Goal: Task Accomplishment & Management: Manage account settings

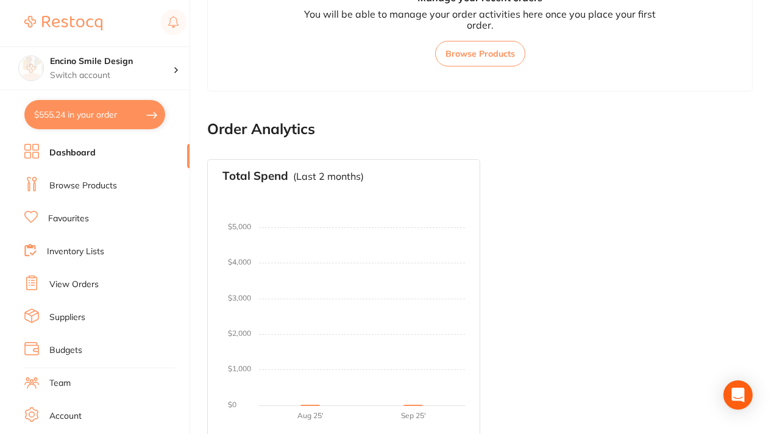
scroll to position [130, 0]
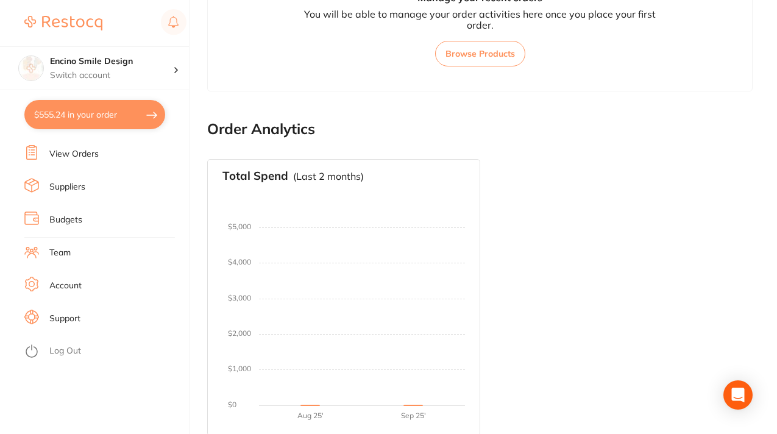
click at [55, 348] on link "Log Out" at bounding box center [65, 351] width 32 height 12
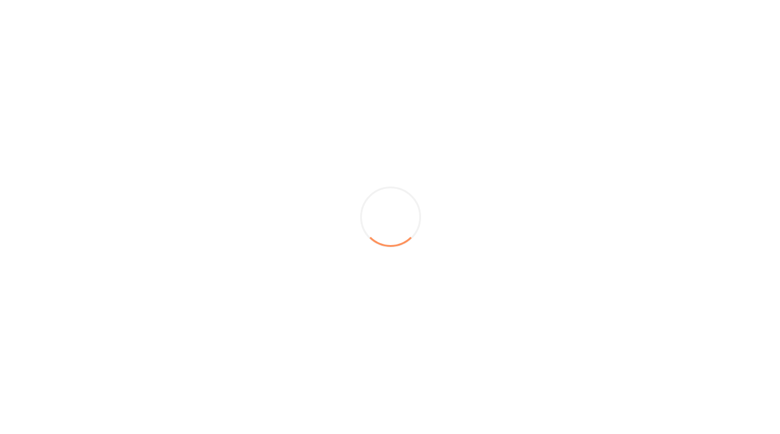
scroll to position [0, 0]
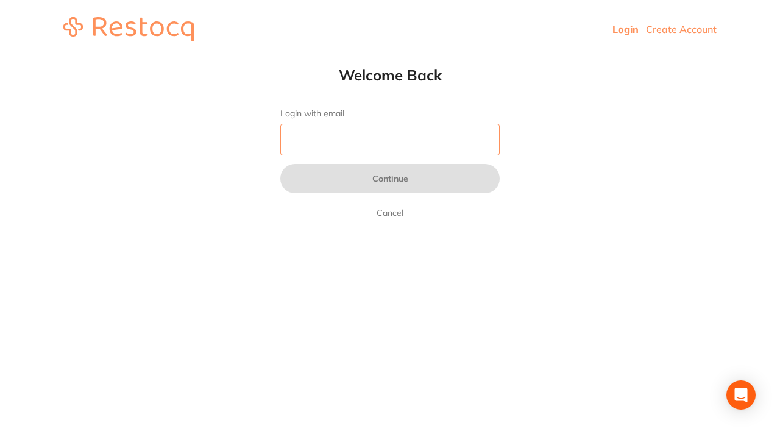
click at [322, 150] on input "Login with email" at bounding box center [389, 140] width 219 height 32
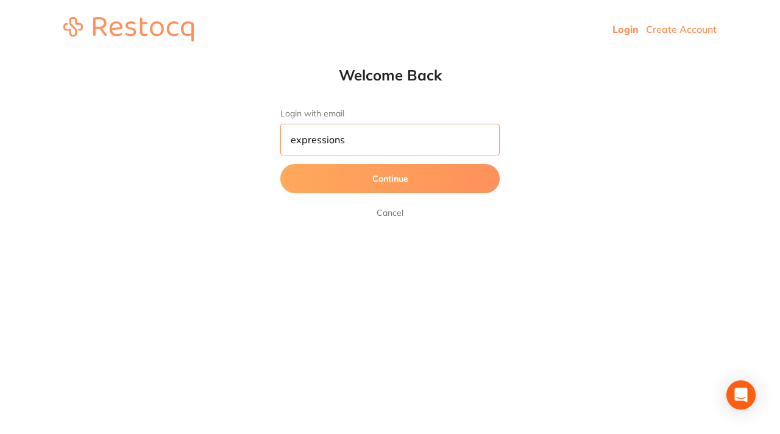
type input "expressions"
click at [355, 147] on input "expressions" at bounding box center [389, 140] width 219 height 32
drag, startPoint x: 357, startPoint y: 139, endPoint x: 283, endPoint y: 138, distance: 73.8
click at [283, 138] on input "expressions" at bounding box center [389, 140] width 219 height 32
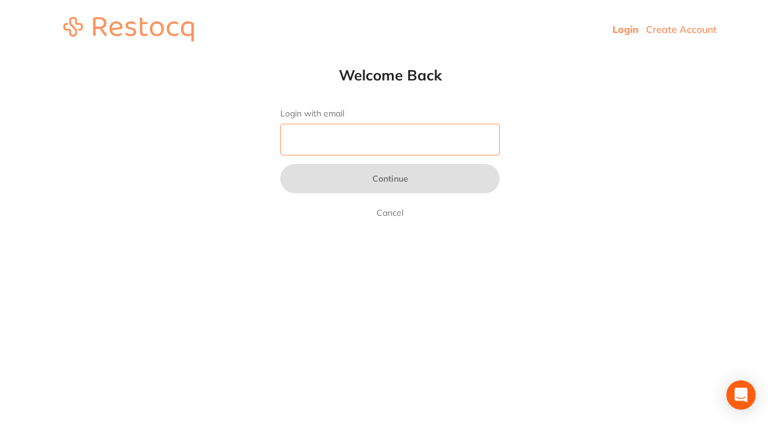
paste input "[EMAIL_ADDRESS][DOMAIN_NAME]"
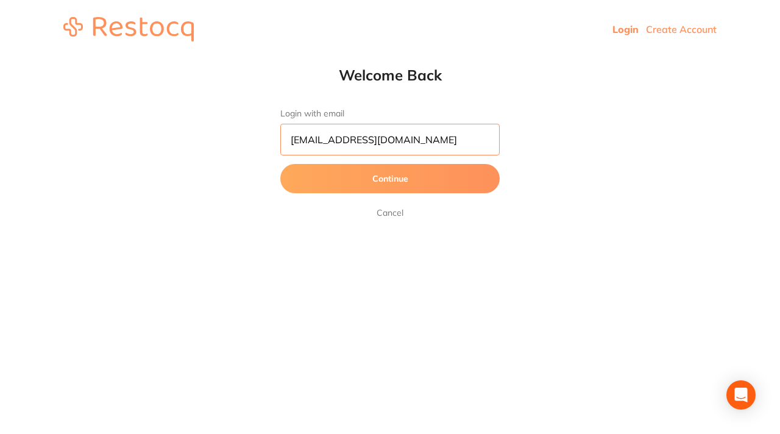
type input "[EMAIL_ADDRESS][DOMAIN_NAME]"
click at [392, 177] on button "Continue" at bounding box center [389, 178] width 219 height 29
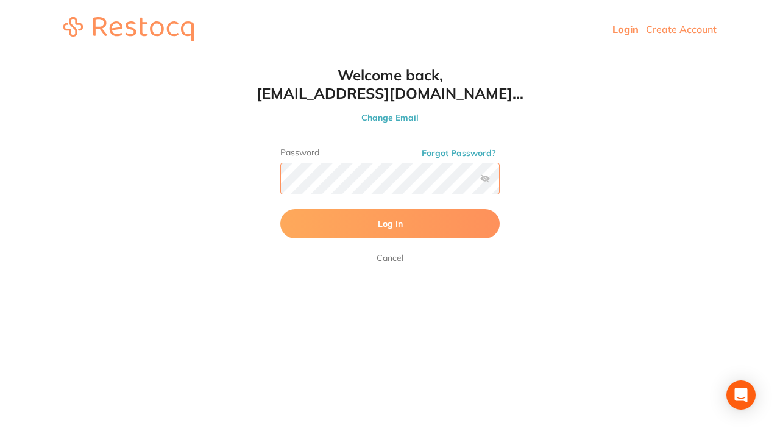
click at [280, 209] on button "Log In" at bounding box center [389, 223] width 219 height 29
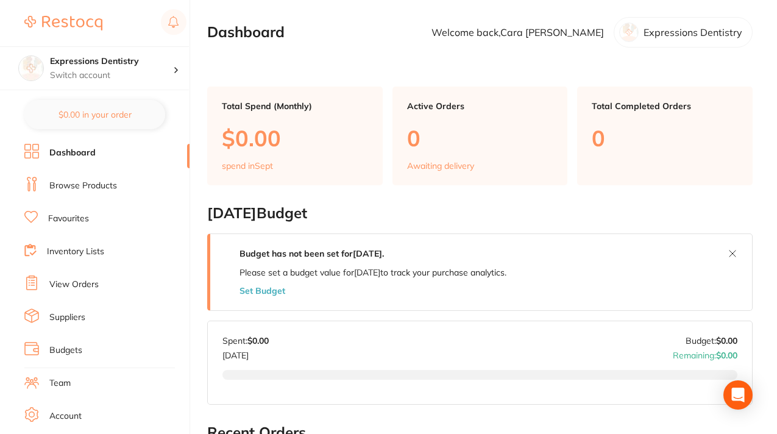
click at [545, 35] on p "Welcome back, Cara Dr. Ludlow" at bounding box center [518, 32] width 172 height 11
checkbox input "false"
click at [78, 220] on link "Favourites" at bounding box center [68, 219] width 41 height 12
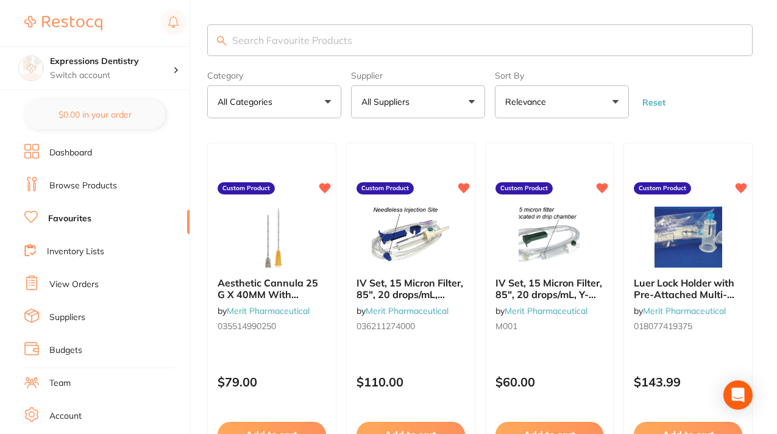
click at [473, 101] on button "All Suppliers" at bounding box center [418, 101] width 134 height 33
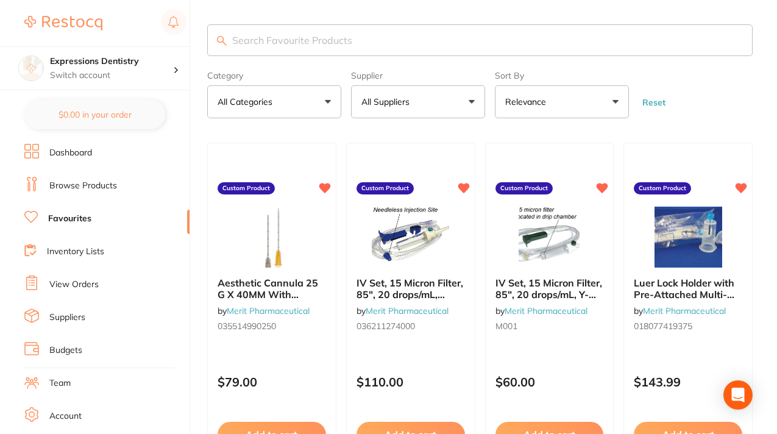
click at [368, 49] on input "search" at bounding box center [480, 40] width 546 height 32
type input "darby"
click at [290, 41] on input "darby" at bounding box center [480, 40] width 546 height 32
click at [285, 49] on input "darby" at bounding box center [480, 40] width 546 height 32
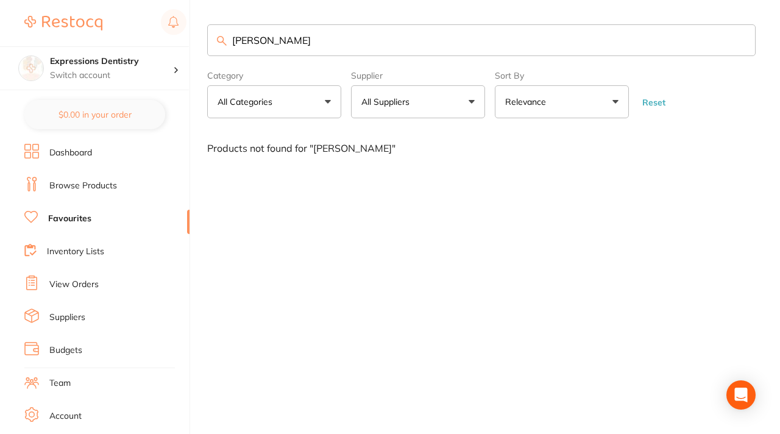
drag, startPoint x: 264, startPoint y: 45, endPoint x: 211, endPoint y: 40, distance: 52.6
click at [211, 43] on input "darby" at bounding box center [481, 40] width 549 height 32
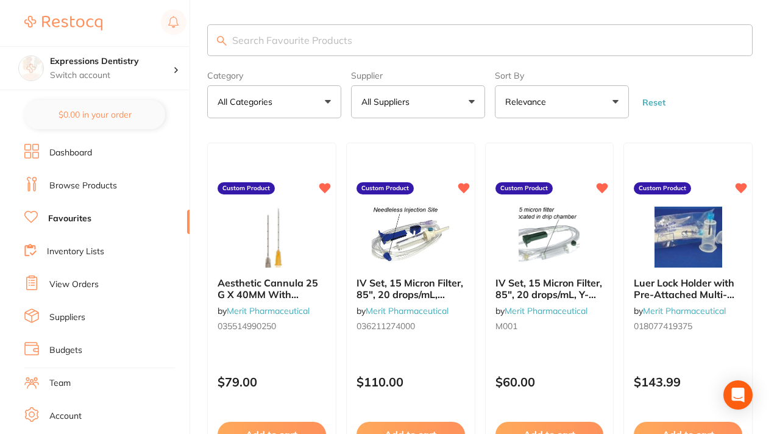
click at [78, 152] on link "Dashboard" at bounding box center [70, 153] width 43 height 12
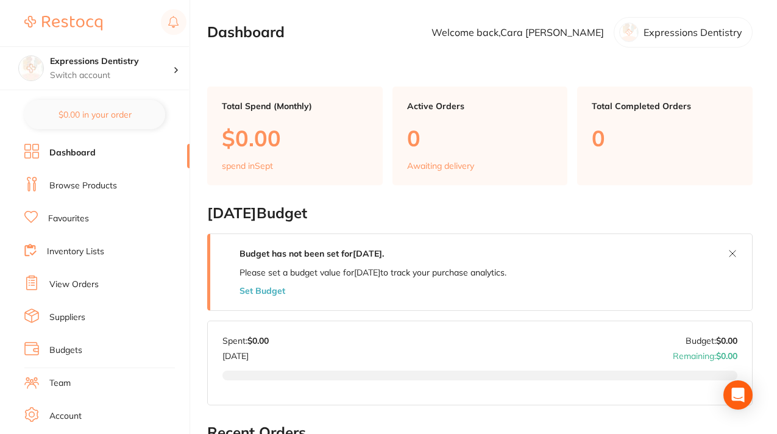
click at [73, 218] on link "Favourites" at bounding box center [68, 219] width 41 height 12
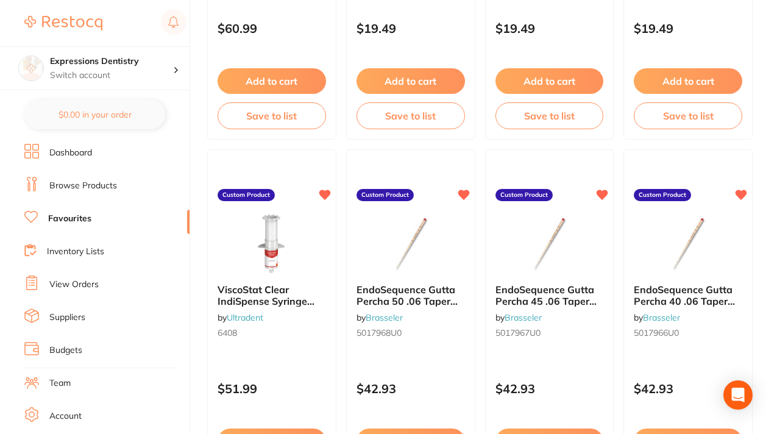
scroll to position [717, 0]
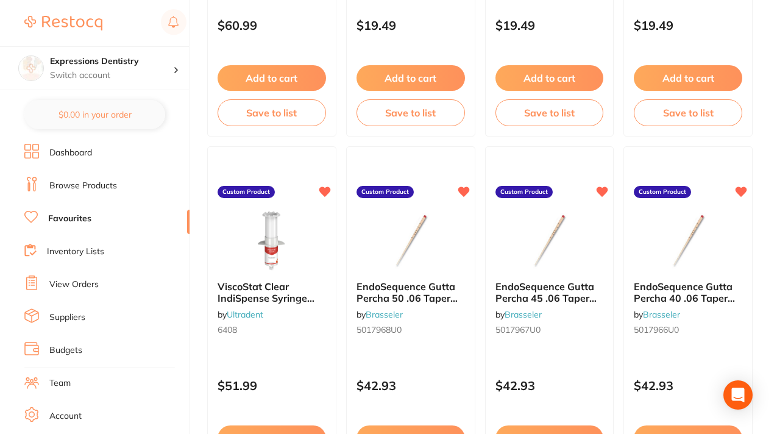
click at [96, 249] on link "Inventory Lists" at bounding box center [75, 252] width 57 height 12
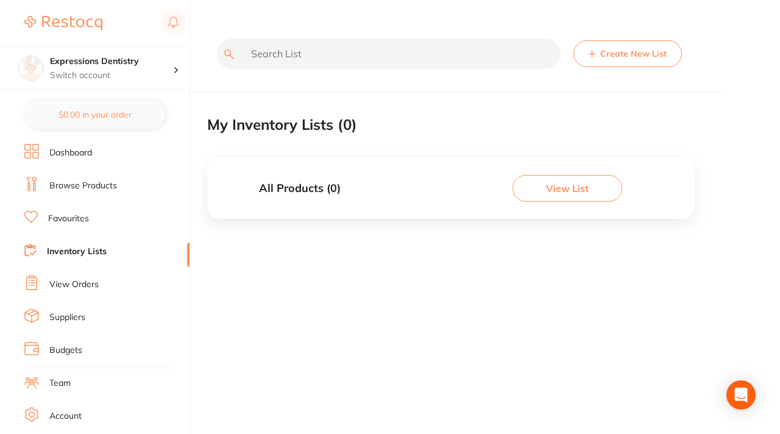
click at [573, 191] on button "View List" at bounding box center [568, 188] width 110 height 27
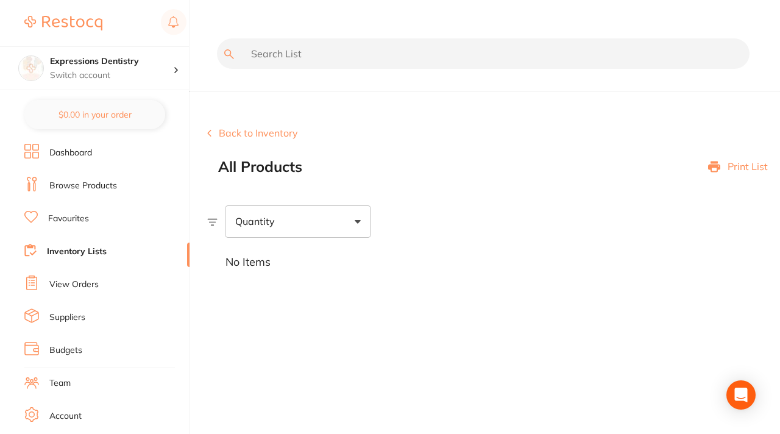
click at [78, 218] on link "Favourites" at bounding box center [68, 219] width 41 height 12
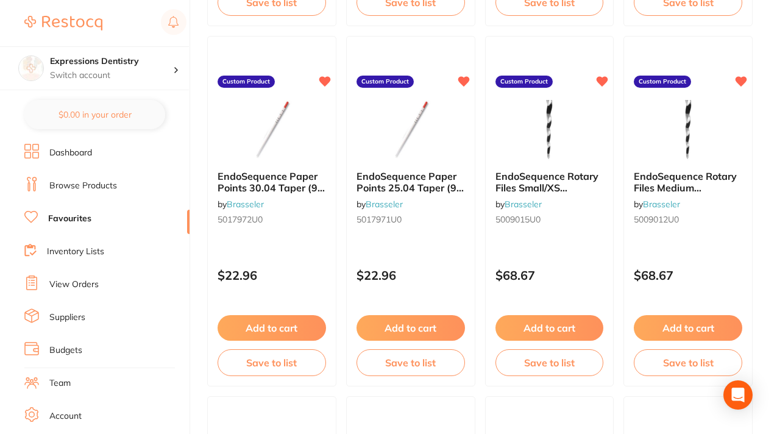
scroll to position [1916, 0]
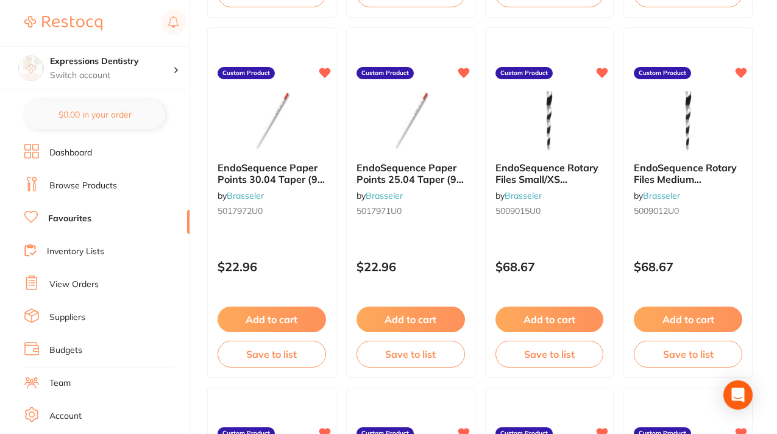
click at [81, 283] on link "View Orders" at bounding box center [73, 285] width 49 height 12
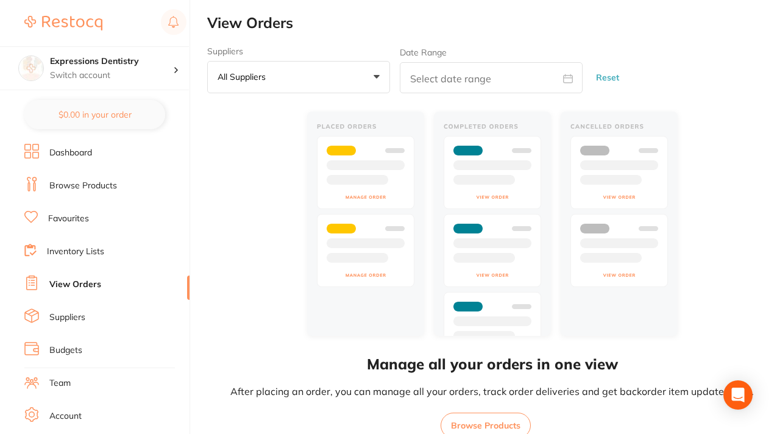
click at [70, 320] on link "Suppliers" at bounding box center [67, 317] width 36 height 12
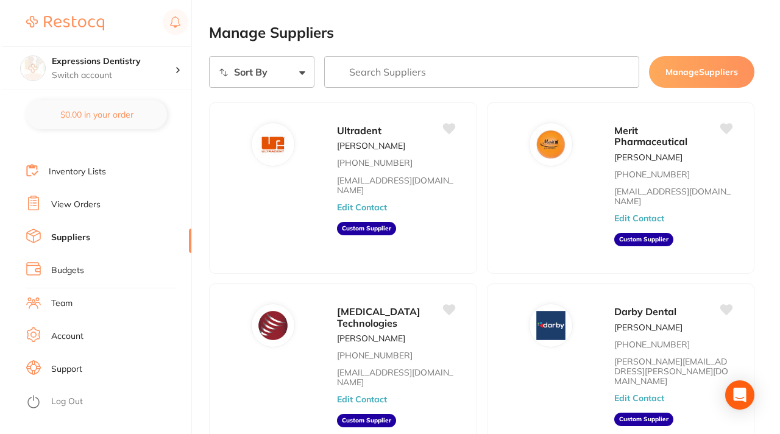
scroll to position [82, 0]
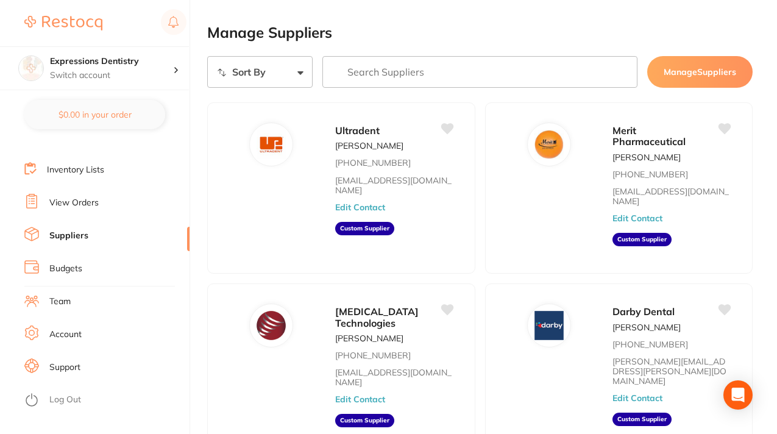
click at [81, 296] on li "Team" at bounding box center [106, 302] width 165 height 18
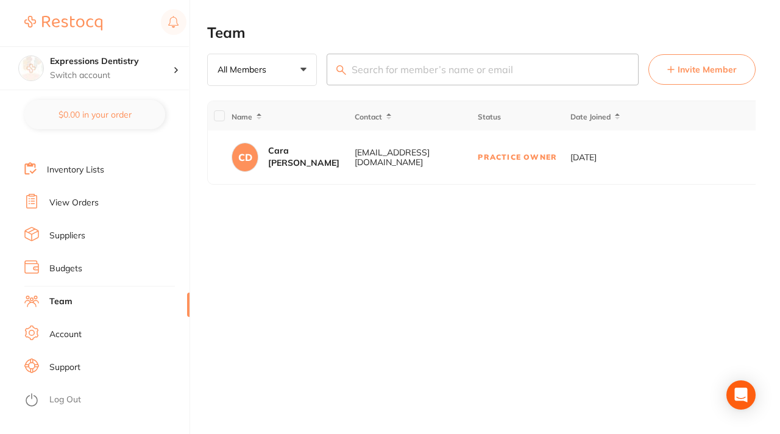
click at [305, 70] on button "All Members +0" at bounding box center [262, 70] width 110 height 33
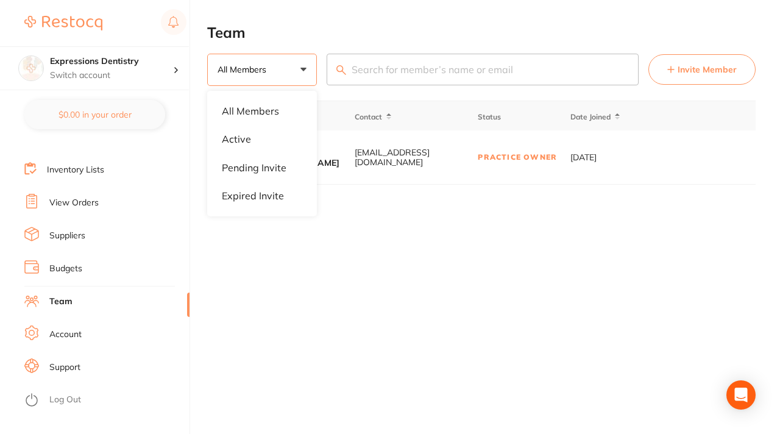
click at [464, 74] on input "search" at bounding box center [483, 70] width 312 height 32
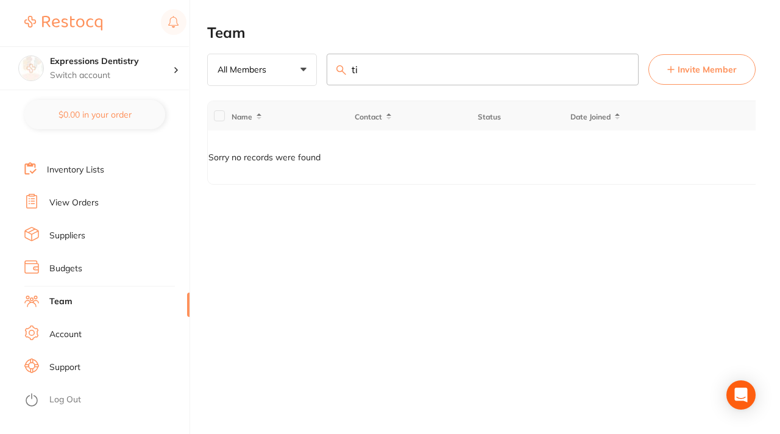
type input "t"
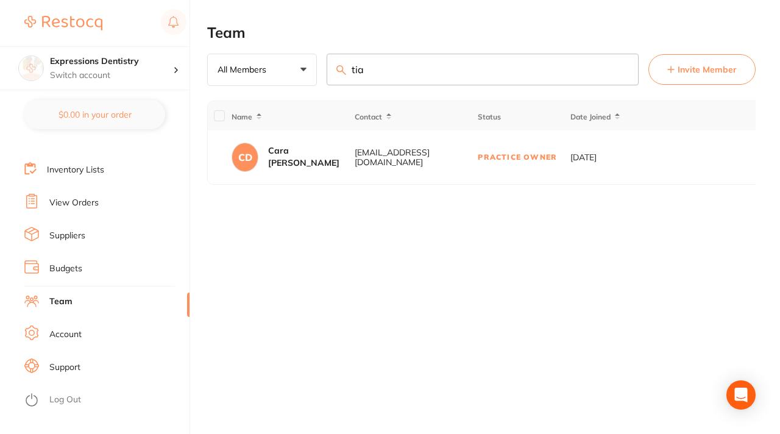
type input "tia"
click at [580, 25] on h2 "Team" at bounding box center [481, 32] width 549 height 17
drag, startPoint x: 367, startPoint y: 71, endPoint x: 350, endPoint y: 69, distance: 16.5
click at [350, 71] on input "tia" at bounding box center [483, 70] width 312 height 32
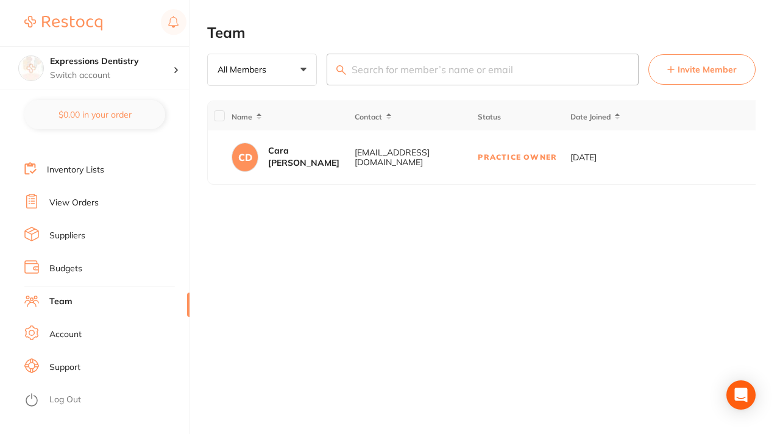
scroll to position [0, 0]
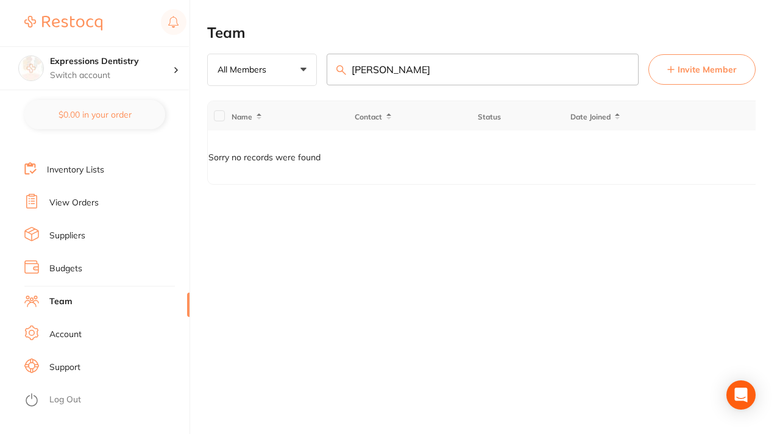
type input "Tia Hamilton"
click at [683, 73] on span "Invite Member" at bounding box center [707, 69] width 59 height 12
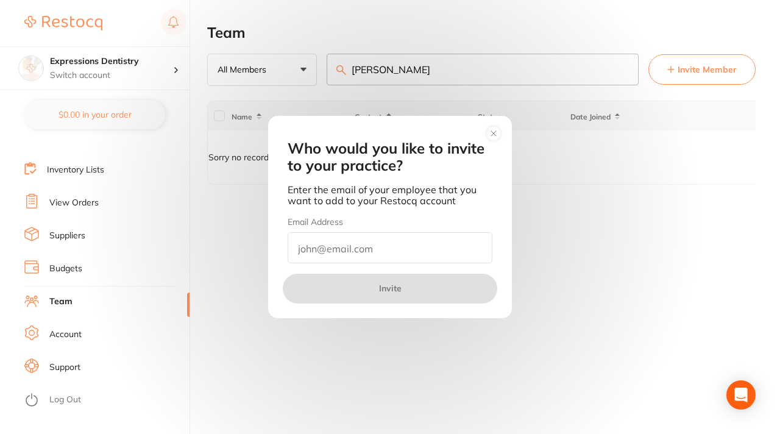
click at [492, 132] on icon at bounding box center [493, 133] width 5 height 5
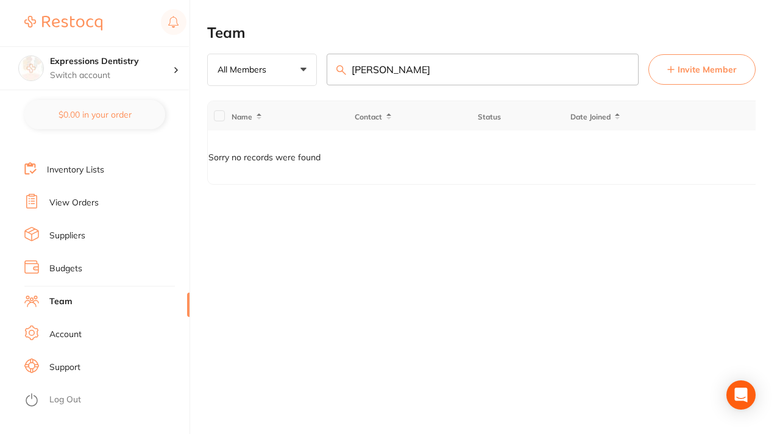
scroll to position [1, 0]
drag, startPoint x: 416, startPoint y: 71, endPoint x: 350, endPoint y: 68, distance: 66.5
click at [349, 68] on input "Tia Hamilton" at bounding box center [483, 70] width 312 height 32
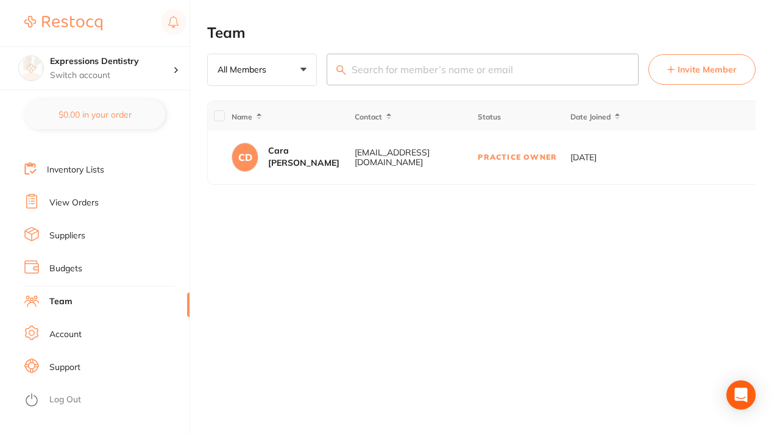
type input "s"
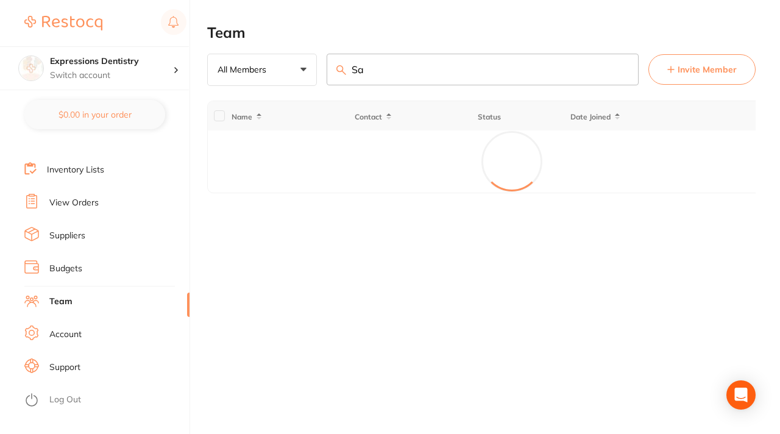
type input "S"
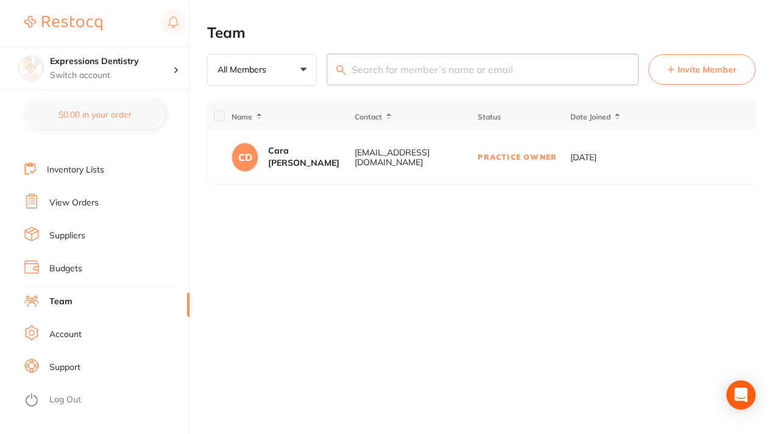
click at [355, 73] on input "search" at bounding box center [483, 70] width 312 height 32
click at [355, 64] on input "search" at bounding box center [483, 70] width 312 height 32
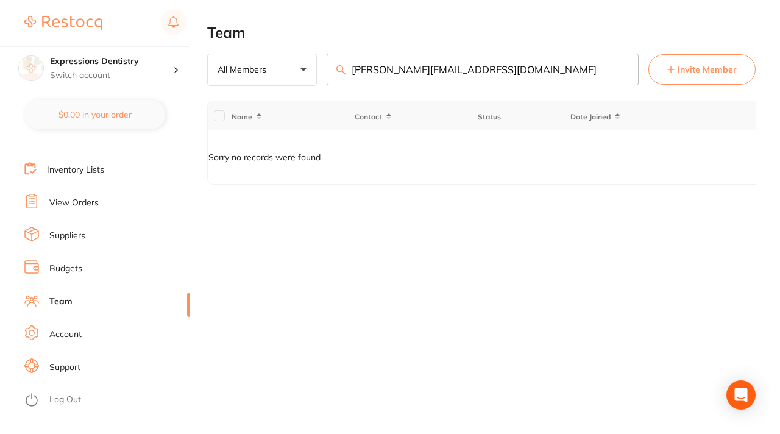
type input "samantha@expressionsindentistry.com"
click at [706, 66] on span "Invite Member" at bounding box center [707, 69] width 59 height 12
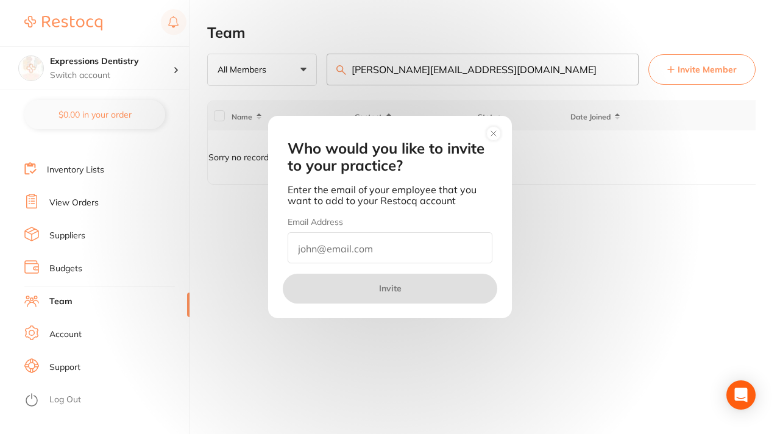
drag, startPoint x: 534, startPoint y: 66, endPoint x: 349, endPoint y: 66, distance: 184.7
click at [349, 67] on div "Who would you like to invite to your practice? Enter the email of your employee…" at bounding box center [390, 217] width 780 height 434
click at [429, 68] on div "Who would you like to invite to your practice? Enter the email of your employee…" at bounding box center [390, 217] width 780 height 434
click at [307, 251] on input "email" at bounding box center [390, 247] width 205 height 31
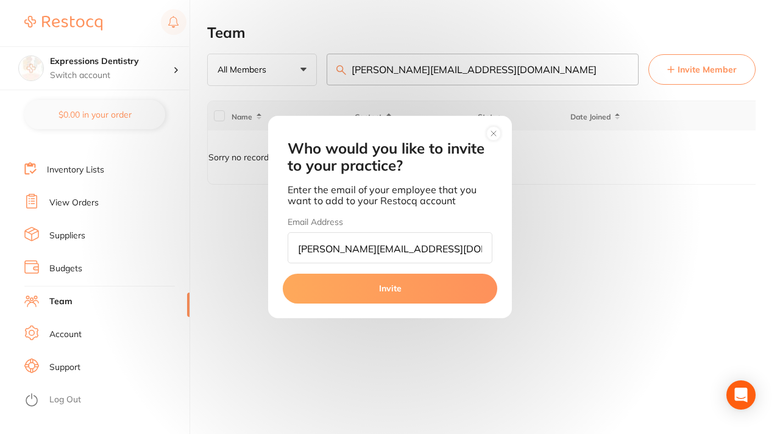
type input "samantha@expressionsindentistry.com"
click at [379, 288] on button "Invite" at bounding box center [390, 288] width 215 height 29
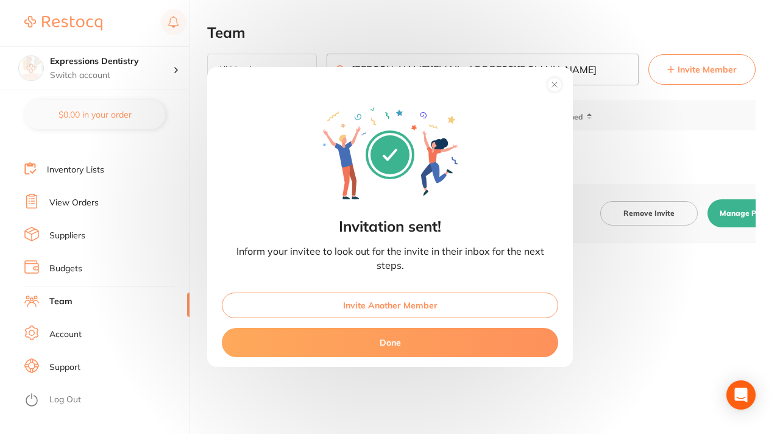
click at [421, 339] on button "Done" at bounding box center [390, 342] width 336 height 29
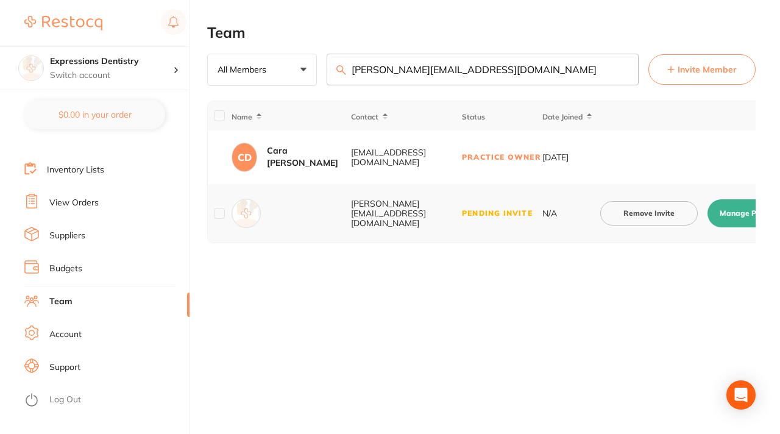
scroll to position [1, 0]
drag, startPoint x: 536, startPoint y: 73, endPoint x: 344, endPoint y: 70, distance: 191.4
click at [344, 70] on div "samantha@expressionsindentistry.com" at bounding box center [483, 70] width 312 height 33
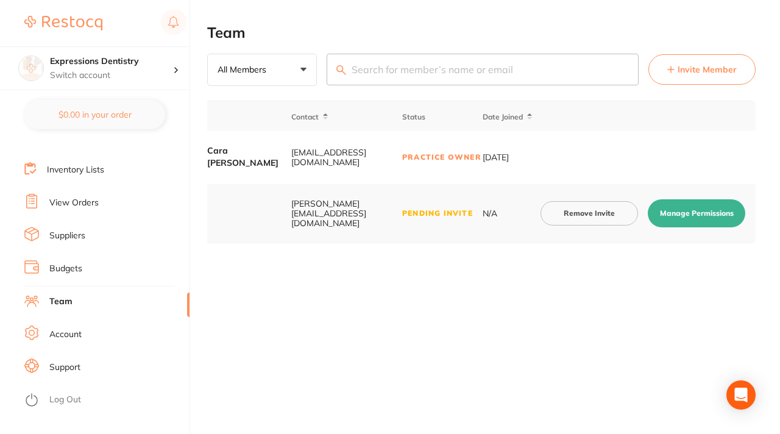
scroll to position [0, 61]
click at [720, 216] on button "Manage Permissions" at bounding box center [696, 213] width 98 height 28
checkbox input "true"
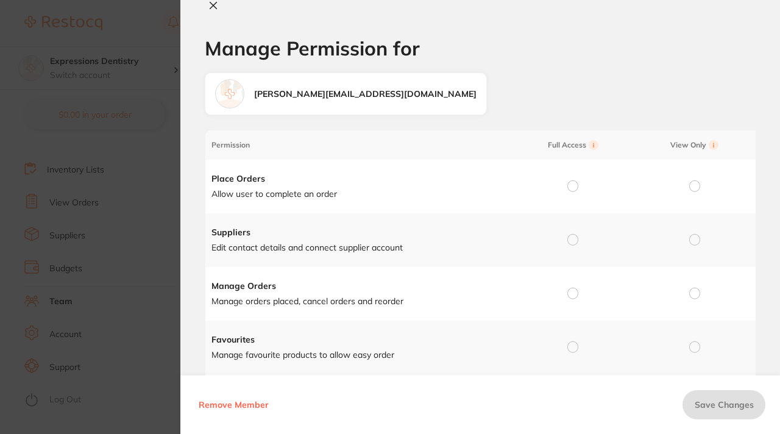
click at [575, 183] on input "radio" at bounding box center [572, 185] width 11 height 11
radio input "true"
radio input "false"
click at [574, 234] on input "radio" at bounding box center [572, 239] width 11 height 11
radio input "true"
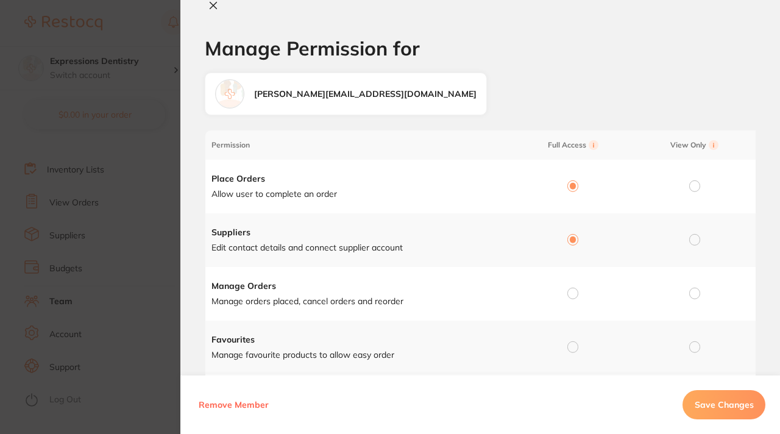
radio input "false"
click at [572, 291] on input "radio" at bounding box center [572, 293] width 11 height 11
radio input "true"
radio input "false"
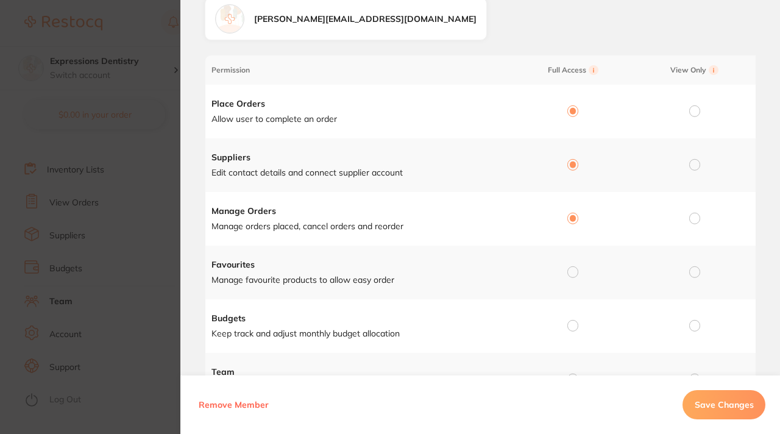
scroll to position [77, 0]
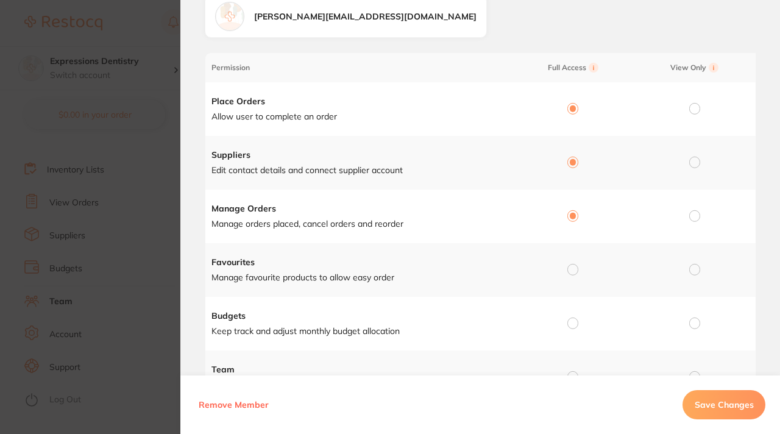
click at [572, 274] on input "radio" at bounding box center [572, 269] width 11 height 11
radio input "true"
radio input "false"
click at [571, 322] on input "radio" at bounding box center [572, 323] width 11 height 11
radio input "true"
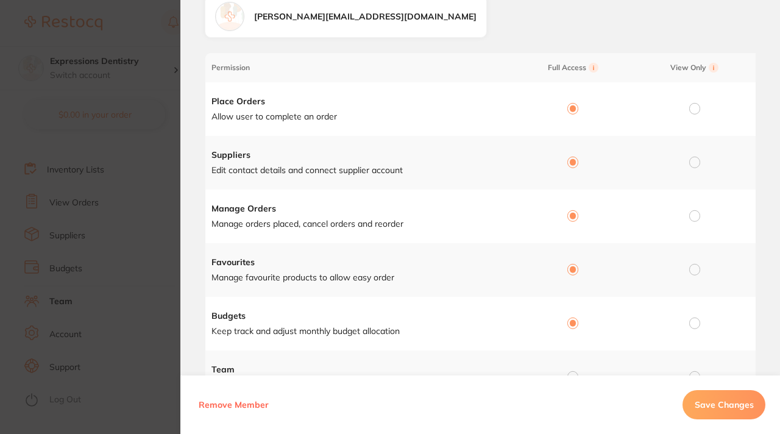
radio input "false"
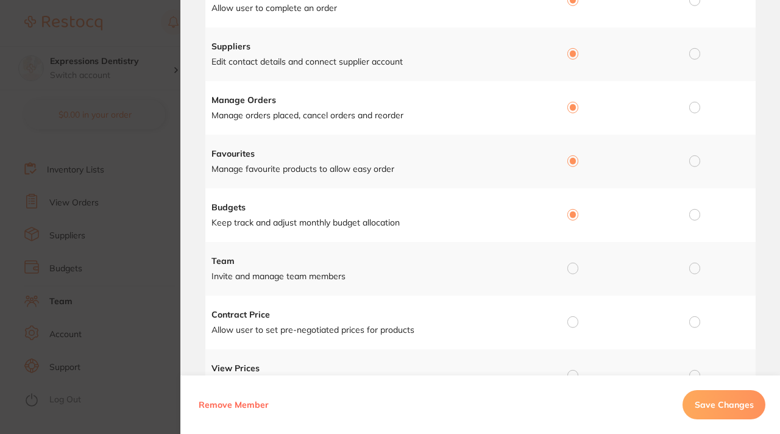
scroll to position [187, 0]
click at [573, 274] on td at bounding box center [571, 268] width 122 height 54
click at [573, 268] on input "radio" at bounding box center [572, 267] width 11 height 11
radio input "true"
radio input "false"
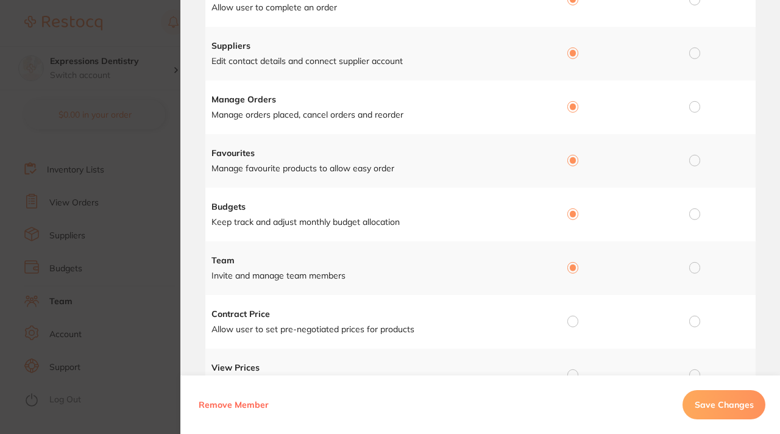
click at [574, 324] on input "radio" at bounding box center [572, 321] width 11 height 11
radio input "true"
radio input "false"
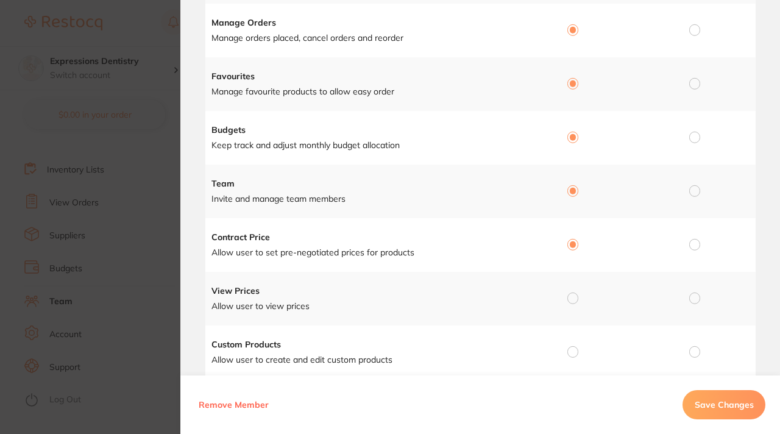
scroll to position [267, 0]
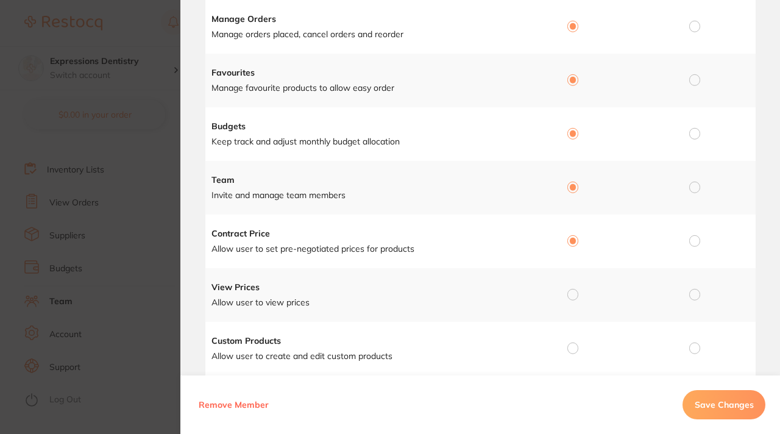
click at [570, 293] on input "radio" at bounding box center [572, 294] width 11 height 11
radio input "true"
radio input "false"
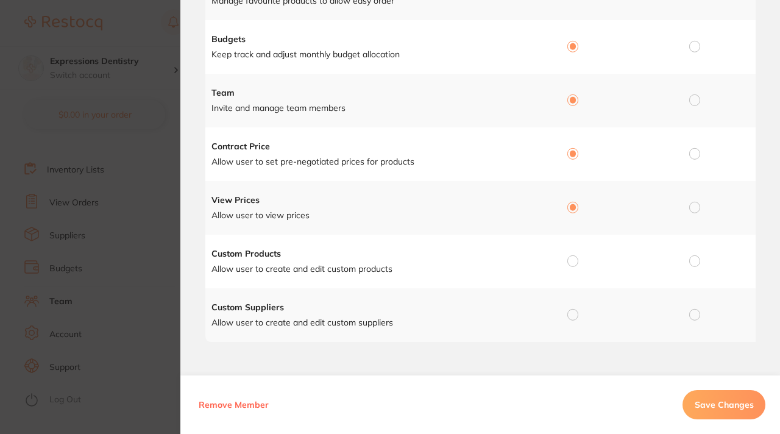
scroll to position [357, 0]
click at [570, 251] on td at bounding box center [571, 262] width 122 height 54
click at [574, 315] on input "radio" at bounding box center [572, 314] width 11 height 11
radio input "true"
radio input "false"
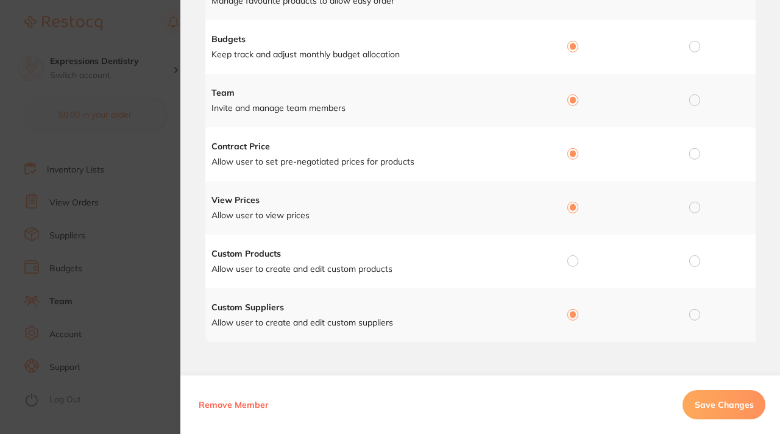
click at [574, 255] on input "radio" at bounding box center [572, 260] width 11 height 11
radio input "true"
radio input "false"
click at [709, 408] on span "Save Changes" at bounding box center [724, 404] width 59 height 11
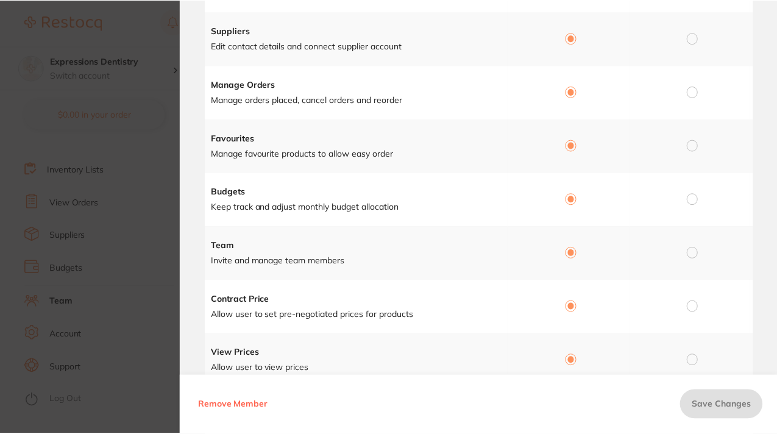
scroll to position [0, 0]
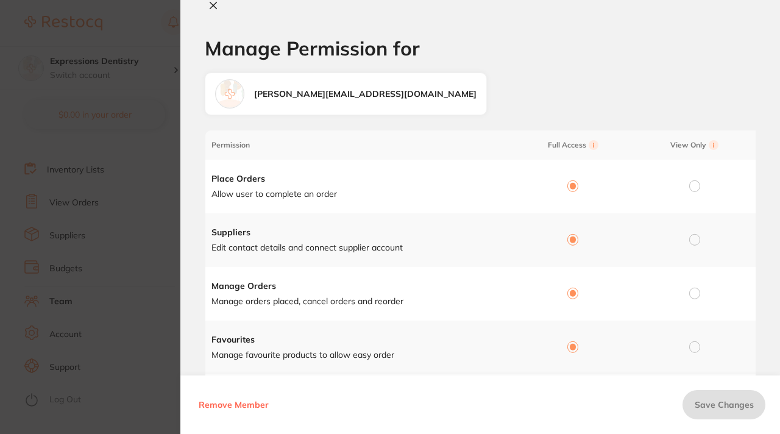
click at [212, 4] on icon at bounding box center [213, 5] width 7 height 7
checkbox input "false"
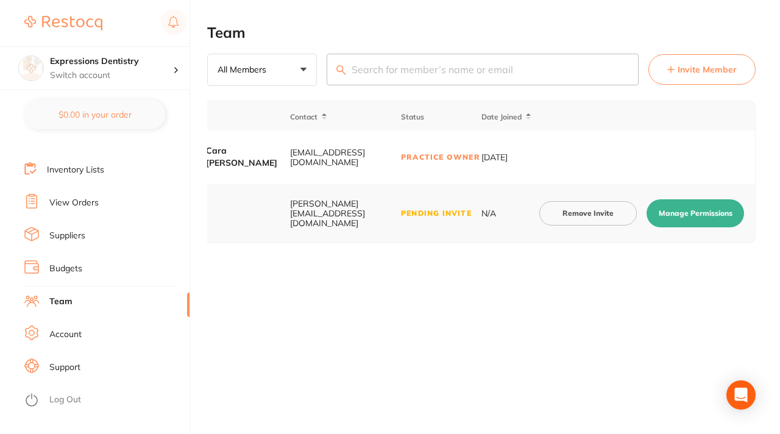
click at [82, 202] on link "View Orders" at bounding box center [73, 203] width 49 height 12
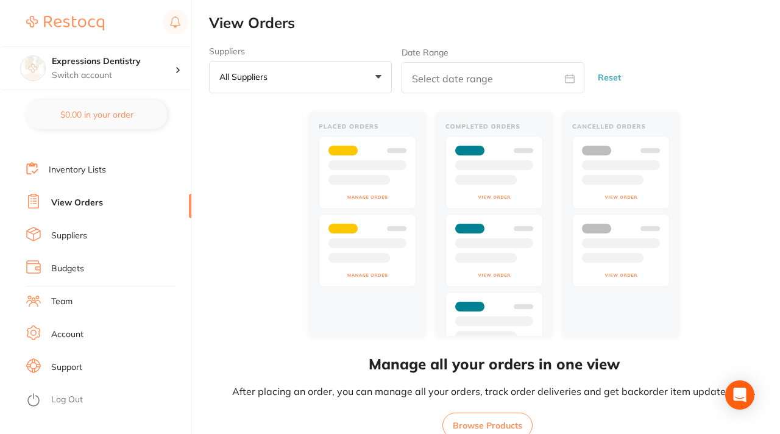
scroll to position [130, 0]
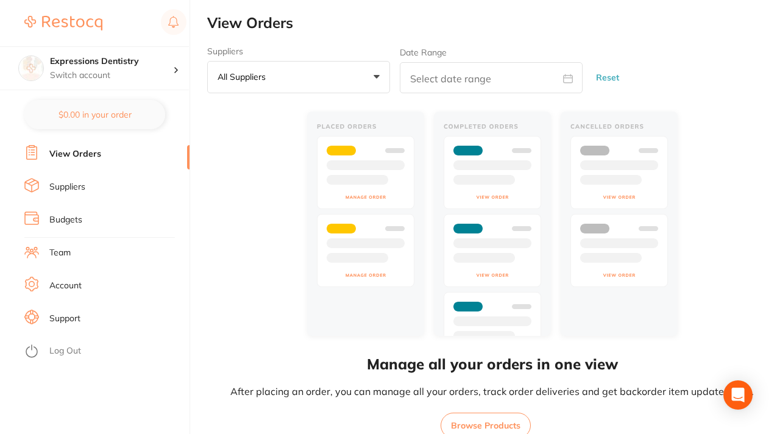
click at [62, 253] on link "Team" at bounding box center [59, 253] width 21 height 12
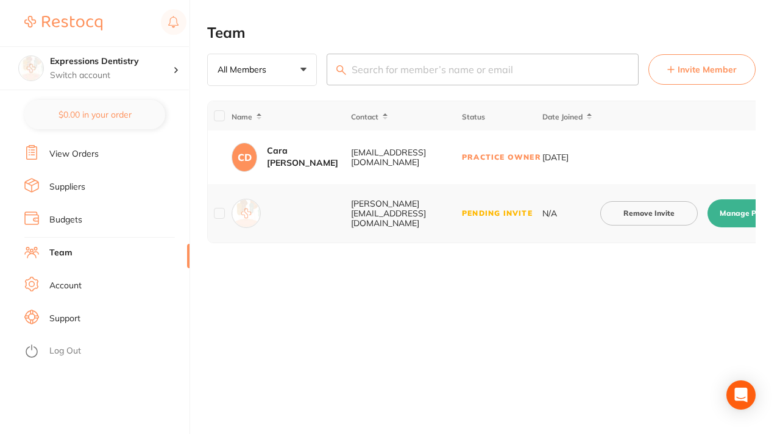
click at [683, 71] on span "Invite Member" at bounding box center [707, 69] width 59 height 12
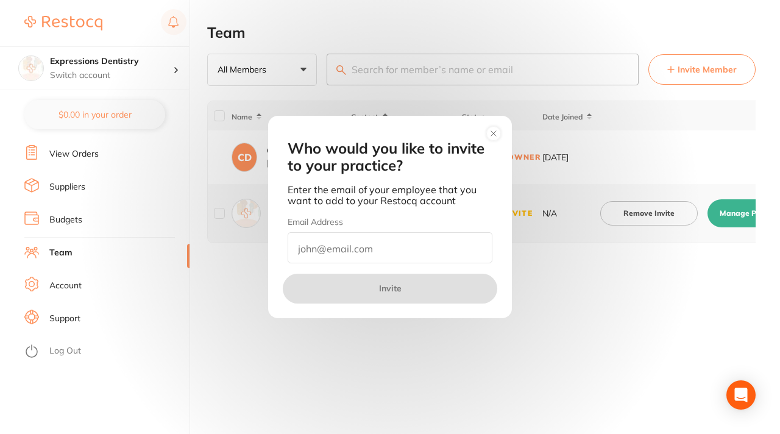
click at [379, 248] on input "email" at bounding box center [390, 247] width 205 height 31
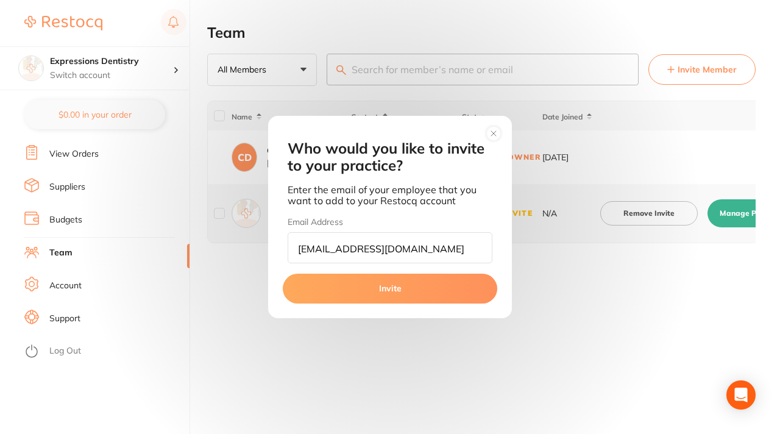
drag, startPoint x: 482, startPoint y: 250, endPoint x: 257, endPoint y: 245, distance: 225.0
click at [256, 245] on div "Who would you like to invite to your practice? Enter the email of your employee…" at bounding box center [390, 217] width 780 height 434
type input "backoffice@expressionsindentistry.com"
click at [496, 133] on circle at bounding box center [494, 134] width 14 height 14
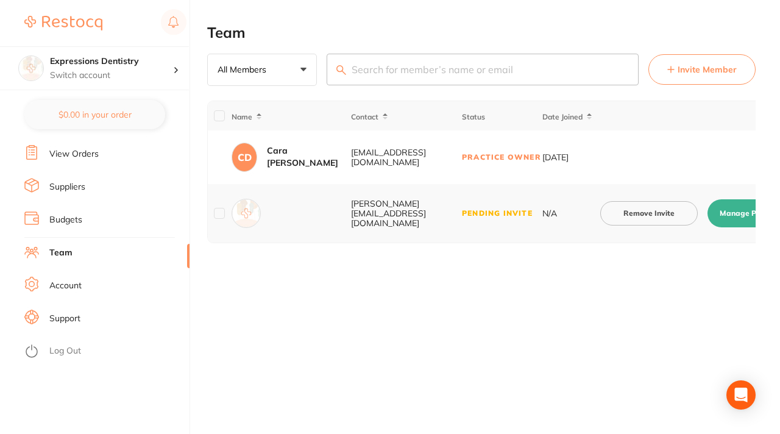
click at [65, 252] on link "Team" at bounding box center [60, 253] width 23 height 12
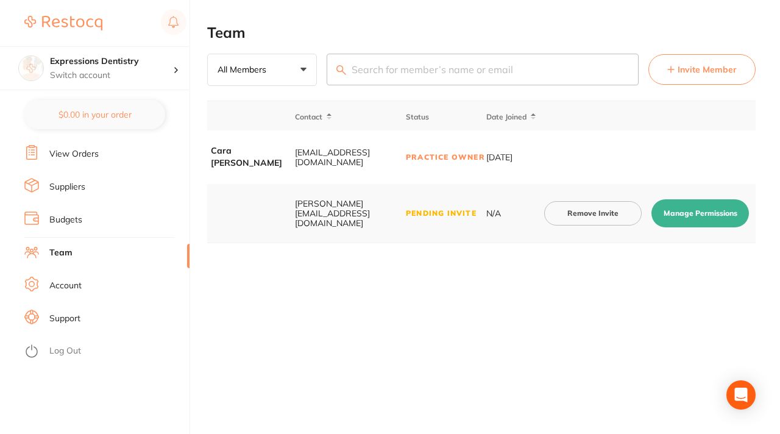
scroll to position [0, 61]
click at [686, 209] on button "Manage Permissions" at bounding box center [696, 213] width 98 height 28
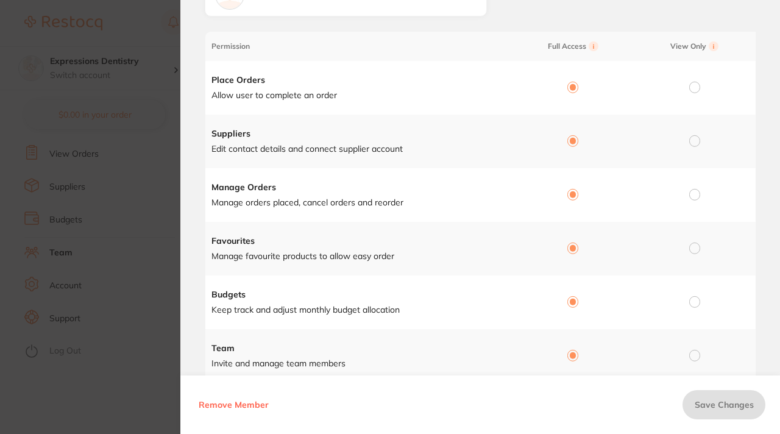
scroll to position [0, 0]
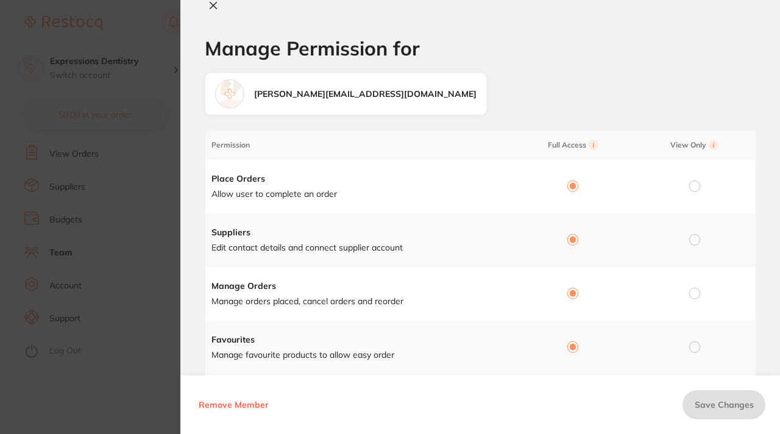
click at [214, 7] on icon at bounding box center [213, 6] width 10 height 10
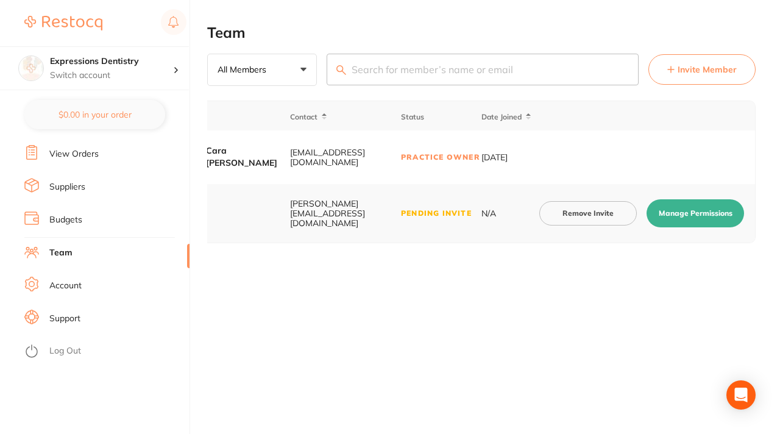
click at [685, 213] on button "Manage Permissions" at bounding box center [696, 213] width 98 height 28
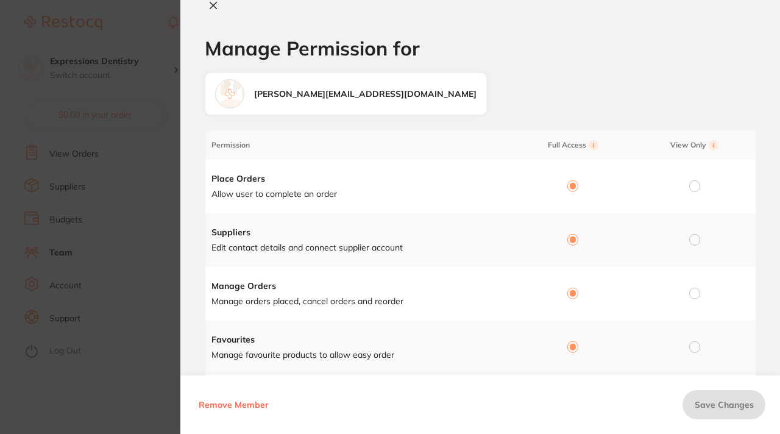
click at [212, 4] on icon at bounding box center [213, 5] width 7 height 7
checkbox input "false"
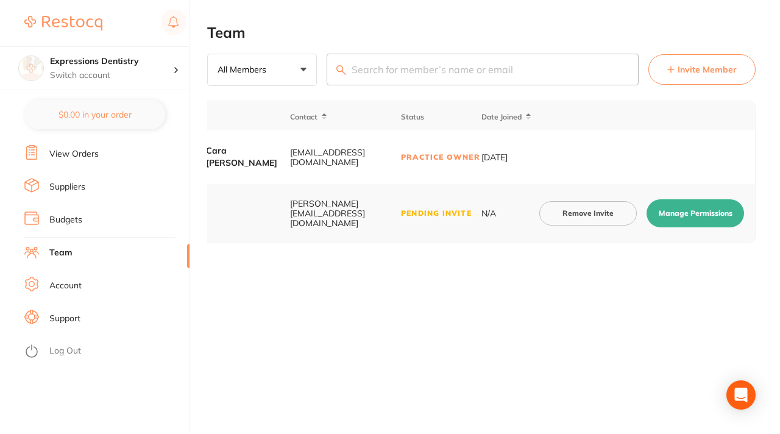
click at [60, 315] on link "Support" at bounding box center [64, 319] width 31 height 12
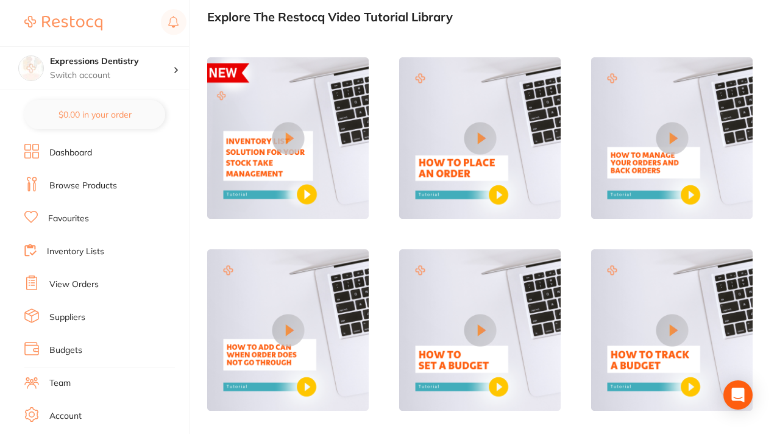
click at [84, 184] on link "Browse Products" at bounding box center [83, 186] width 68 height 12
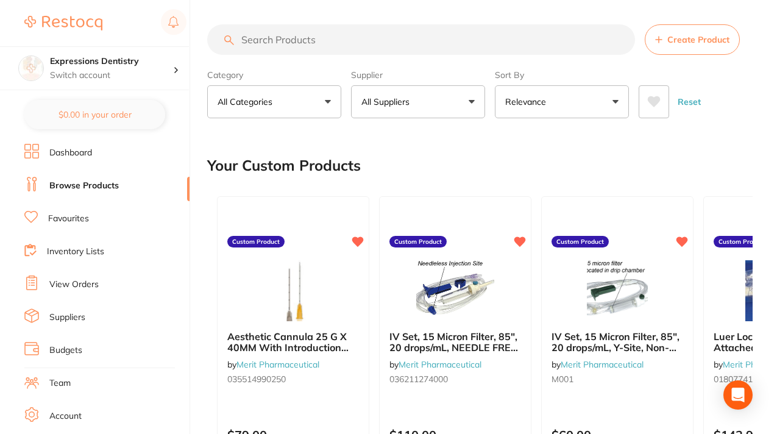
click at [321, 40] on input "search" at bounding box center [421, 39] width 428 height 30
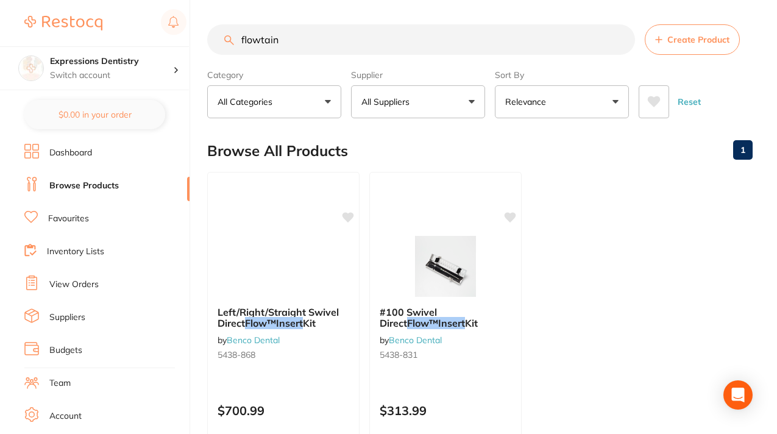
type input "flowtain"
click at [478, 100] on button "All Suppliers" at bounding box center [418, 101] width 134 height 33
drag, startPoint x: 285, startPoint y: 36, endPoint x: 241, endPoint y: 35, distance: 43.9
click at [241, 35] on input "flowtain" at bounding box center [421, 39] width 428 height 30
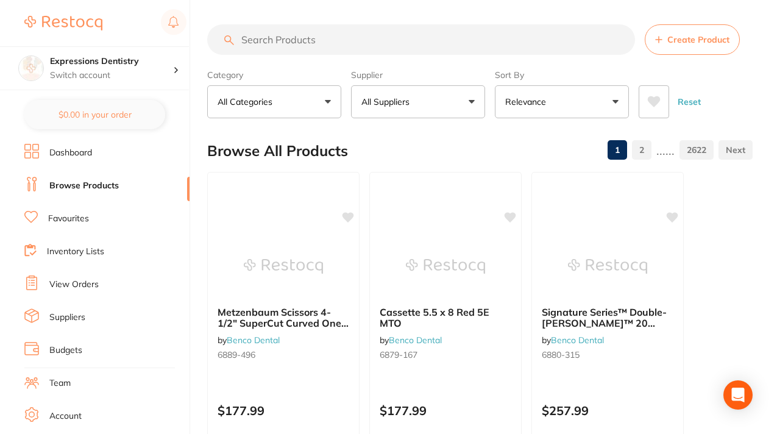
click at [472, 100] on button "All Suppliers" at bounding box center [418, 101] width 134 height 33
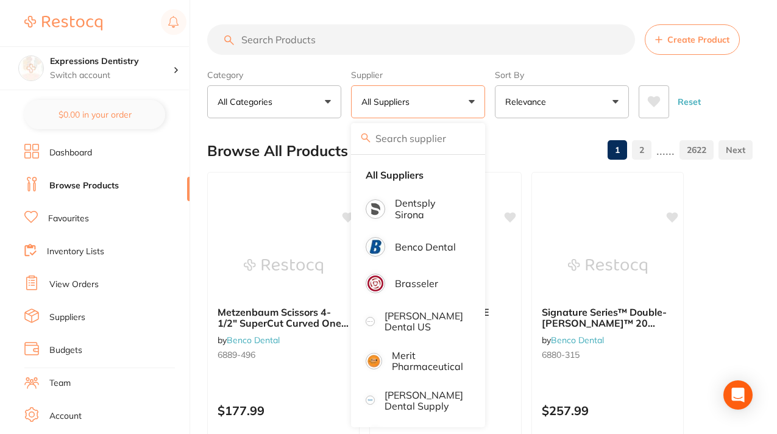
click at [500, 149] on div "Browse All Products 1 2 ...... 2622" at bounding box center [480, 150] width 546 height 41
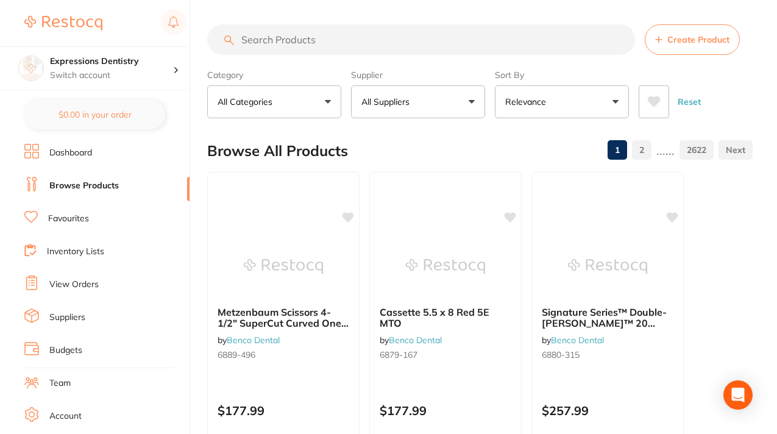
click at [475, 99] on button "All Suppliers" at bounding box center [418, 101] width 134 height 33
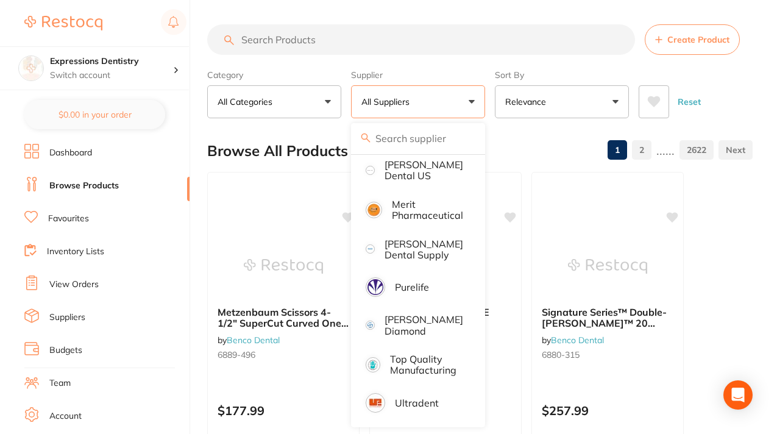
click at [516, 143] on div "Browse All Products 1 2 ...... 2622" at bounding box center [480, 150] width 546 height 41
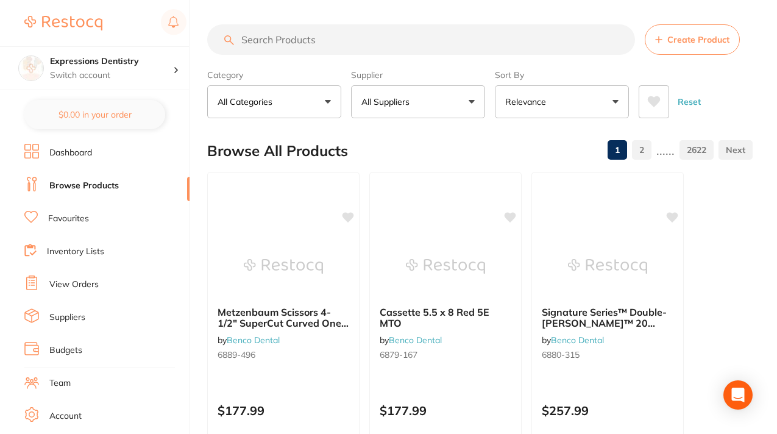
click at [246, 46] on input "search" at bounding box center [421, 39] width 428 height 30
click at [73, 217] on link "Favourites" at bounding box center [68, 219] width 41 height 12
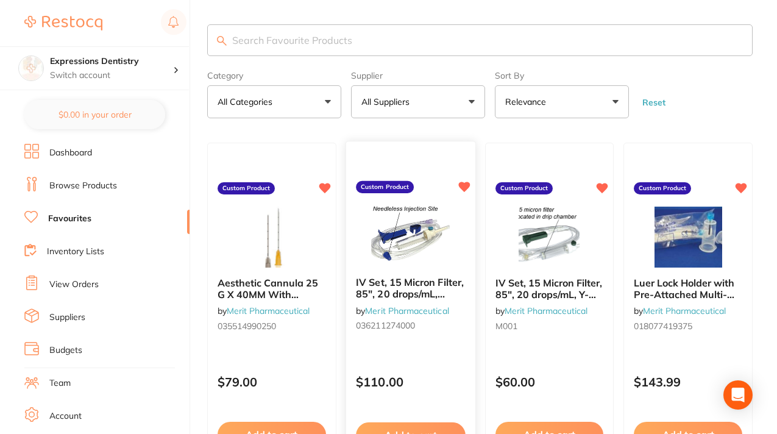
click at [462, 181] on icon at bounding box center [464, 187] width 12 height 12
click at [463, 189] on icon at bounding box center [464, 187] width 12 height 10
click at [464, 185] on icon at bounding box center [464, 187] width 12 height 10
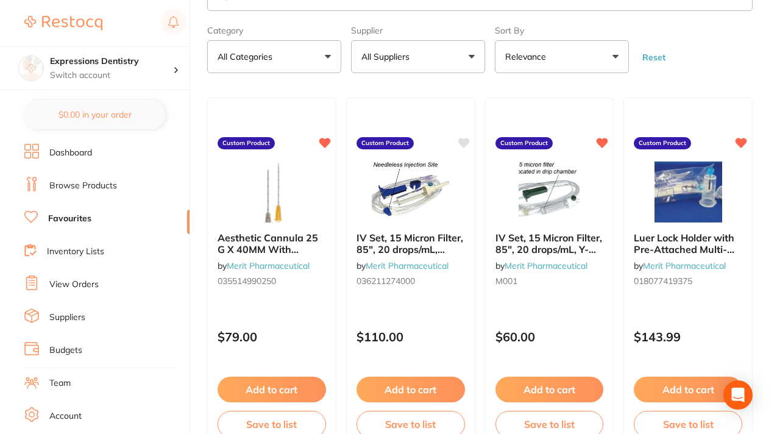
scroll to position [55, 0]
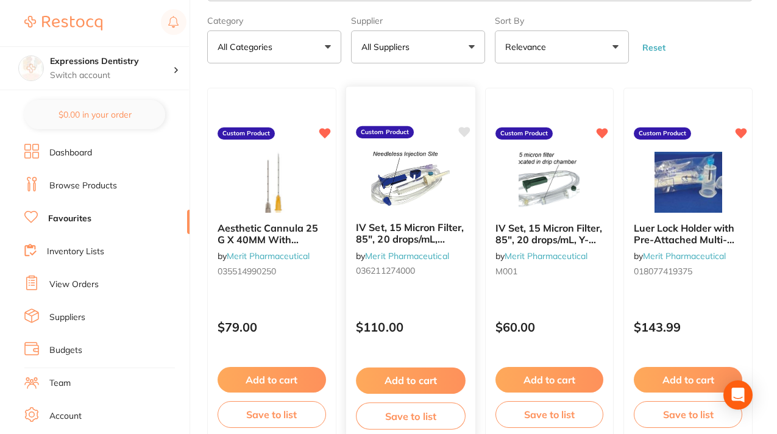
click at [466, 130] on icon at bounding box center [464, 132] width 12 height 10
click at [463, 132] on icon at bounding box center [464, 132] width 12 height 10
click at [461, 132] on icon at bounding box center [464, 132] width 12 height 10
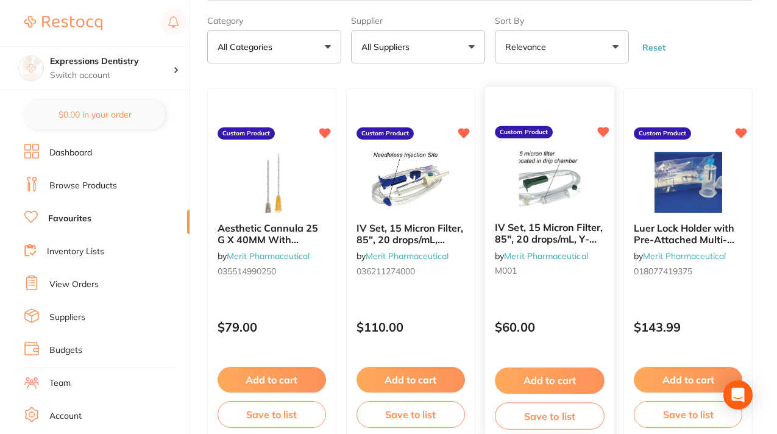
click at [604, 131] on icon at bounding box center [603, 132] width 12 height 10
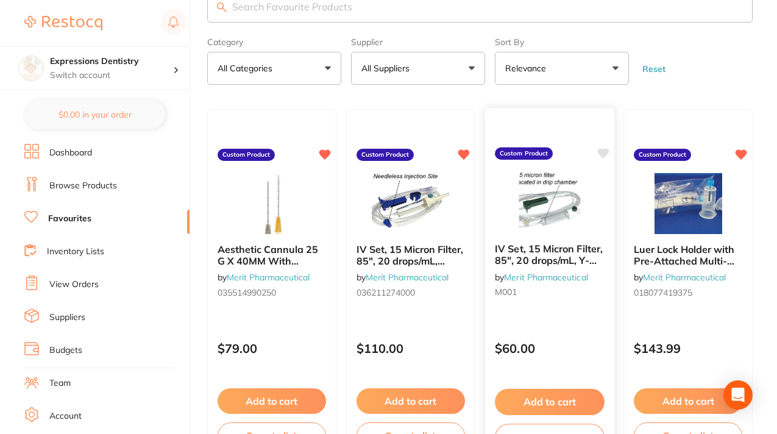
scroll to position [15, 0]
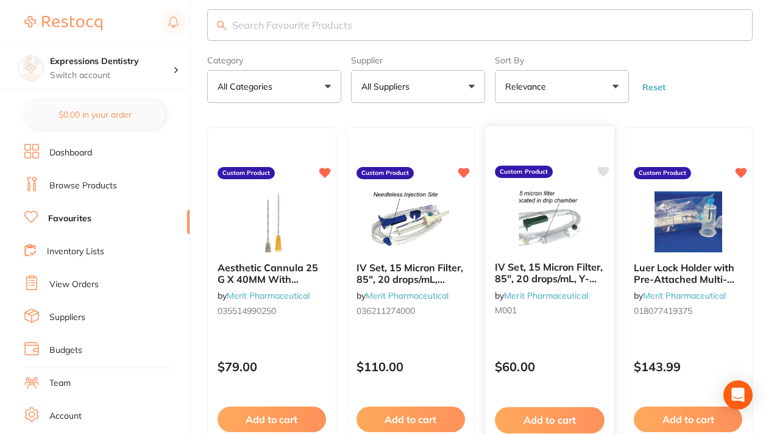
click at [608, 169] on icon at bounding box center [603, 172] width 12 height 10
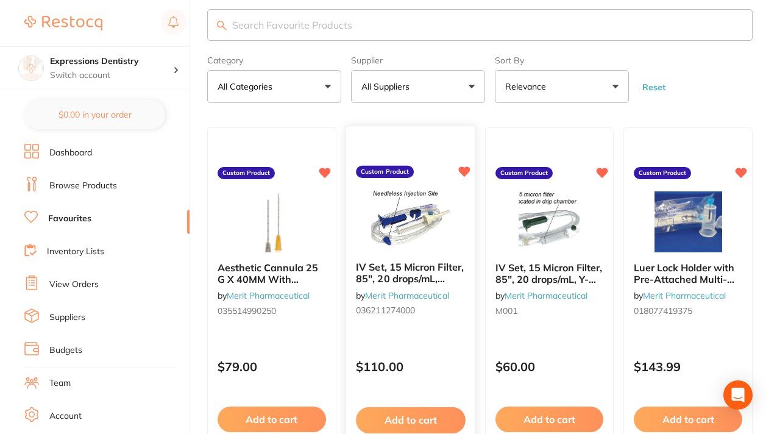
click at [461, 171] on icon at bounding box center [464, 172] width 12 height 10
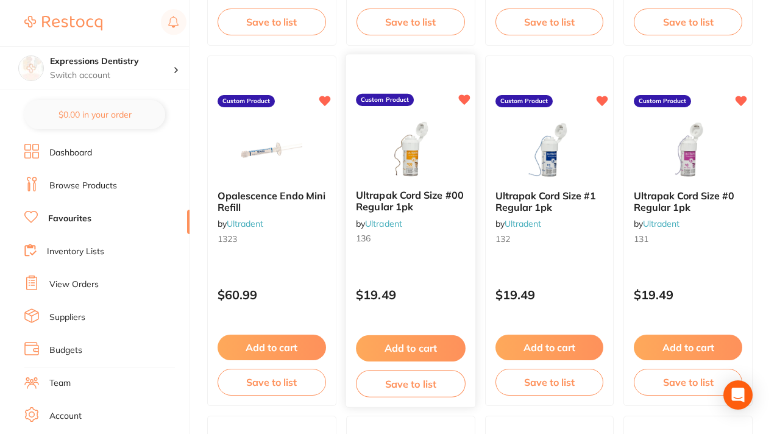
scroll to position [442, 0]
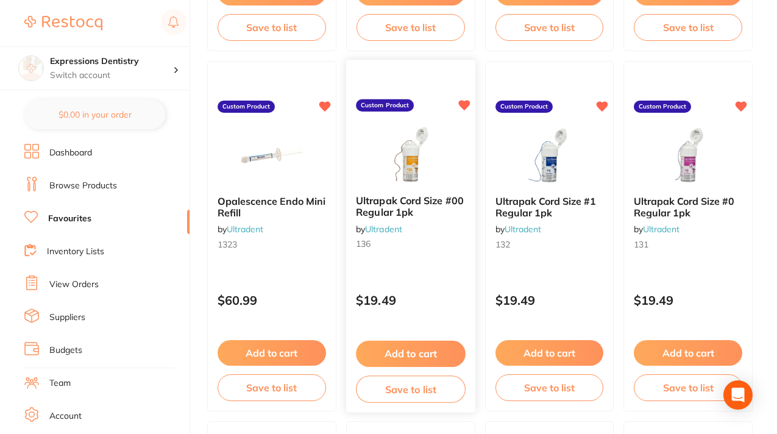
click at [464, 103] on icon at bounding box center [464, 106] width 12 height 10
click at [463, 101] on icon at bounding box center [464, 106] width 12 height 10
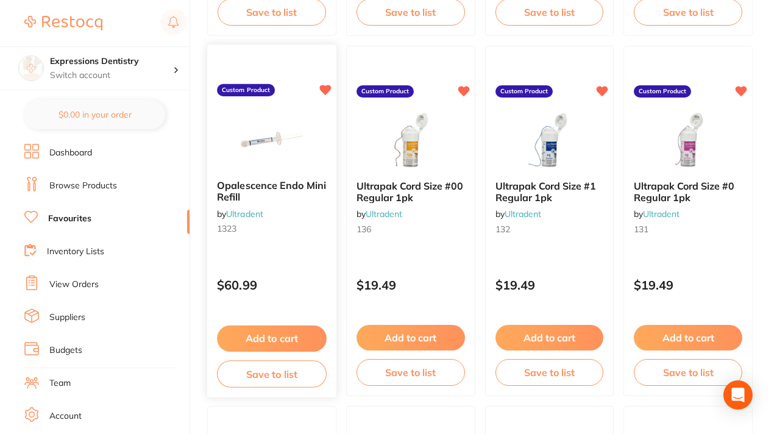
scroll to position [440, 0]
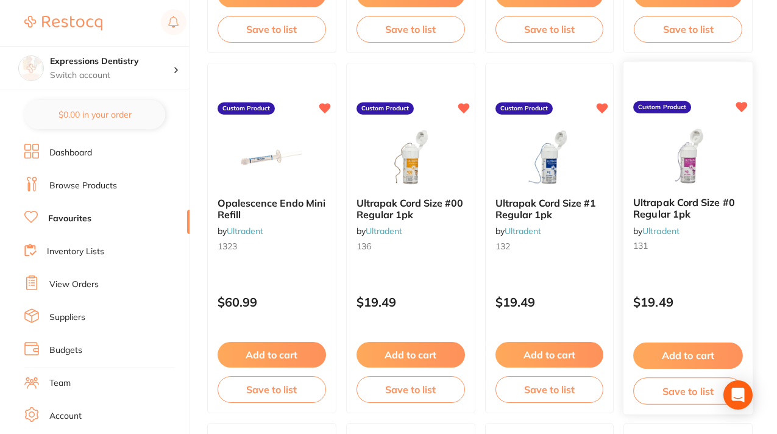
click at [739, 104] on icon at bounding box center [742, 107] width 12 height 10
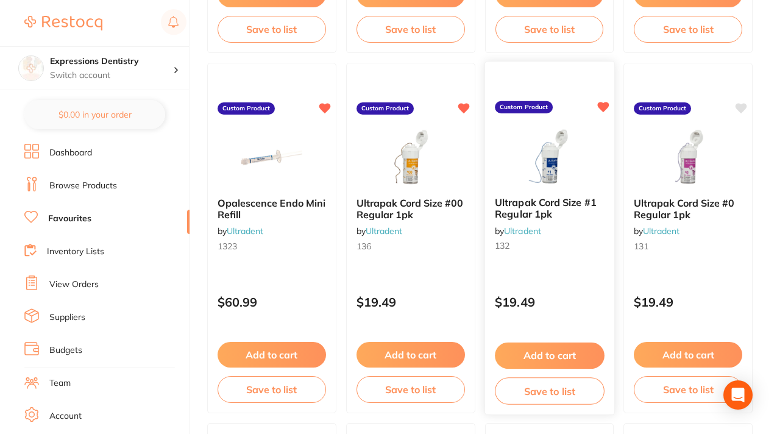
click at [553, 357] on button "Add to cart" at bounding box center [550, 356] width 110 height 26
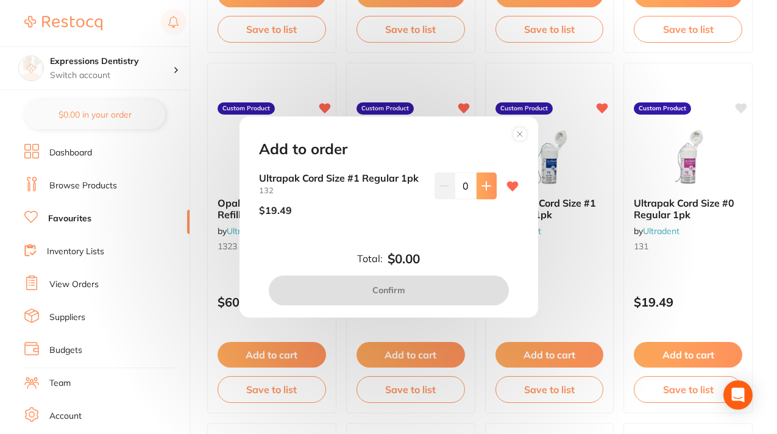
click at [486, 187] on icon at bounding box center [487, 186] width 10 height 10
type input "1"
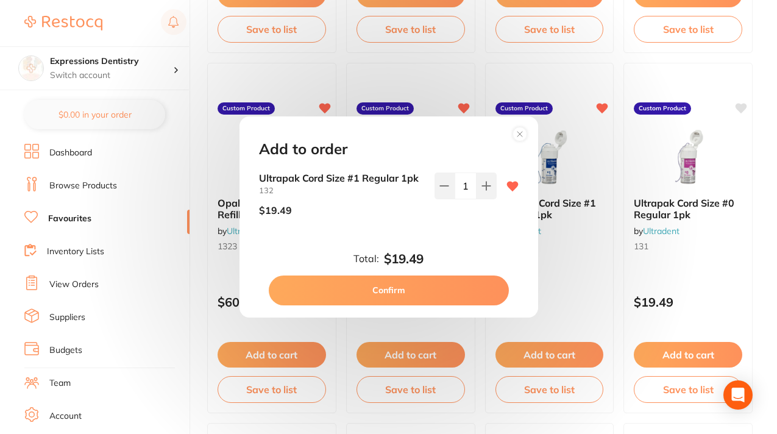
click at [389, 293] on button "Confirm" at bounding box center [389, 289] width 240 height 29
checkbox input "false"
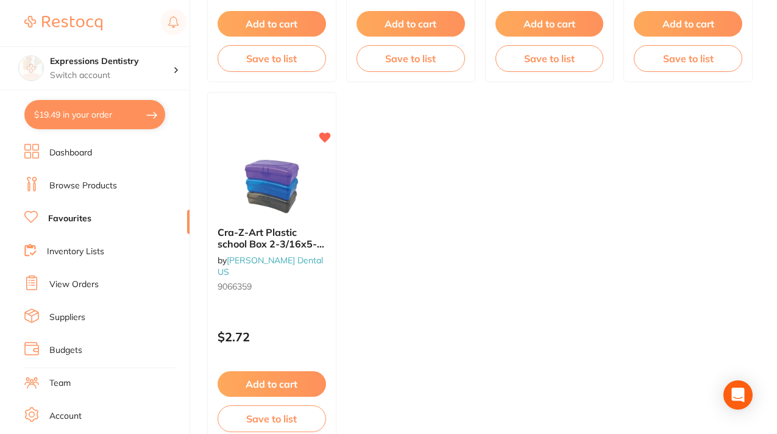
scroll to position [4377, 0]
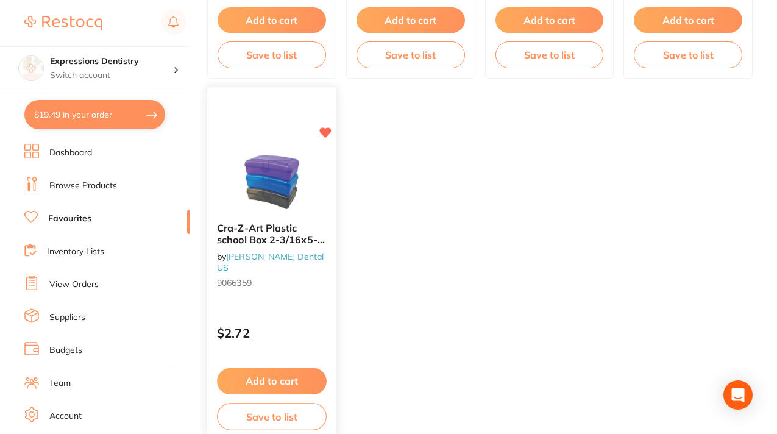
click at [257, 380] on button "Add to cart" at bounding box center [272, 381] width 110 height 26
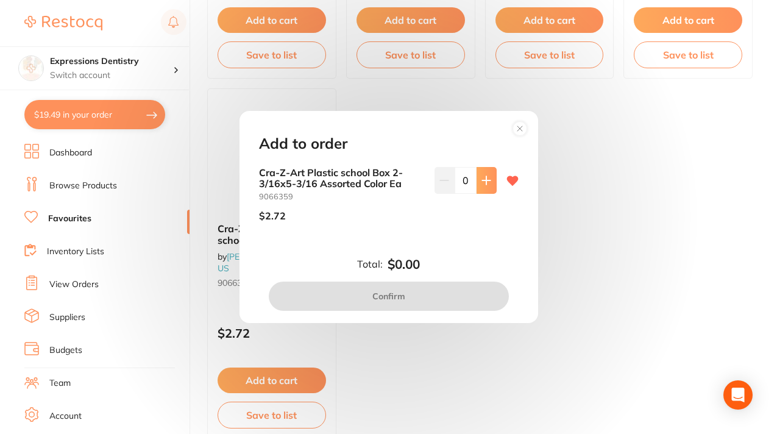
click at [485, 179] on icon at bounding box center [487, 181] width 10 height 10
type input "1"
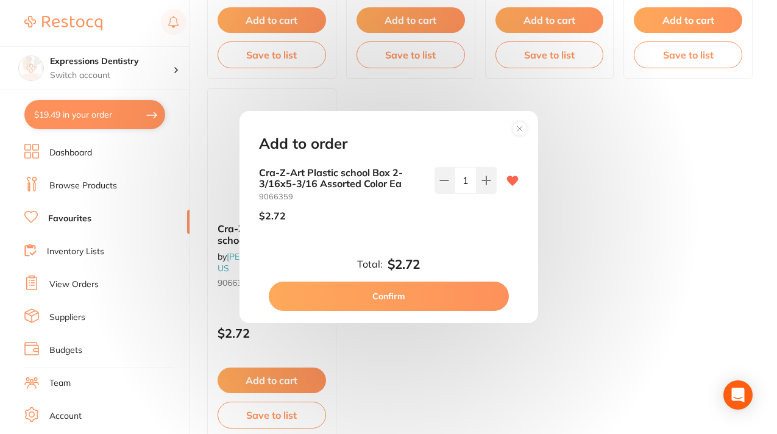
click at [409, 296] on button "Confirm" at bounding box center [389, 296] width 240 height 29
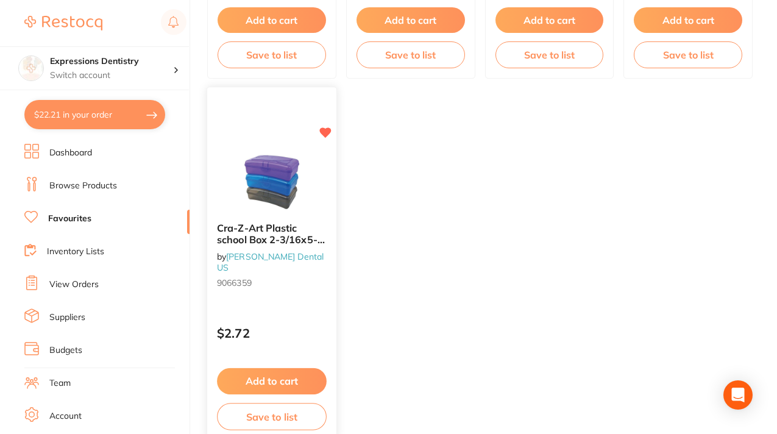
click at [323, 132] on icon at bounding box center [325, 133] width 12 height 10
click at [82, 113] on button "$22.21 in your order" at bounding box center [94, 114] width 141 height 29
checkbox input "true"
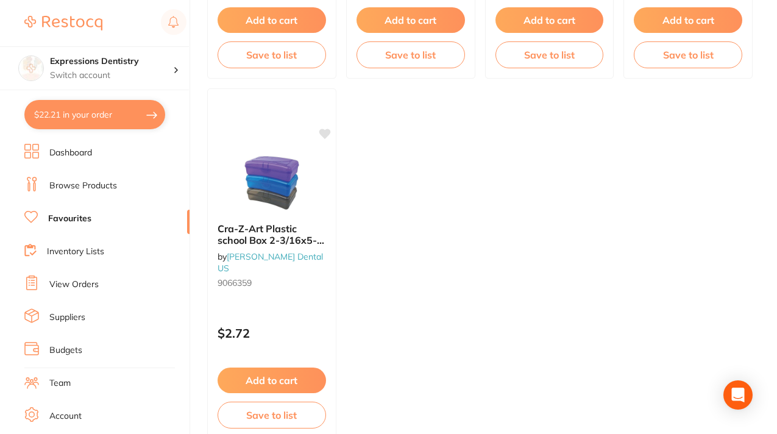
checkbox input "true"
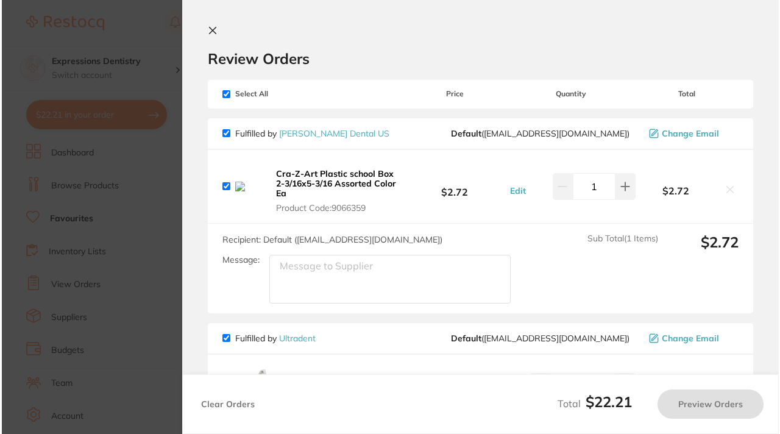
scroll to position [0, 0]
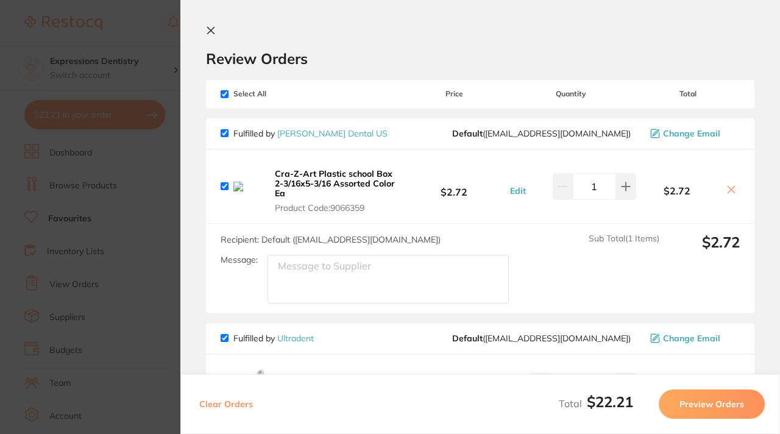
click at [729, 187] on icon at bounding box center [732, 190] width 10 height 10
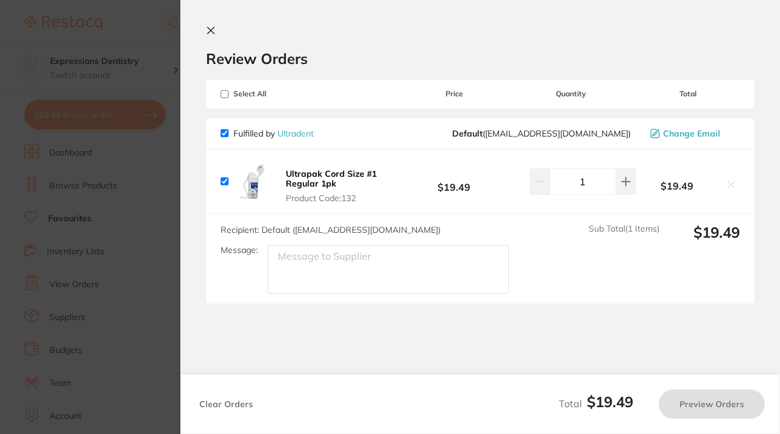
checkbox input "true"
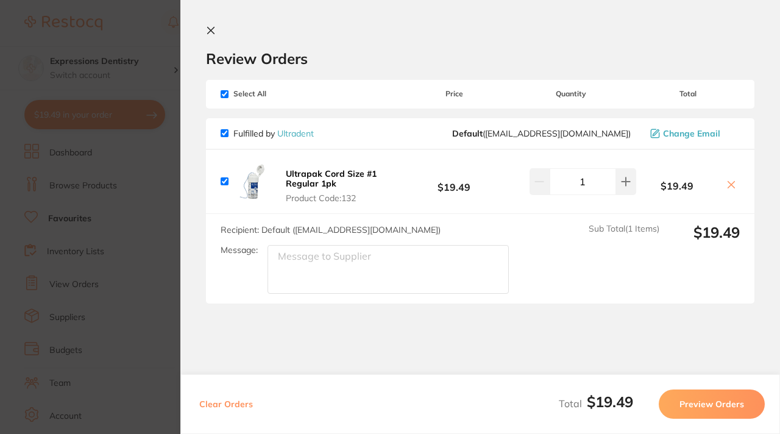
scroll to position [25, 0]
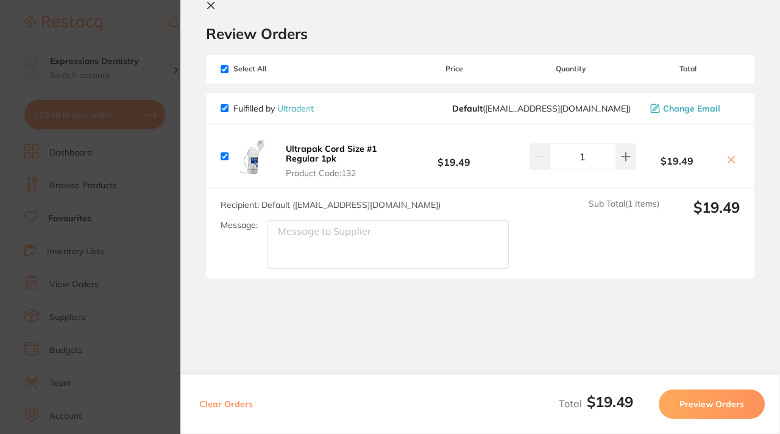
click at [455, 230] on textarea "Message:" at bounding box center [388, 244] width 241 height 49
type textarea "I saw two for one."
drag, startPoint x: 358, startPoint y: 232, endPoint x: 251, endPoint y: 235, distance: 106.7
click at [251, 235] on div "Message: I saw two for one." at bounding box center [370, 244] width 298 height 49
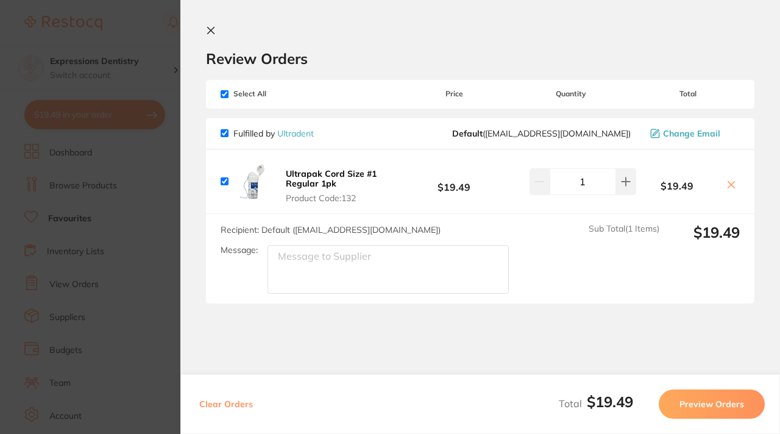
click at [702, 401] on button "Preview Orders" at bounding box center [712, 403] width 106 height 29
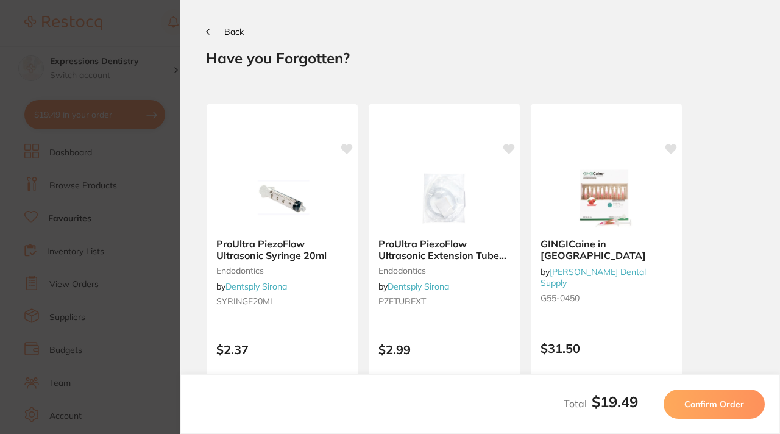
click at [207, 31] on icon at bounding box center [208, 32] width 4 height 6
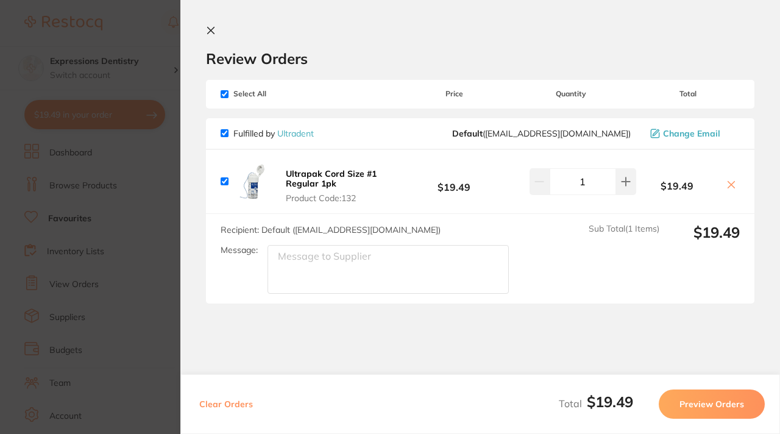
click at [210, 24] on section "Review Orders Your orders are being processed and we will notify you once we ha…" at bounding box center [480, 217] width 600 height 434
click at [210, 29] on icon at bounding box center [211, 30] width 7 height 7
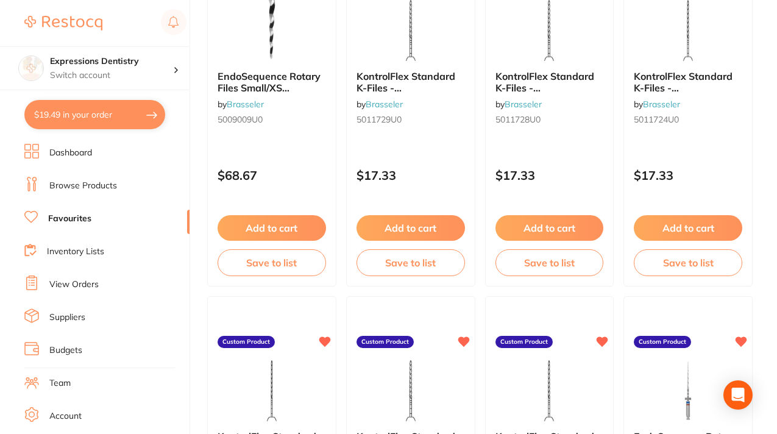
scroll to position [2336, 0]
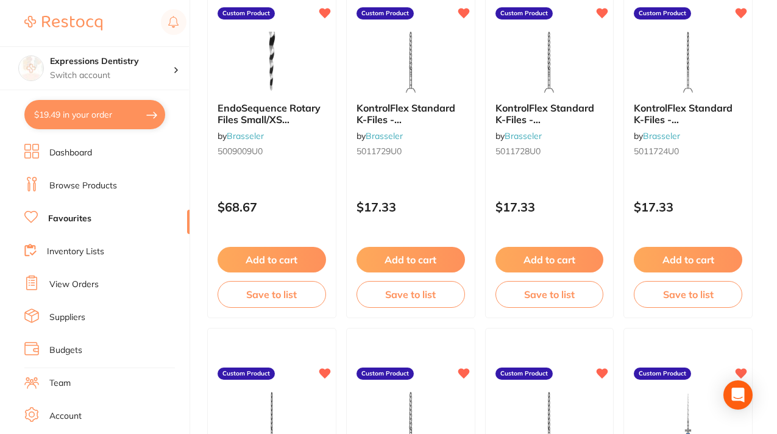
click at [80, 150] on link "Dashboard" at bounding box center [70, 153] width 43 height 12
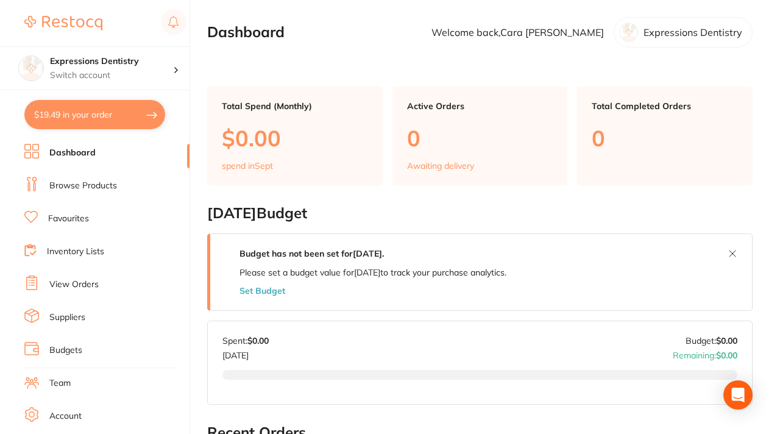
click at [68, 247] on link "Inventory Lists" at bounding box center [75, 252] width 57 height 12
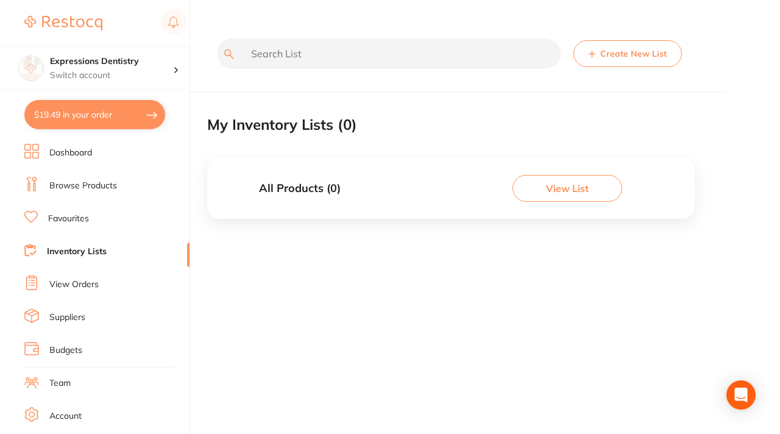
click at [549, 185] on button "View List" at bounding box center [568, 188] width 110 height 27
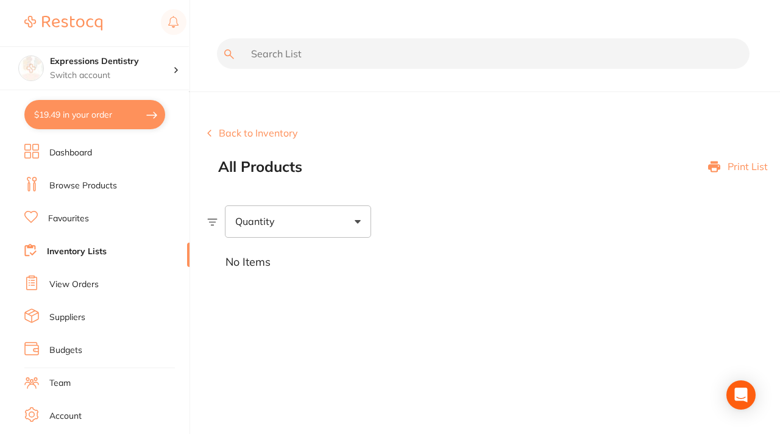
click at [305, 52] on input "text" at bounding box center [483, 53] width 533 height 30
click at [235, 130] on button "Back to Inventory" at bounding box center [252, 132] width 91 height 11
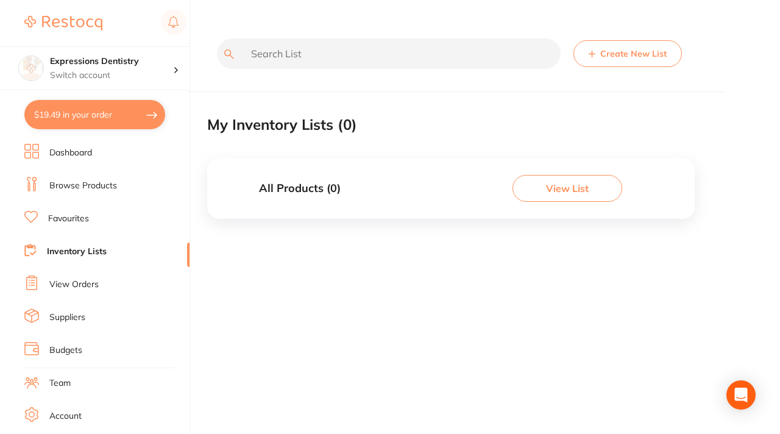
click at [364, 56] on input "text" at bounding box center [389, 53] width 344 height 30
click at [372, 54] on input "cord" at bounding box center [389, 53] width 344 height 30
type input "c"
click at [99, 250] on link "Inventory Lists" at bounding box center [77, 252] width 60 height 12
click at [629, 56] on button "Create New List" at bounding box center [628, 53] width 108 height 27
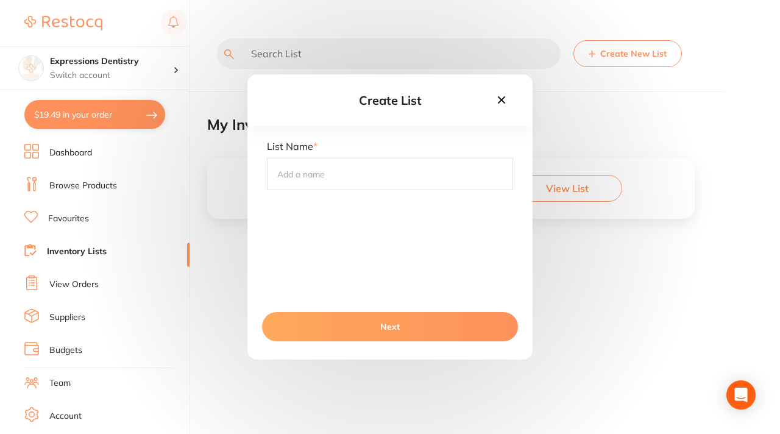
click at [361, 171] on input "text" at bounding box center [390, 174] width 246 height 32
type input "Endo List"
click at [382, 325] on button "Next" at bounding box center [390, 326] width 256 height 29
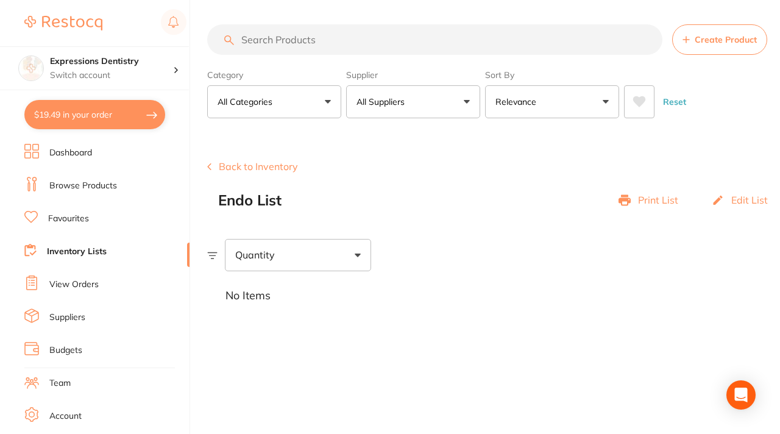
click at [469, 100] on button "All Suppliers" at bounding box center [413, 101] width 134 height 33
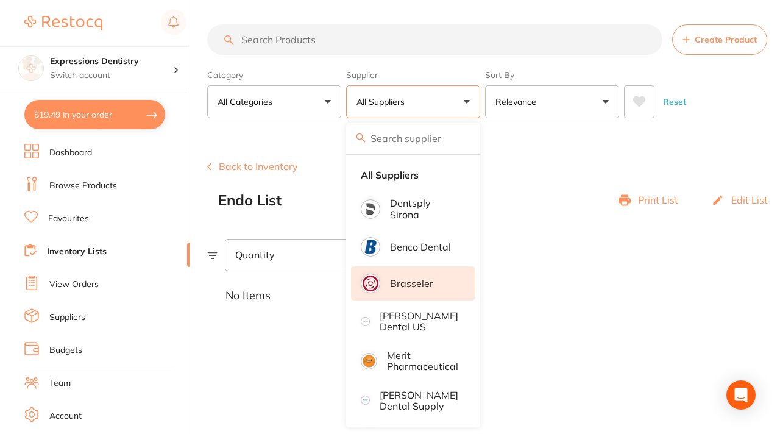
click at [414, 285] on p "Brasseler" at bounding box center [411, 283] width 43 height 11
click at [416, 283] on p "Brasseler" at bounding box center [411, 283] width 43 height 11
click at [566, 171] on div "Back to Inventory Endo List Print List Edit List" at bounding box center [493, 185] width 573 height 48
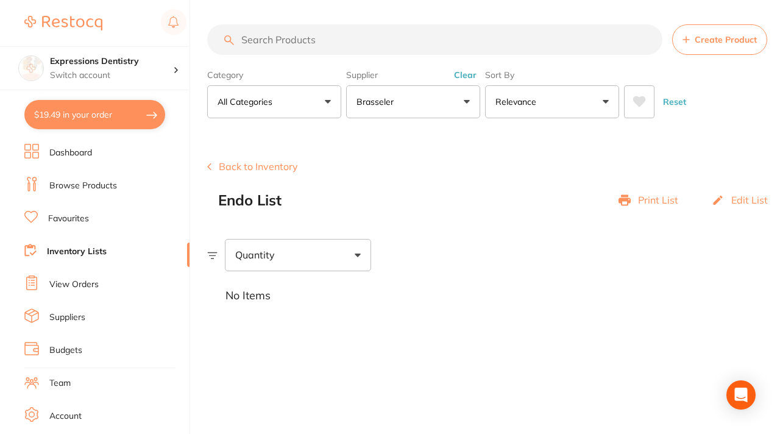
click at [290, 43] on input "search" at bounding box center [434, 39] width 455 height 30
type input "f"
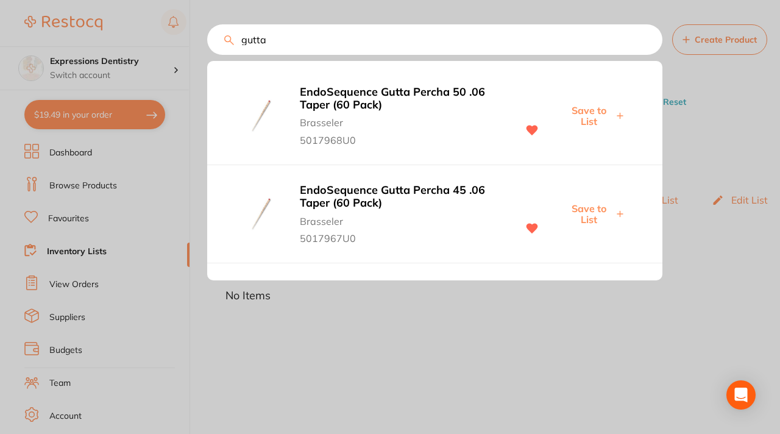
type input "gutta"
click at [583, 120] on span "Save to List" at bounding box center [589, 116] width 49 height 23
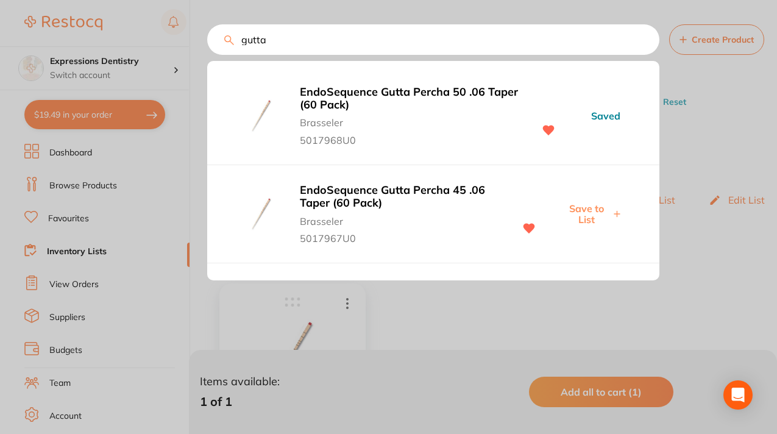
click at [688, 88] on div at bounding box center [388, 217] width 777 height 434
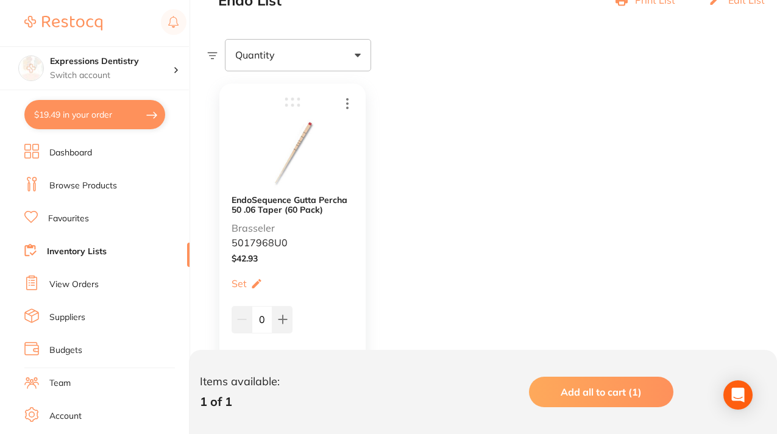
scroll to position [194, 0]
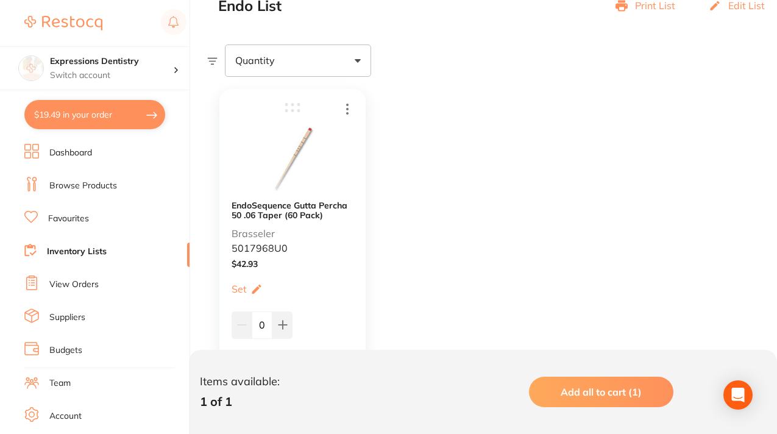
click at [348, 108] on icon at bounding box center [347, 109] width 2 height 11
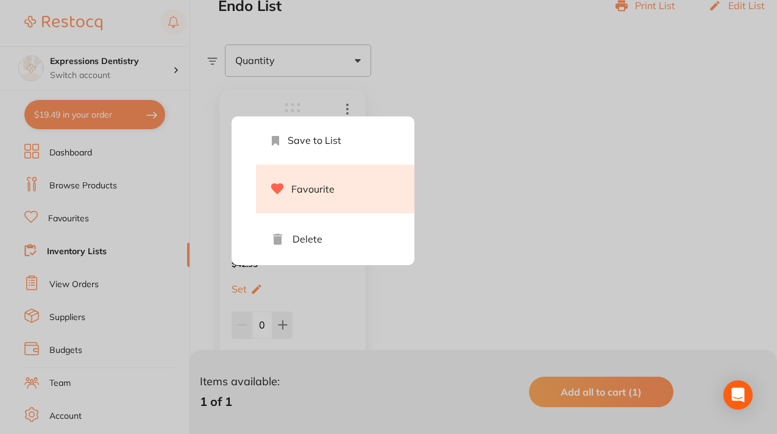
click at [278, 188] on icon at bounding box center [277, 188] width 13 height 11
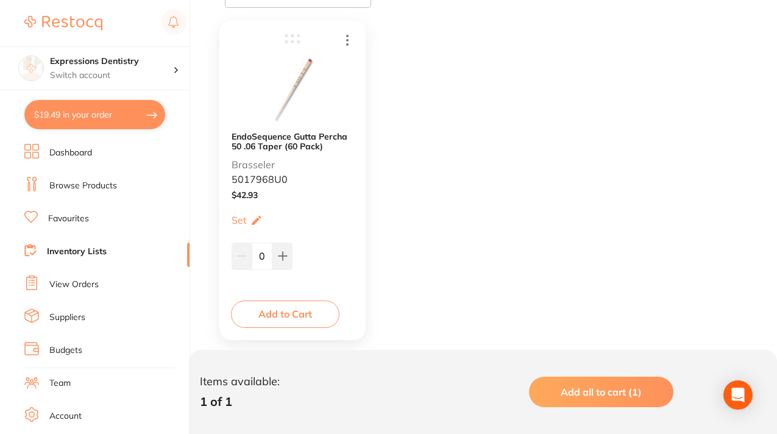
scroll to position [268, 0]
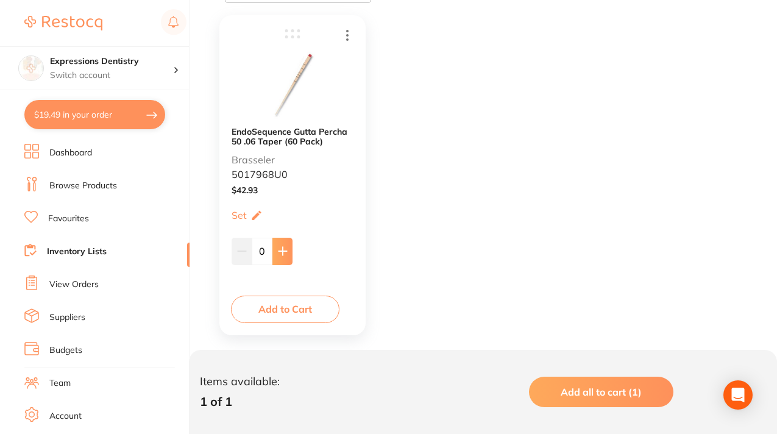
click at [282, 255] on icon at bounding box center [283, 251] width 10 height 10
type input "2"
click at [433, 232] on div "EndoSequence Gutta Percha 50 .06 Taper (60 Pack) Brasseler 5017968U0 $ 42.93 Se…" at bounding box center [483, 180] width 552 height 354
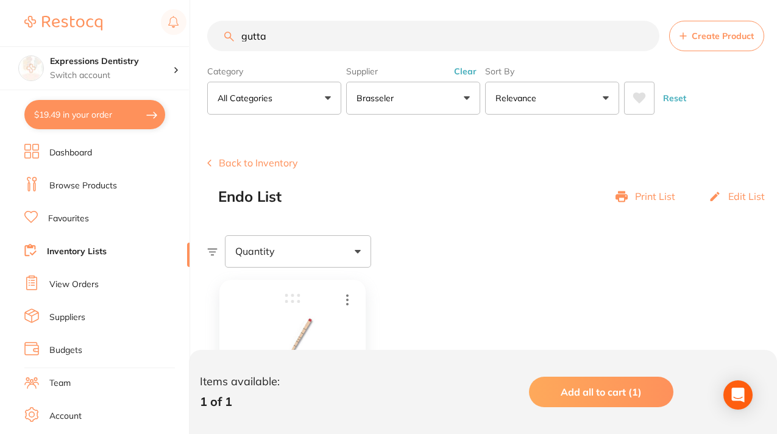
scroll to position [2, 0]
click at [69, 286] on link "View Orders" at bounding box center [73, 285] width 49 height 12
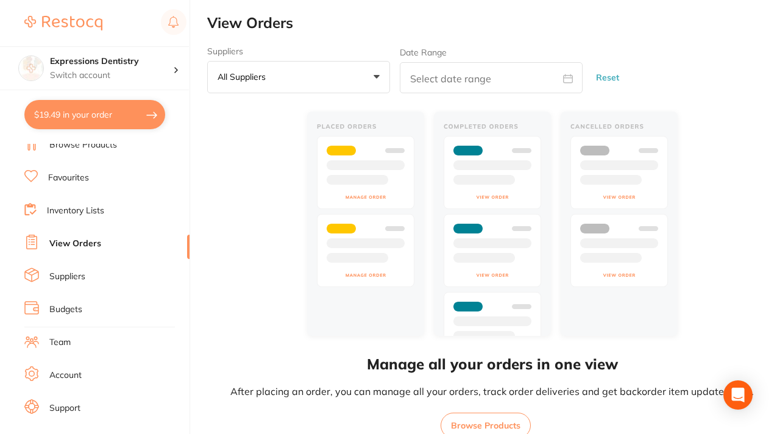
scroll to position [43, 0]
click at [69, 275] on link "Suppliers" at bounding box center [67, 275] width 36 height 12
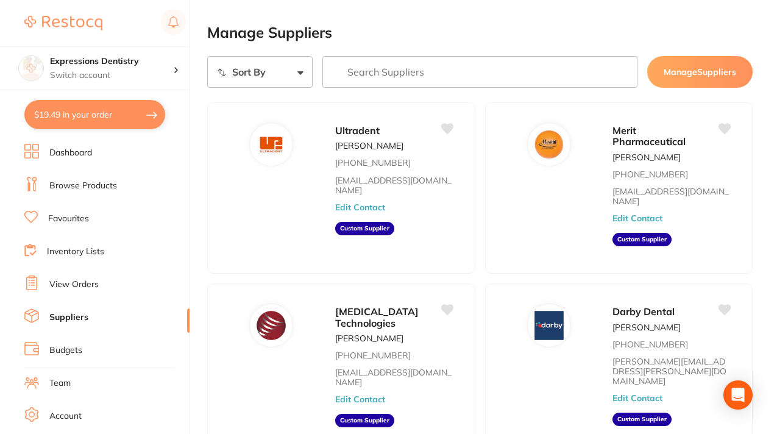
click at [72, 221] on link "Favourites" at bounding box center [68, 219] width 41 height 12
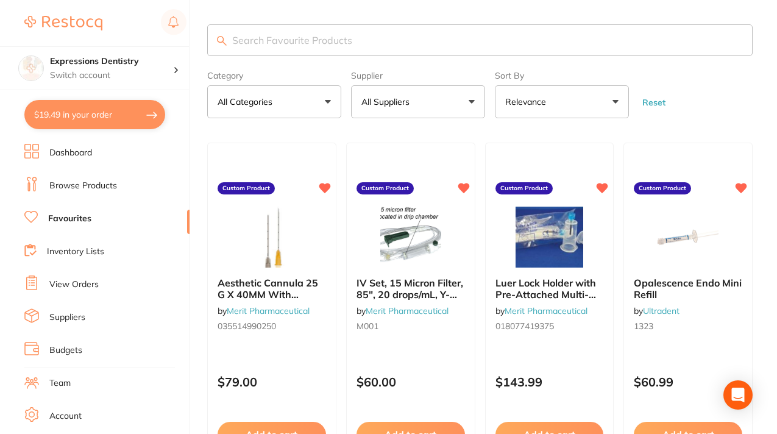
click at [80, 256] on link "Inventory Lists" at bounding box center [75, 252] width 57 height 12
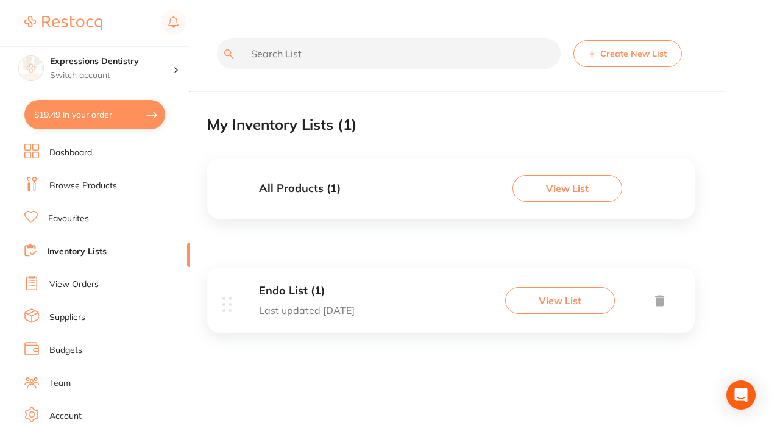
click at [546, 299] on button "View List" at bounding box center [560, 300] width 110 height 27
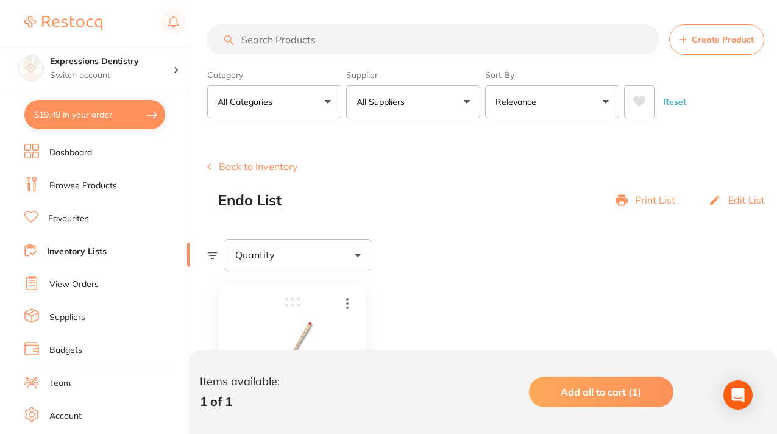
click at [467, 99] on button "All Suppliers" at bounding box center [413, 101] width 134 height 33
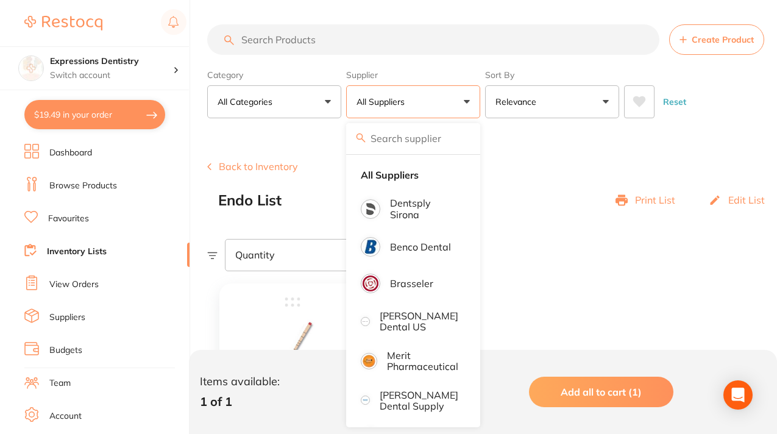
click at [259, 41] on input "search" at bounding box center [433, 39] width 452 height 30
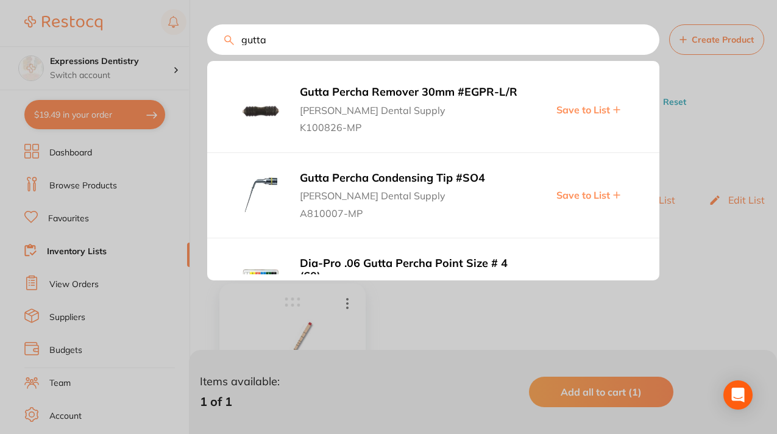
type input "gutta"
click at [699, 70] on div at bounding box center [388, 217] width 777 height 434
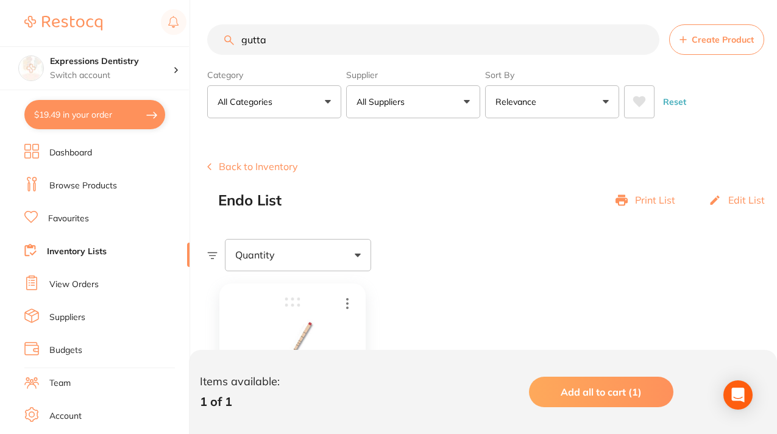
drag, startPoint x: 272, startPoint y: 41, endPoint x: 235, endPoint y: 41, distance: 37.8
click at [235, 41] on input "gutta" at bounding box center [433, 39] width 452 height 30
click at [83, 153] on link "Dashboard" at bounding box center [70, 153] width 43 height 12
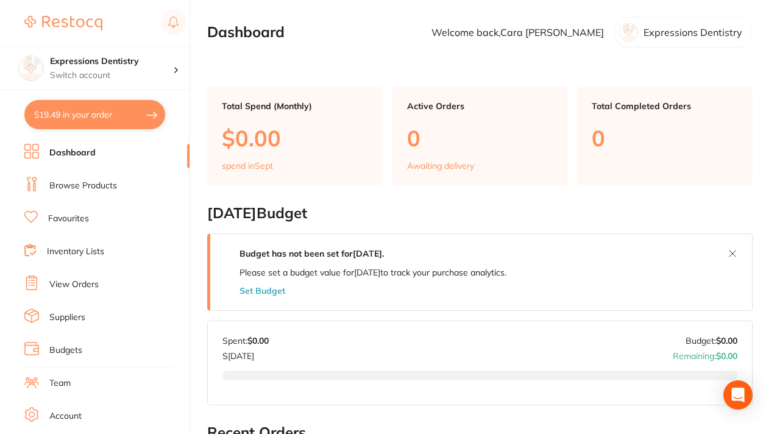
click at [86, 187] on link "Browse Products" at bounding box center [83, 186] width 68 height 12
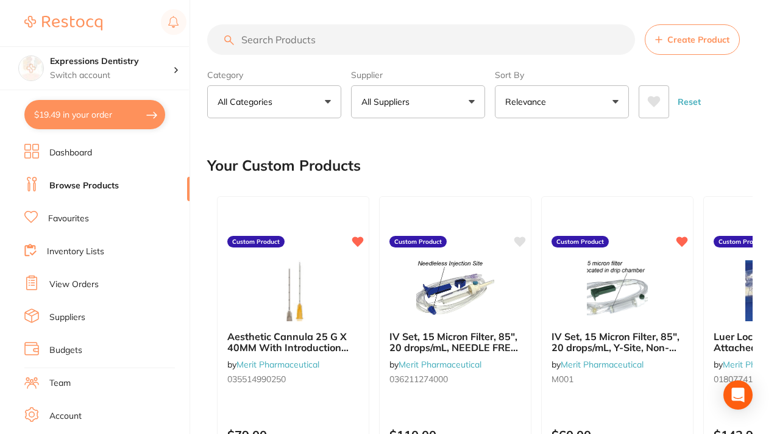
click at [262, 41] on input "search" at bounding box center [421, 39] width 428 height 30
type input "toothbrushes"
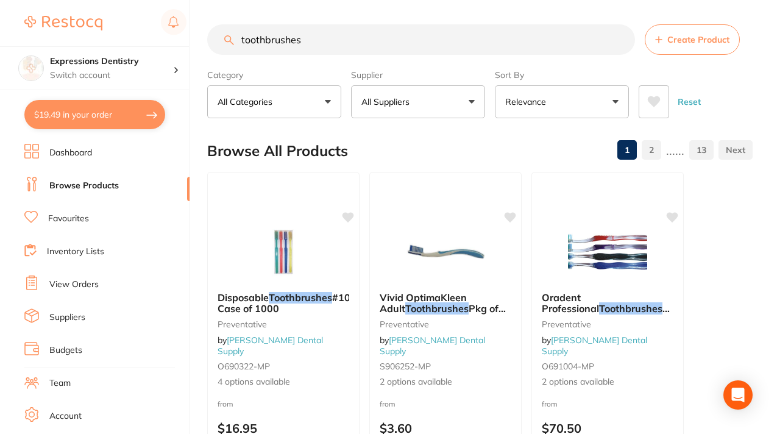
click at [475, 99] on button "All Suppliers" at bounding box center [418, 101] width 134 height 33
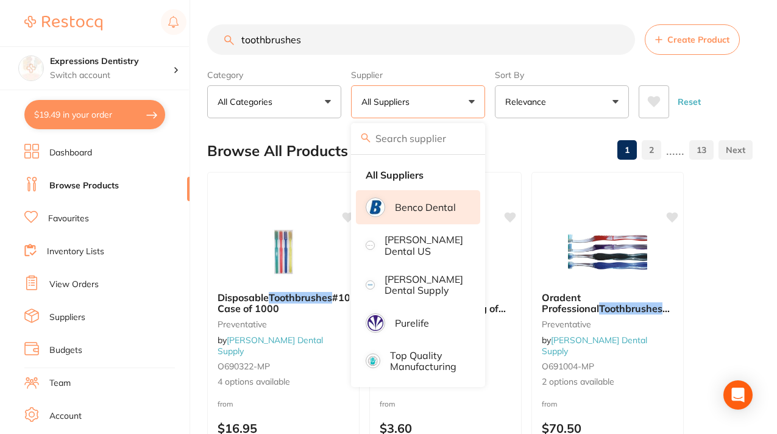
click at [435, 207] on p "Benco Dental" at bounding box center [425, 207] width 61 height 11
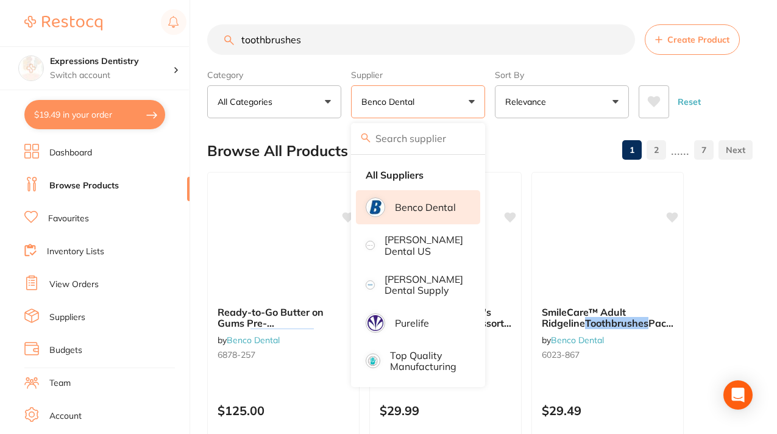
click at [472, 101] on button "Benco Dental" at bounding box center [418, 101] width 134 height 33
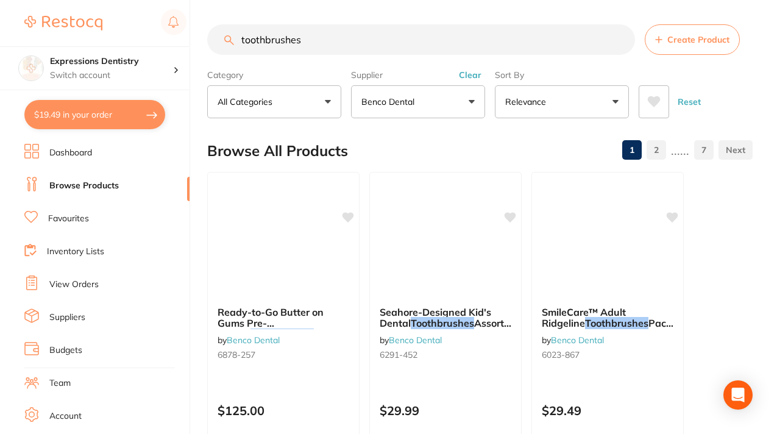
click at [472, 101] on button "Benco Dental" at bounding box center [418, 101] width 134 height 33
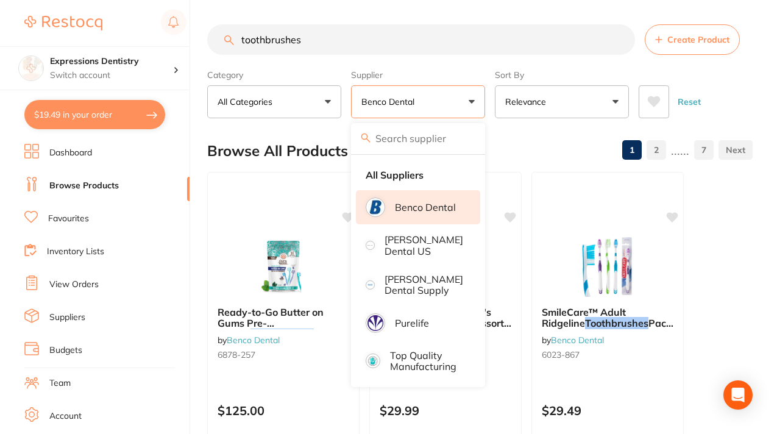
click at [471, 99] on button "Benco Dental" at bounding box center [418, 101] width 134 height 33
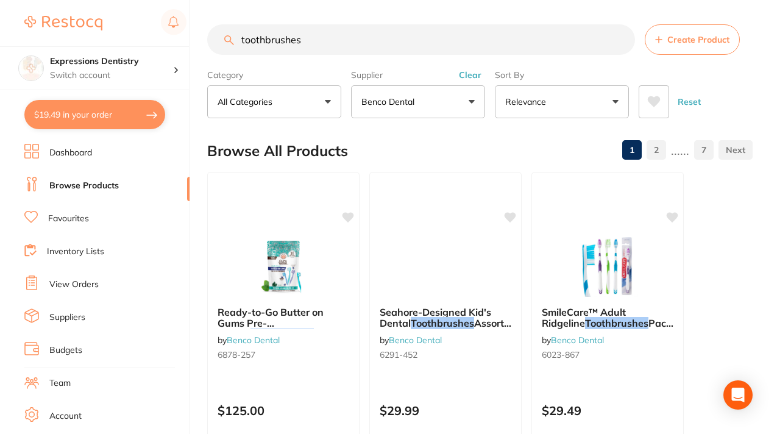
click at [55, 220] on link "Favourites" at bounding box center [68, 219] width 41 height 12
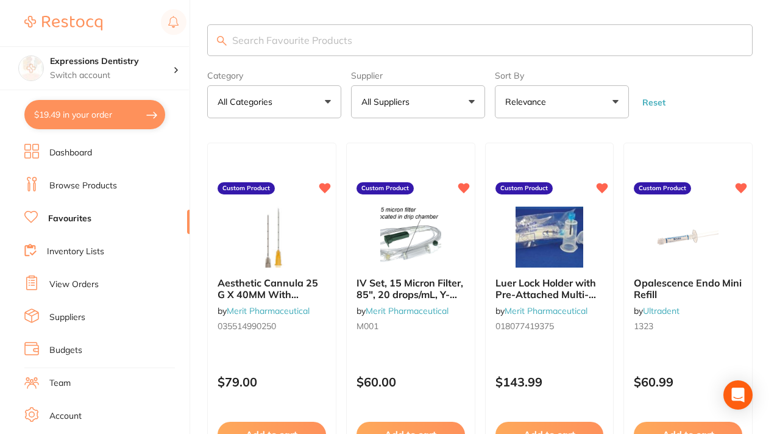
click at [252, 41] on input "search" at bounding box center [480, 40] width 546 height 32
click at [305, 41] on input "toothbrushes" at bounding box center [480, 40] width 546 height 32
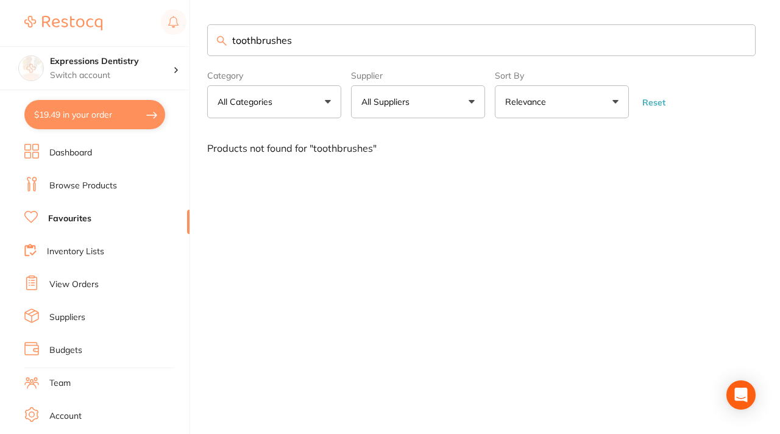
click at [419, 99] on button "All Suppliers" at bounding box center [418, 101] width 134 height 33
click at [299, 38] on input "toothbrushes" at bounding box center [481, 40] width 549 height 32
type input "t"
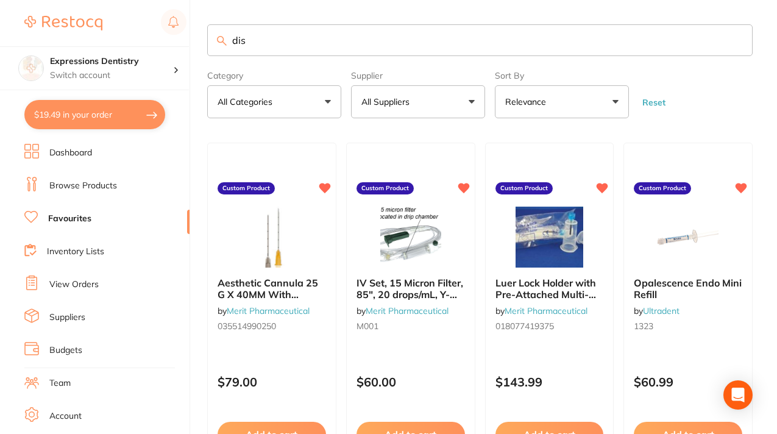
type input "dis"
click at [90, 185] on link "Browse Products" at bounding box center [83, 186] width 68 height 12
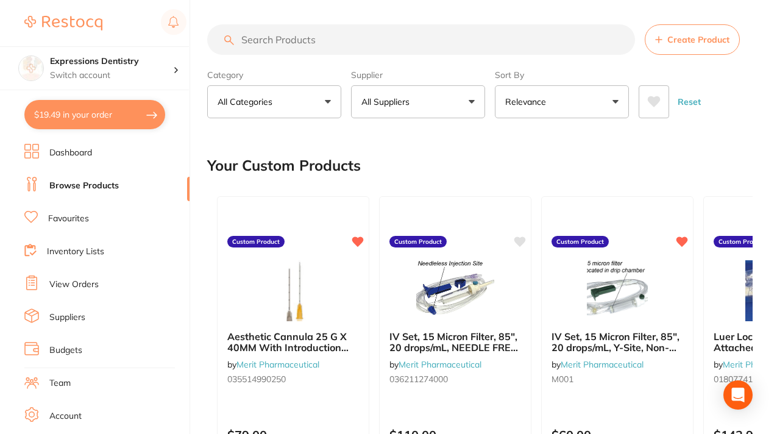
click at [260, 41] on input "search" at bounding box center [421, 39] width 428 height 30
click at [250, 43] on input "search" at bounding box center [421, 39] width 428 height 30
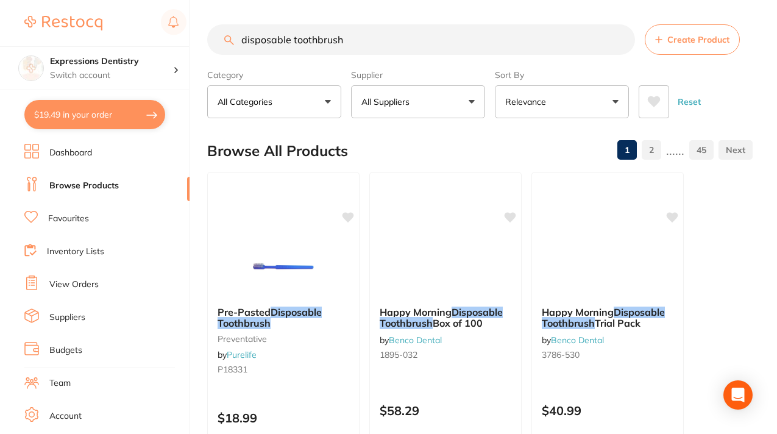
type input "disposable toothbrush"
click at [475, 103] on button "All Suppliers" at bounding box center [418, 101] width 134 height 33
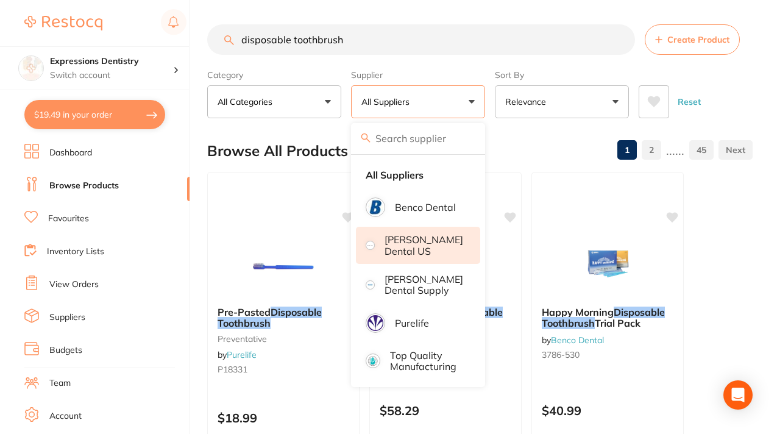
scroll to position [7, 0]
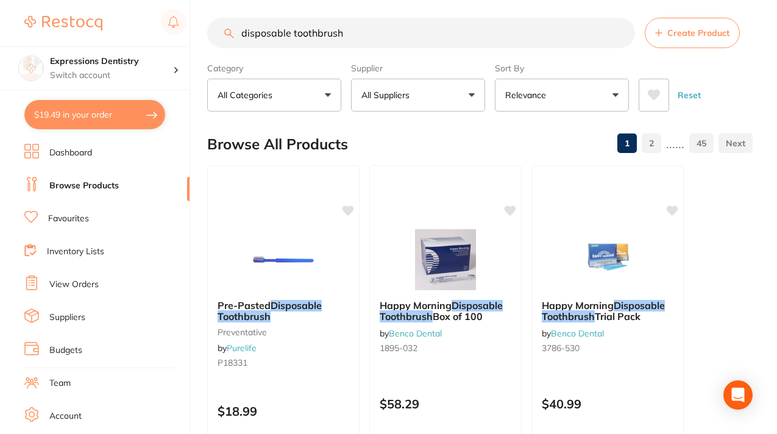
click at [474, 93] on button "All Suppliers" at bounding box center [418, 95] width 134 height 33
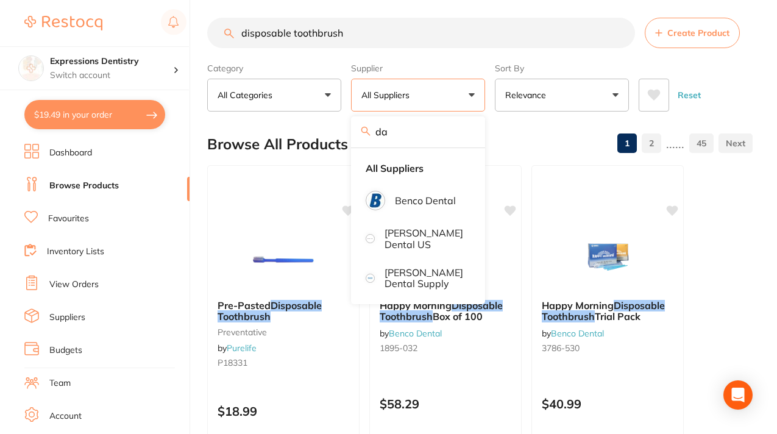
type input "d"
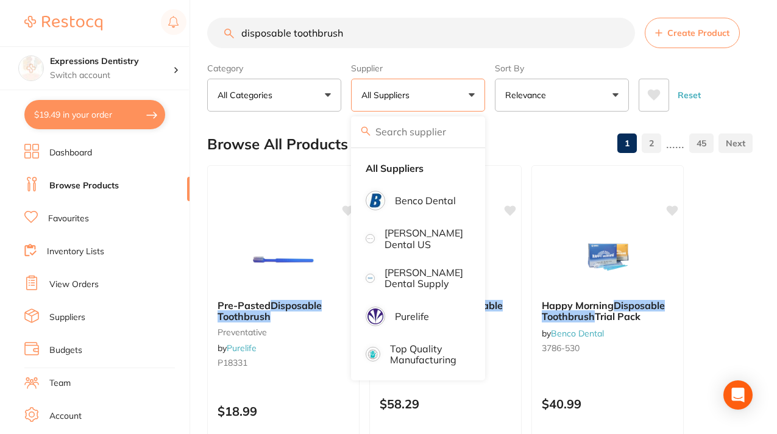
click at [520, 140] on div "Browse All Products 1 2 ...... 45" at bounding box center [480, 144] width 546 height 41
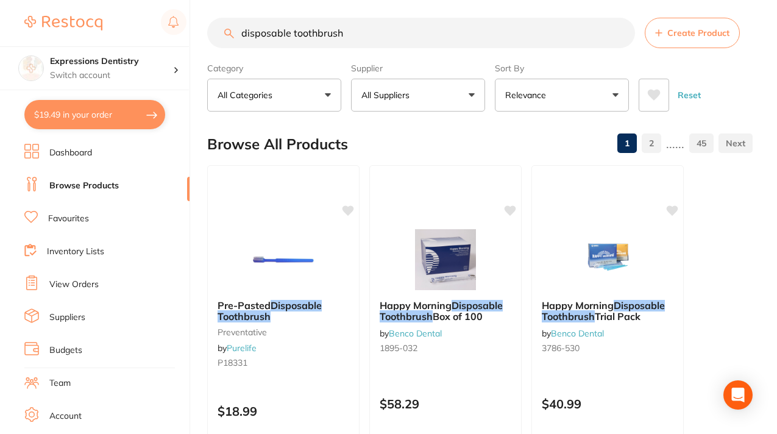
click at [91, 186] on link "Browse Products" at bounding box center [83, 186] width 69 height 12
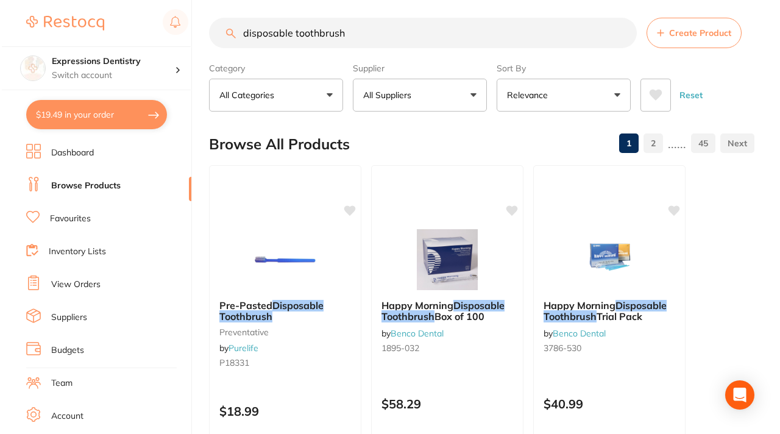
scroll to position [0, 0]
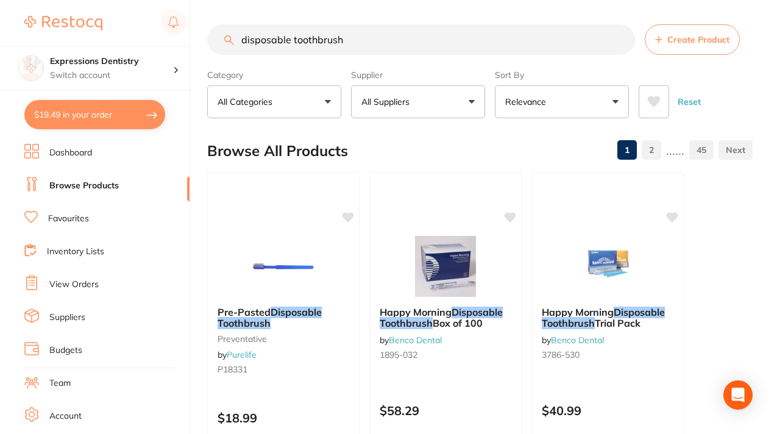
click at [64, 152] on link "Dashboard" at bounding box center [70, 153] width 43 height 12
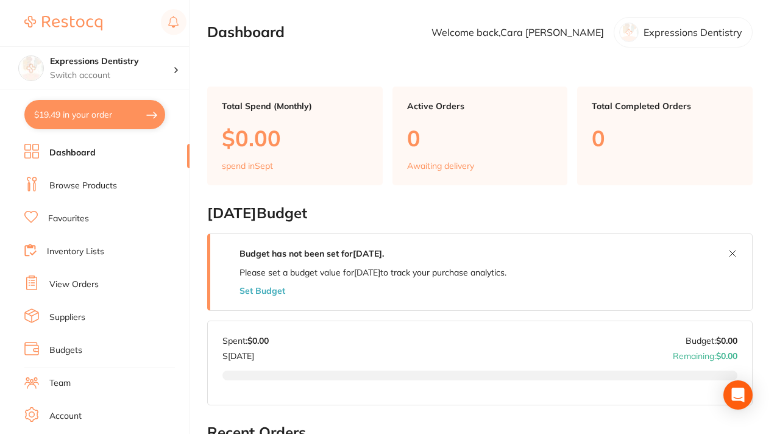
click at [60, 221] on link "Favourites" at bounding box center [68, 219] width 41 height 12
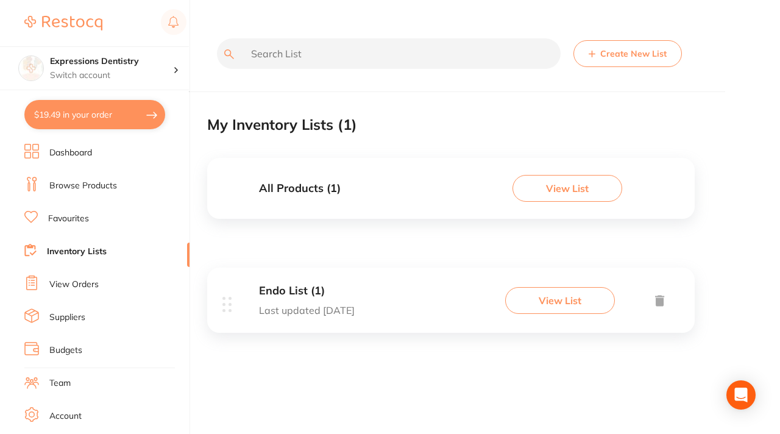
click at [275, 59] on input "text" at bounding box center [389, 53] width 344 height 30
type input "t"
click at [71, 219] on link "Favourites" at bounding box center [68, 219] width 41 height 12
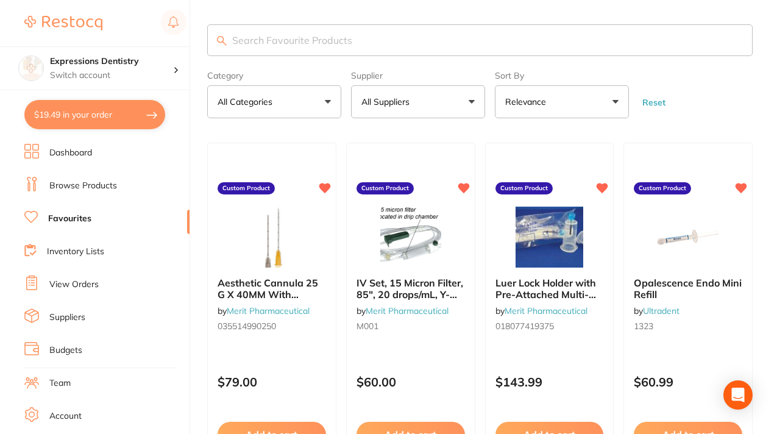
click at [287, 37] on input "search" at bounding box center [480, 40] width 546 height 32
type input "t"
type input "disposable toothbrush"
click at [344, 50] on input "disposable toothbrush" at bounding box center [480, 40] width 546 height 32
click at [364, 48] on input "disposable toothbrush" at bounding box center [480, 40] width 546 height 32
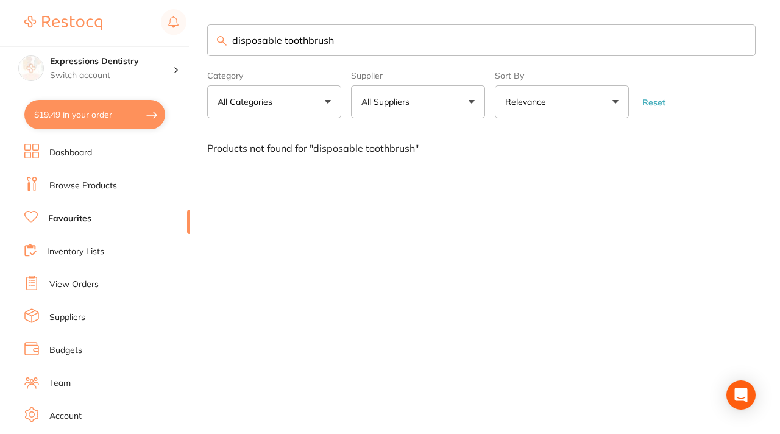
click at [472, 100] on button "All Suppliers" at bounding box center [418, 101] width 134 height 33
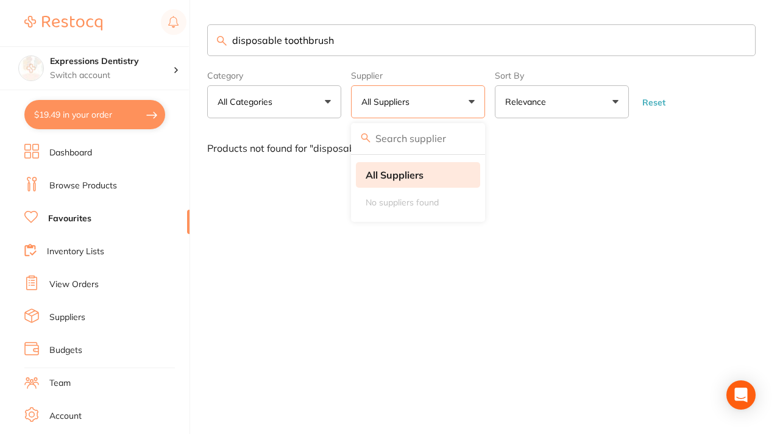
click at [422, 177] on strong "All Suppliers" at bounding box center [395, 174] width 58 height 11
click at [343, 49] on input "disposable toothbrush" at bounding box center [481, 40] width 549 height 32
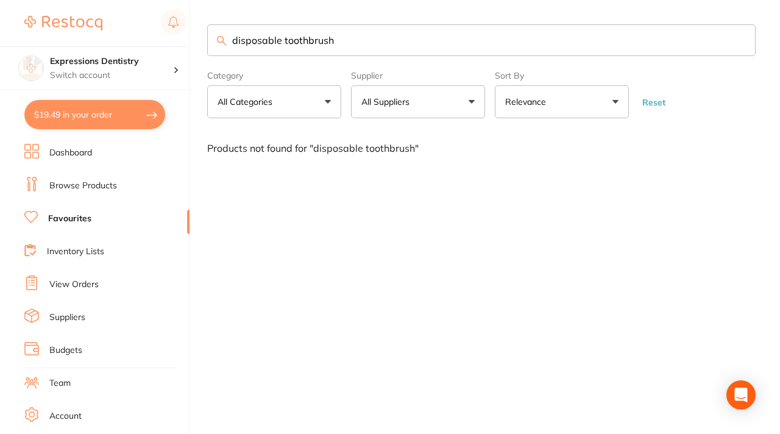
drag, startPoint x: 337, startPoint y: 44, endPoint x: 227, endPoint y: 35, distance: 110.7
click at [226, 35] on input "disposable toothbrush" at bounding box center [481, 40] width 549 height 32
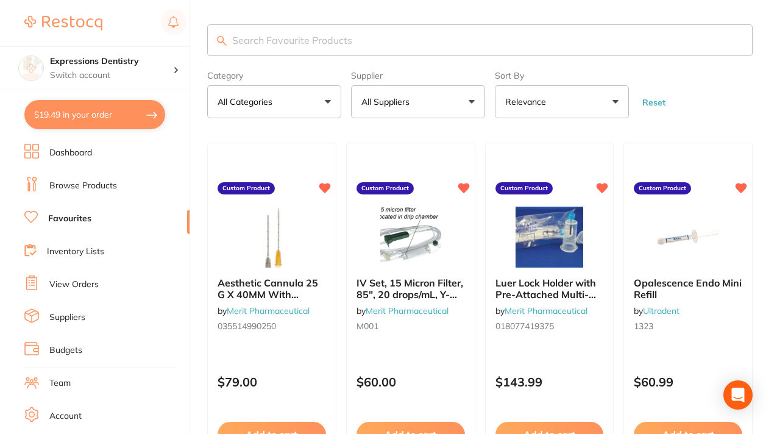
click at [65, 249] on link "Inventory Lists" at bounding box center [75, 252] width 57 height 12
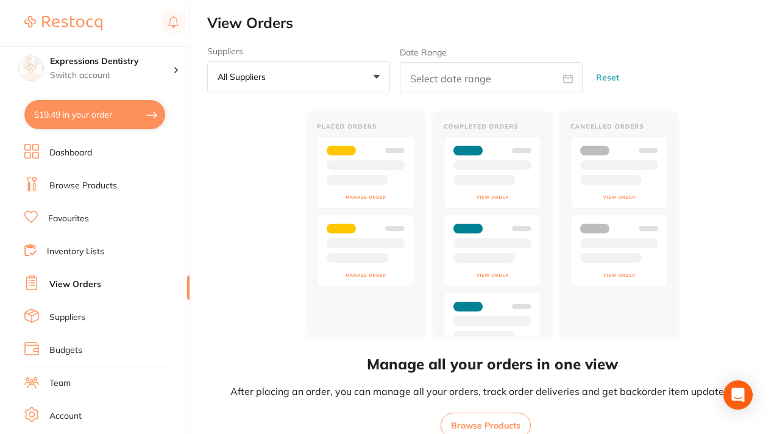
click at [66, 316] on link "Suppliers" at bounding box center [67, 317] width 36 height 12
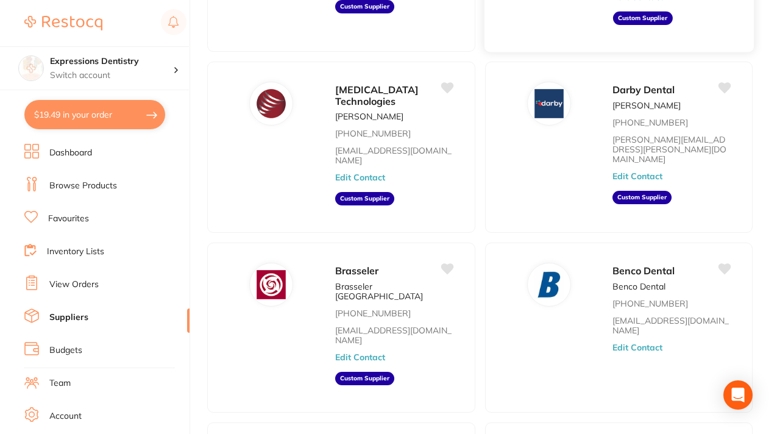
scroll to position [190, 0]
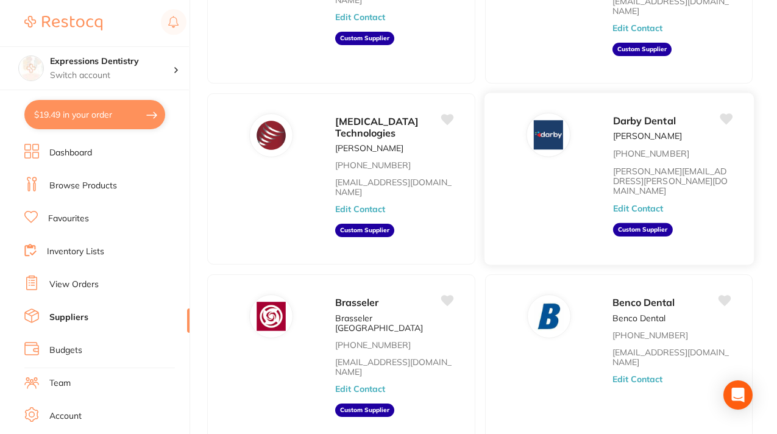
click at [590, 174] on div "Darby Dental Chris Reynolds 800-645-2310 chris.reynolds@darbydentalsupply.com E…" at bounding box center [618, 179] width 271 height 173
click at [554, 125] on img at bounding box center [548, 134] width 29 height 29
click at [641, 223] on aside "Custom Supplier" at bounding box center [643, 229] width 60 height 13
click at [638, 223] on aside "Custom Supplier" at bounding box center [643, 229] width 60 height 13
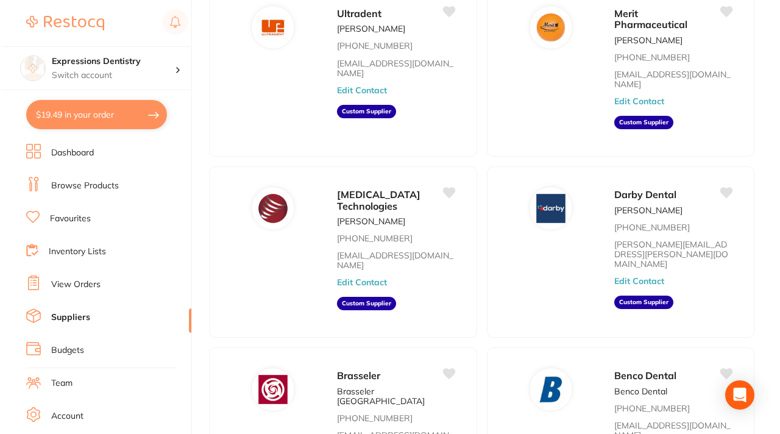
scroll to position [0, 0]
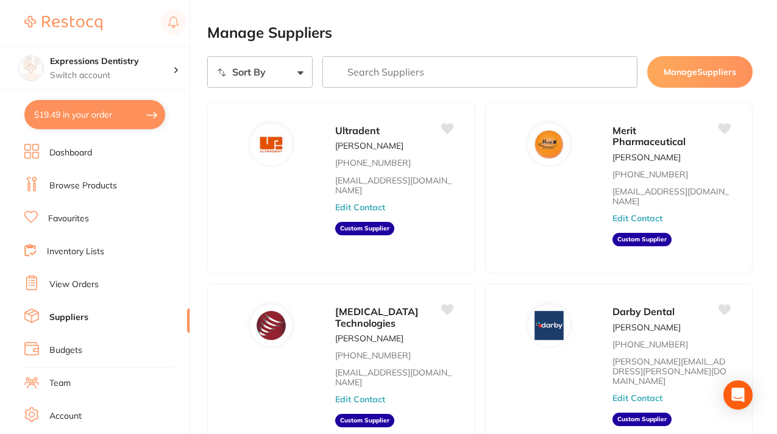
click at [376, 68] on input "search" at bounding box center [480, 72] width 316 height 32
click at [104, 115] on button "$19.49 in your order" at bounding box center [94, 114] width 141 height 29
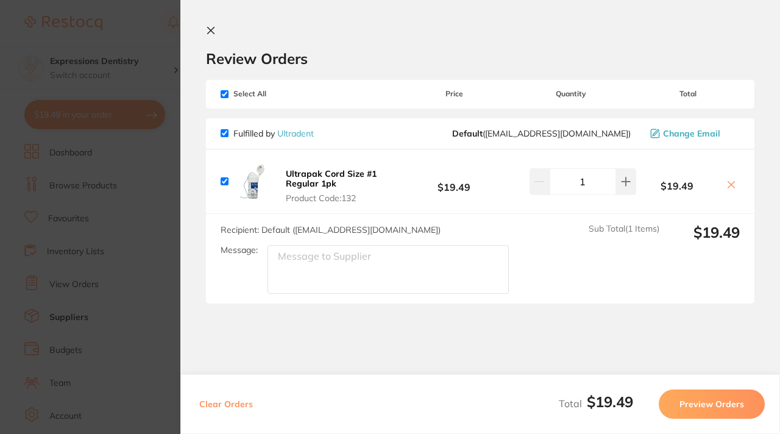
click at [211, 31] on icon at bounding box center [211, 30] width 7 height 7
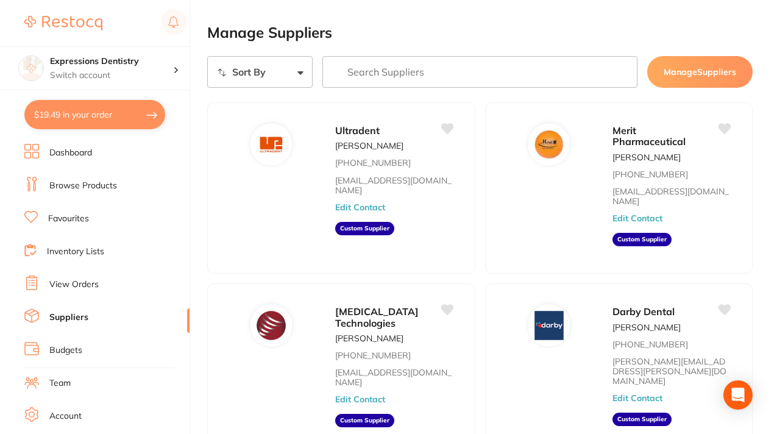
click at [71, 283] on link "View Orders" at bounding box center [73, 285] width 49 height 12
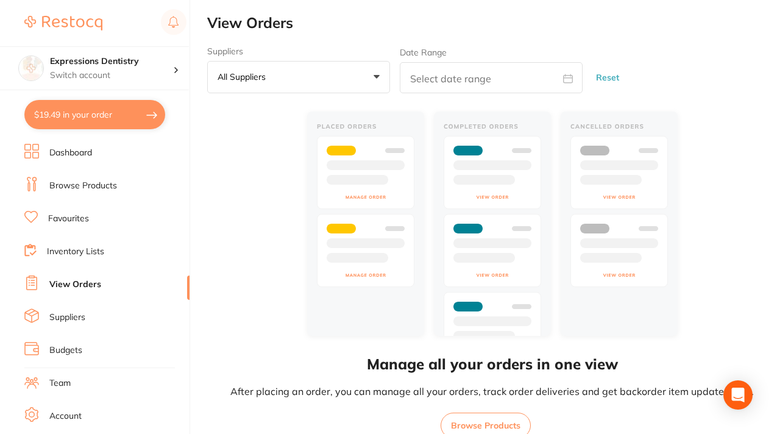
click at [115, 116] on button "$19.49 in your order" at bounding box center [94, 114] width 141 height 29
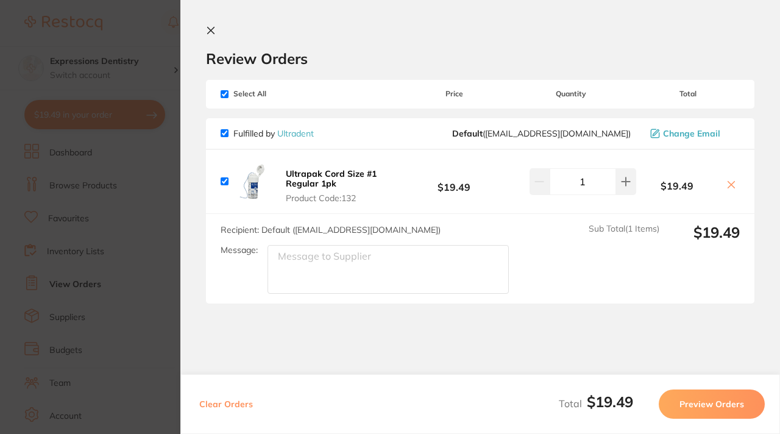
click at [209, 29] on icon at bounding box center [211, 31] width 10 height 10
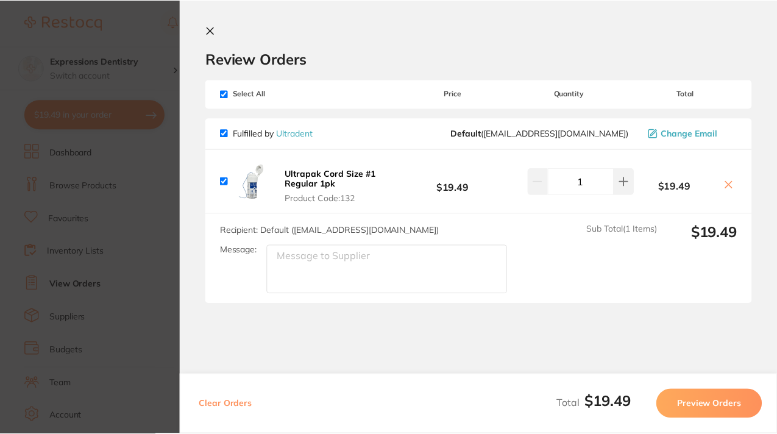
scroll to position [1, 0]
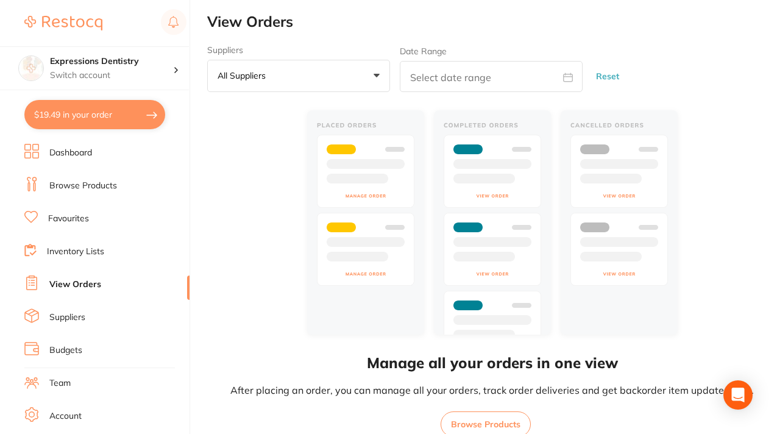
click at [87, 152] on link "Dashboard" at bounding box center [70, 153] width 43 height 12
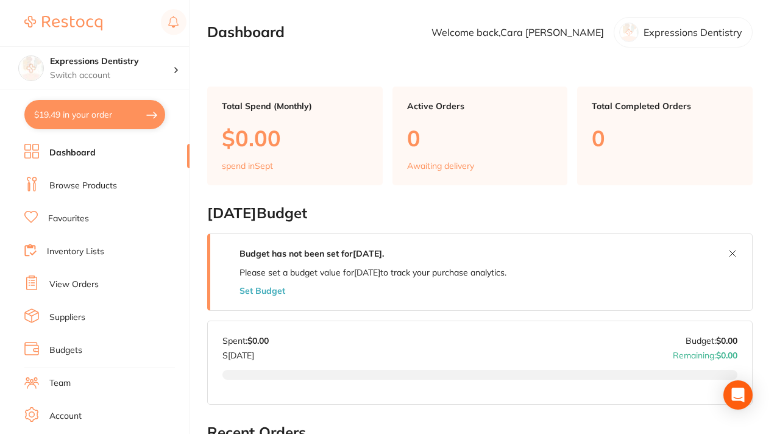
click at [98, 180] on link "Browse Products" at bounding box center [83, 186] width 68 height 12
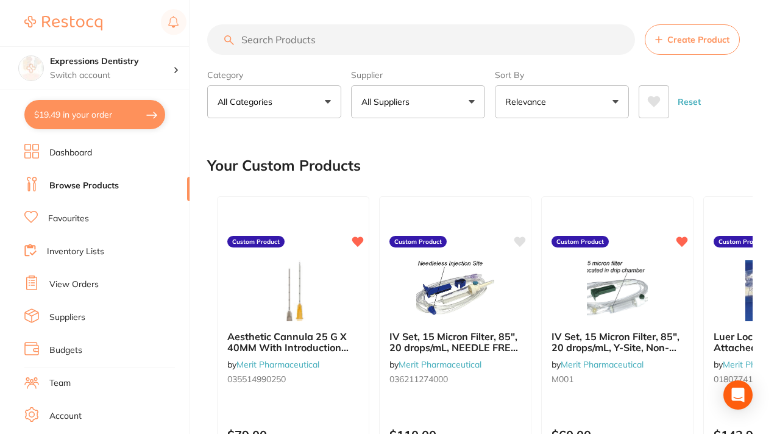
click at [447, 103] on button "All Suppliers" at bounding box center [418, 101] width 134 height 33
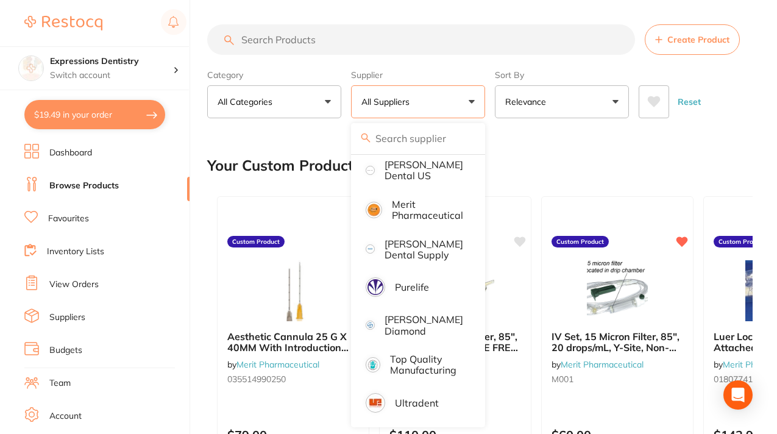
scroll to position [154, 0]
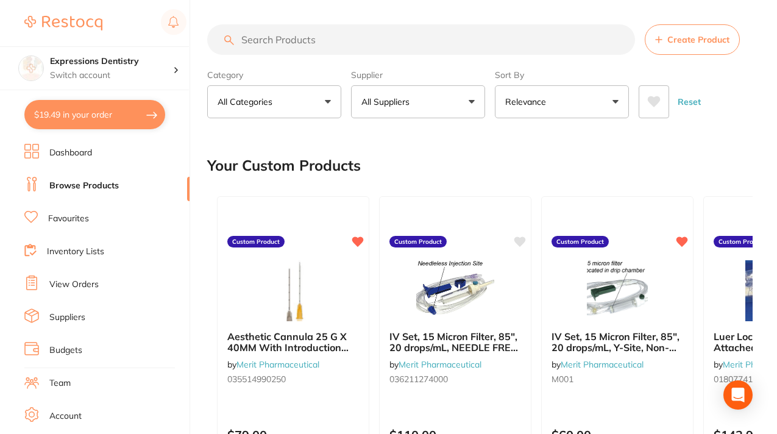
click at [469, 104] on button "All Suppliers" at bounding box center [418, 101] width 134 height 33
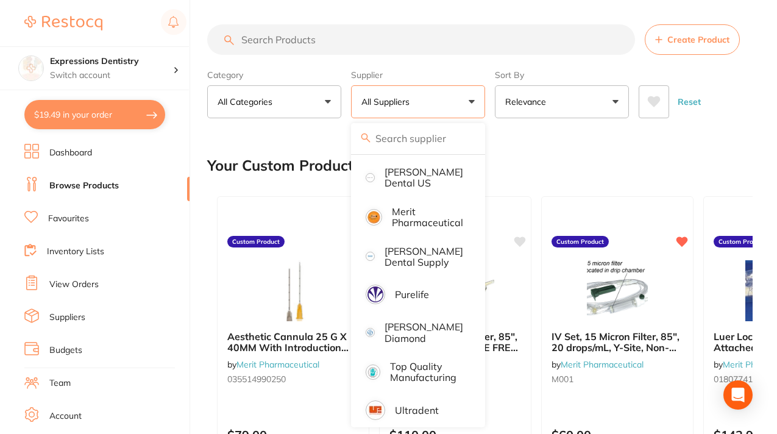
scroll to position [154, 0]
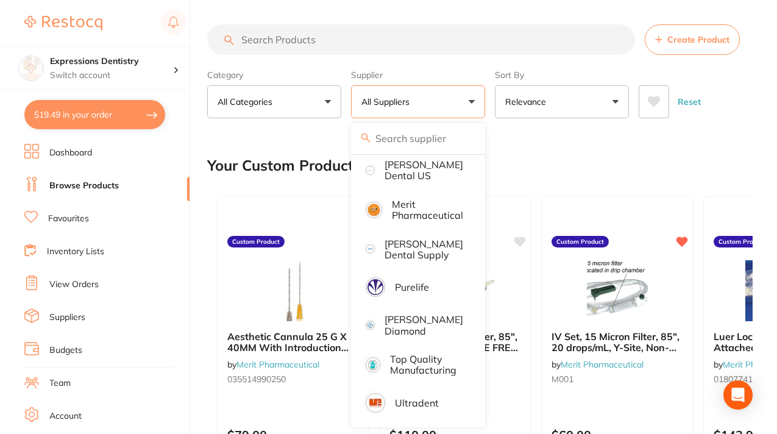
click at [530, 147] on div "Your Custom Products" at bounding box center [480, 165] width 546 height 41
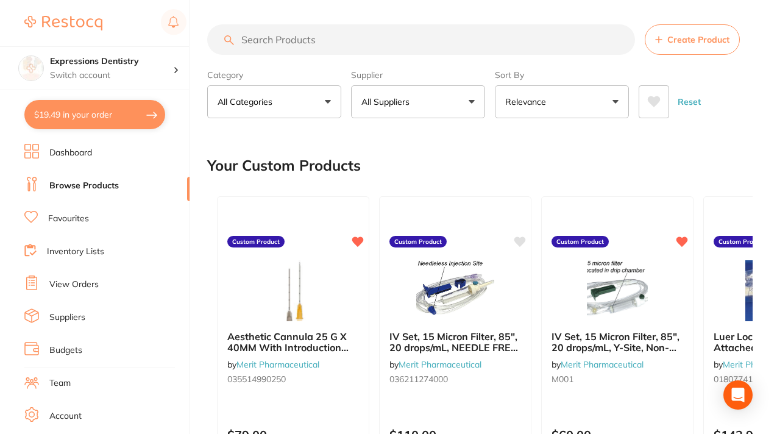
click at [243, 39] on input "search" at bounding box center [421, 39] width 428 height 30
type input "darby"
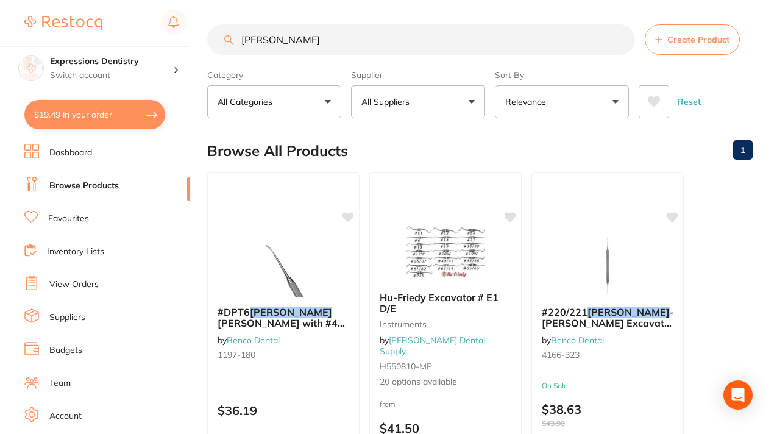
scroll to position [0, 0]
drag, startPoint x: 271, startPoint y: 41, endPoint x: 224, endPoint y: 38, distance: 46.4
click at [224, 38] on div "darby Create Product" at bounding box center [480, 39] width 546 height 30
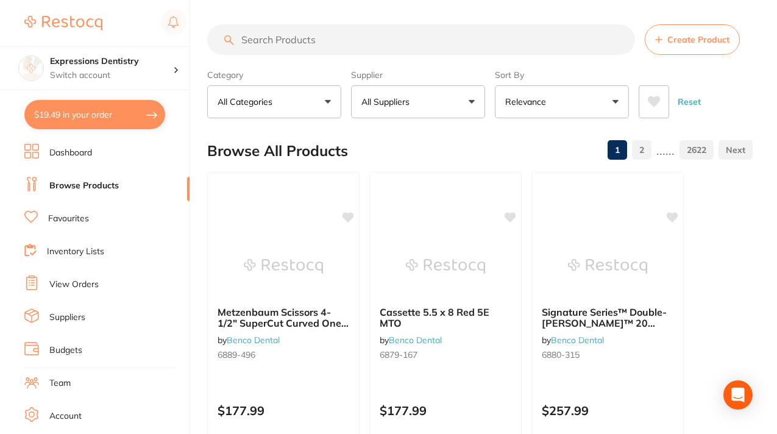
click at [72, 222] on link "Favourites" at bounding box center [68, 219] width 41 height 12
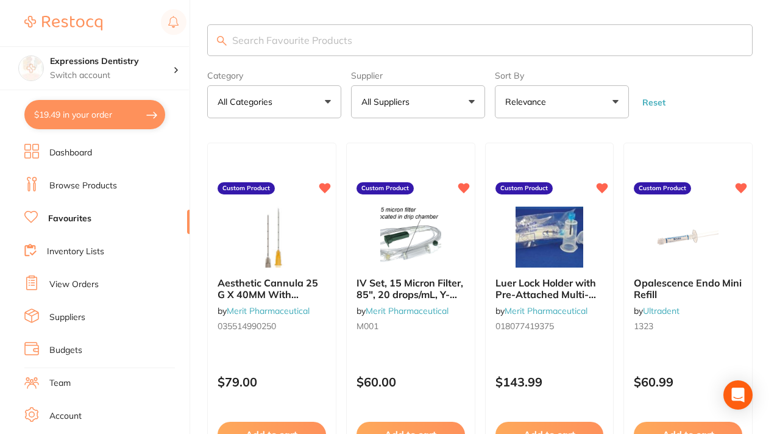
click at [278, 41] on input "search" at bounding box center [480, 40] width 546 height 32
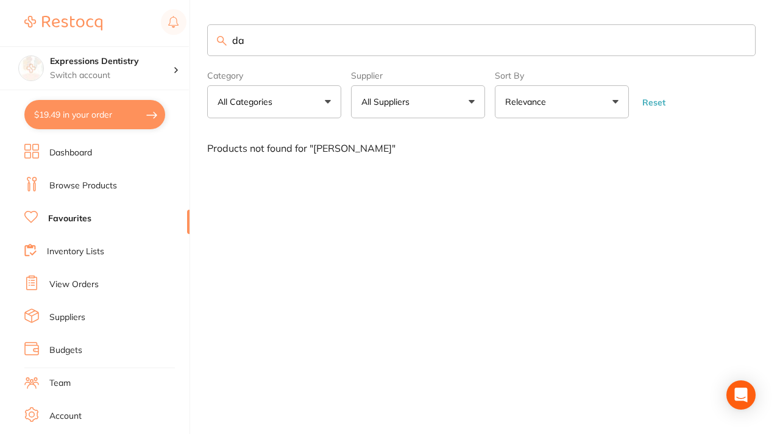
type input "d"
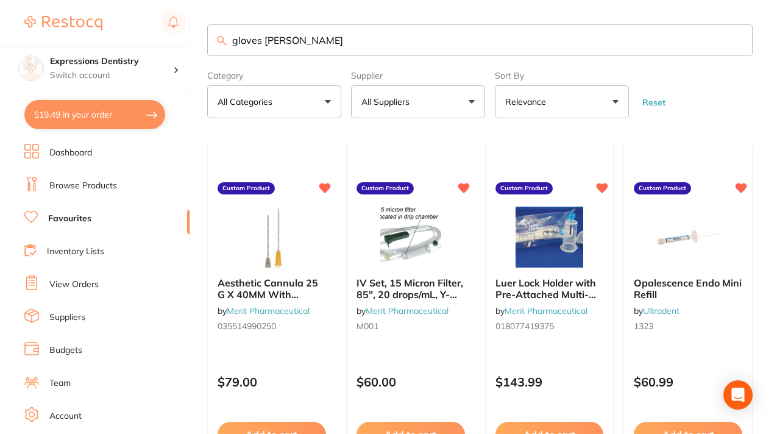
type input "gloves darby"
click at [396, 96] on p "All Suppliers" at bounding box center [387, 102] width 53 height 12
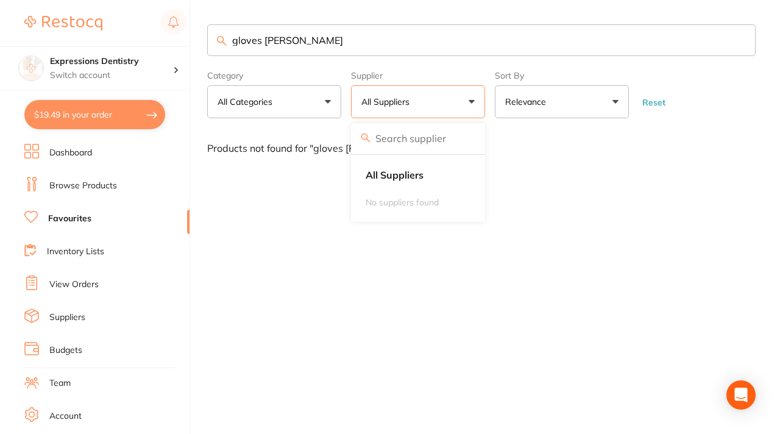
drag, startPoint x: 293, startPoint y: 41, endPoint x: 210, endPoint y: 39, distance: 83.5
click at [210, 39] on input "gloves darby" at bounding box center [481, 40] width 549 height 32
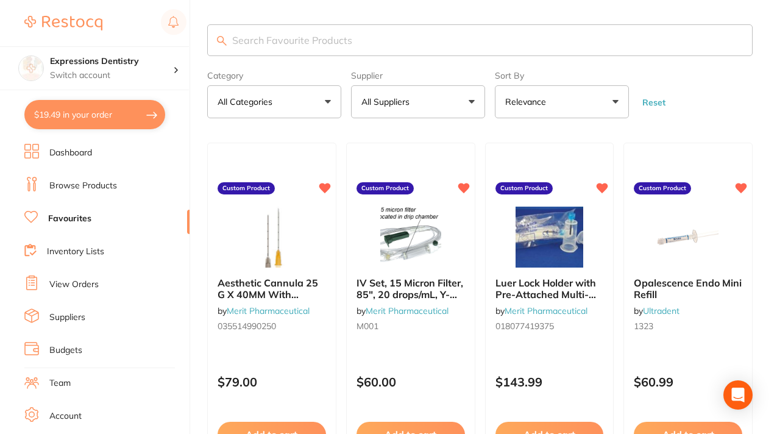
type input "n"
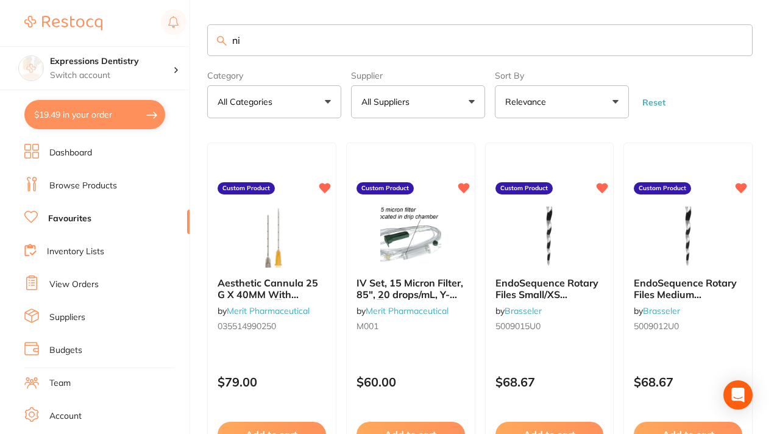
type input "n"
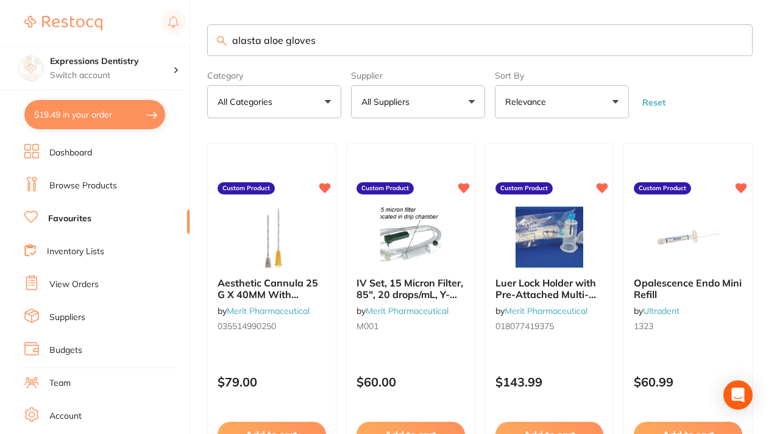
type input "alasta aloe gloves"
click at [327, 48] on input "alasta aloe gloves" at bounding box center [480, 40] width 546 height 32
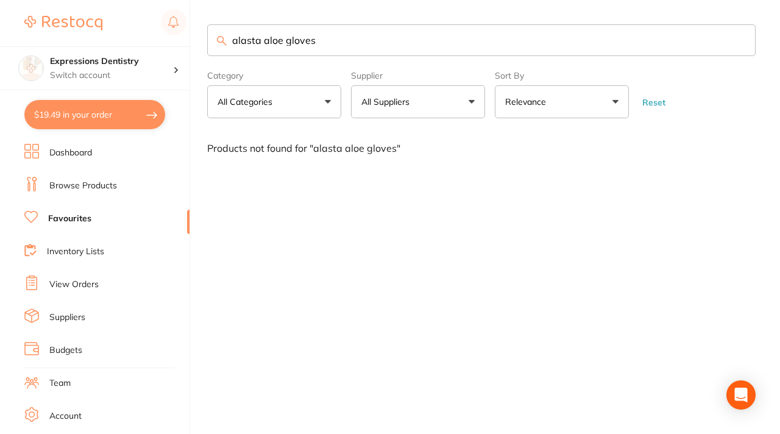
click at [87, 186] on link "Browse Products" at bounding box center [83, 186] width 68 height 12
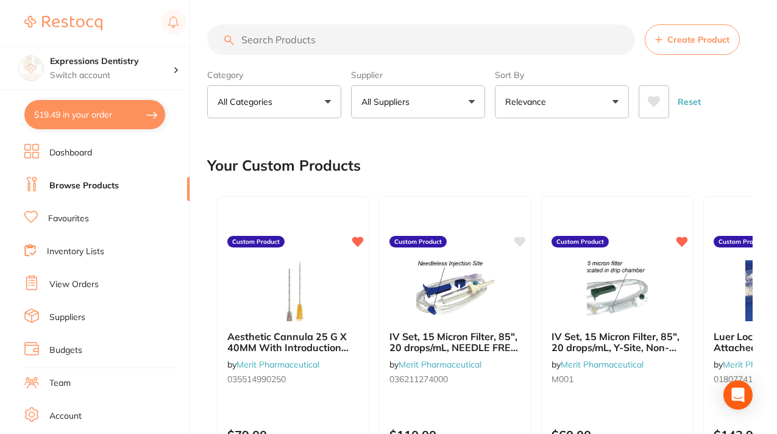
click at [475, 98] on button "All Suppliers" at bounding box center [418, 101] width 134 height 33
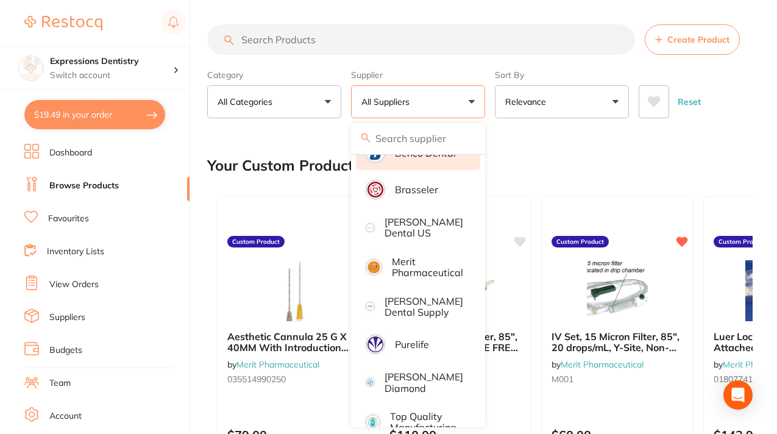
scroll to position [154, 0]
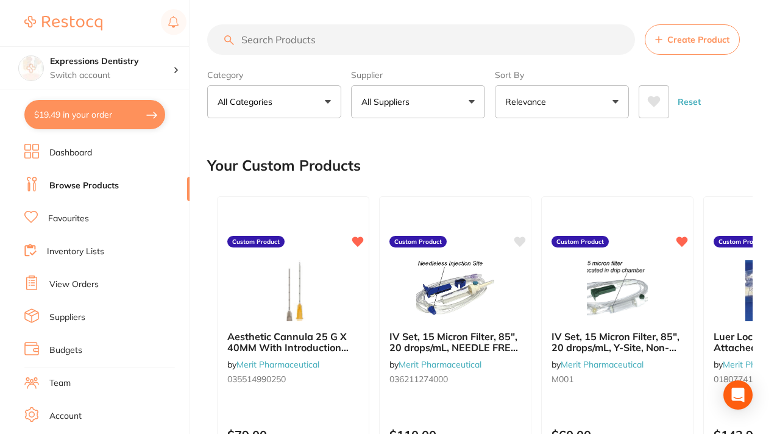
click at [73, 219] on link "Favourites" at bounding box center [68, 219] width 41 height 12
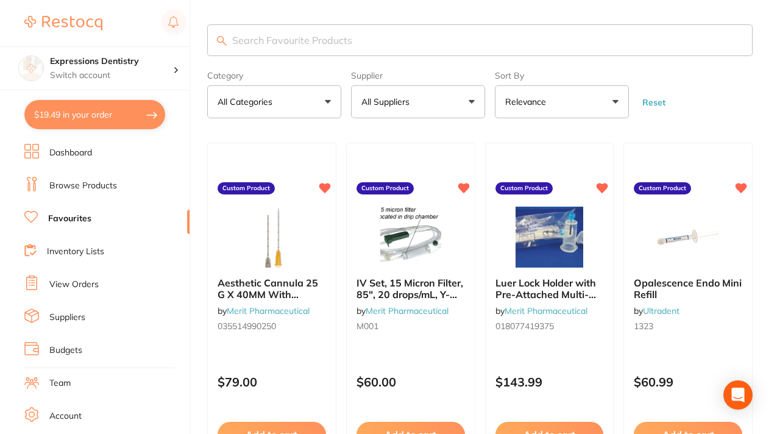
click at [474, 97] on button "All Suppliers" at bounding box center [418, 101] width 134 height 33
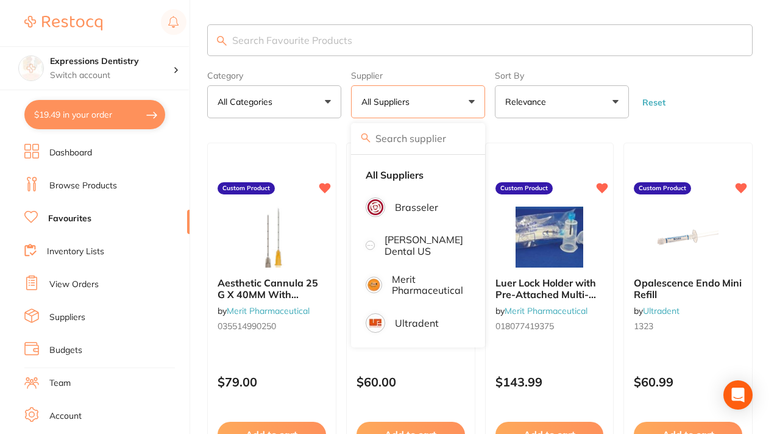
click at [68, 151] on link "Dashboard" at bounding box center [70, 153] width 43 height 12
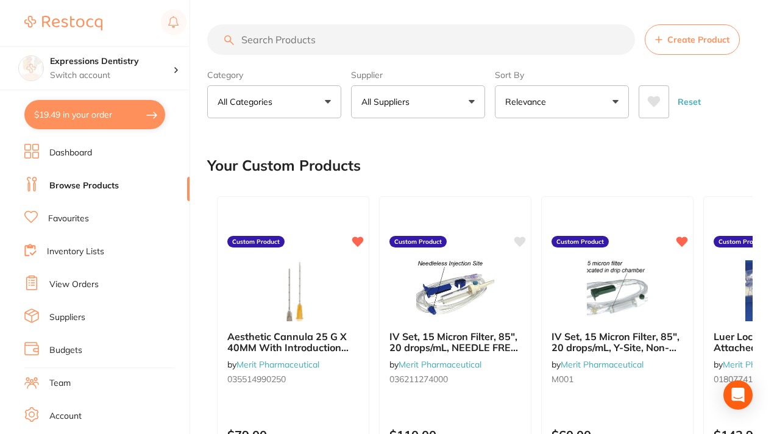
click at [471, 98] on button "All Suppliers" at bounding box center [418, 101] width 134 height 33
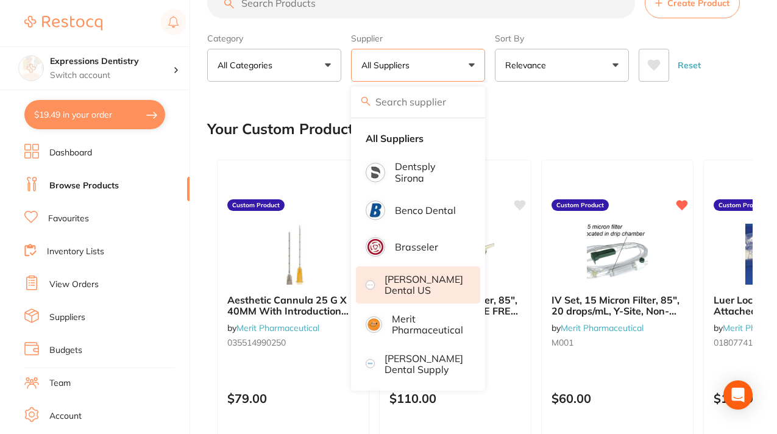
click at [402, 279] on p "[PERSON_NAME] Dental US" at bounding box center [424, 285] width 79 height 23
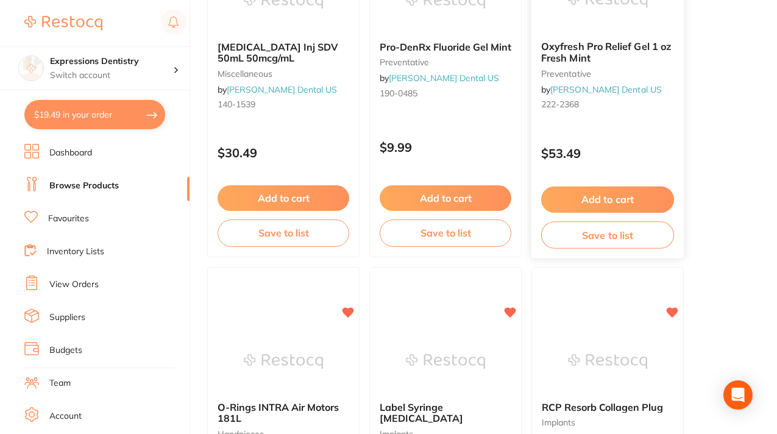
scroll to position [260, 0]
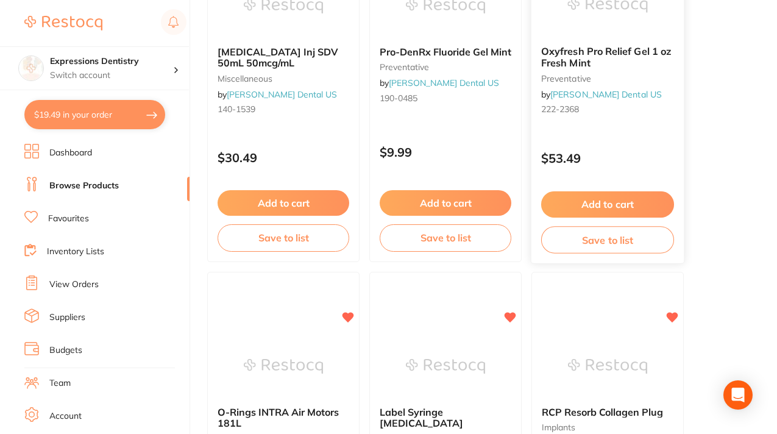
click at [611, 207] on button "Add to cart" at bounding box center [607, 204] width 133 height 26
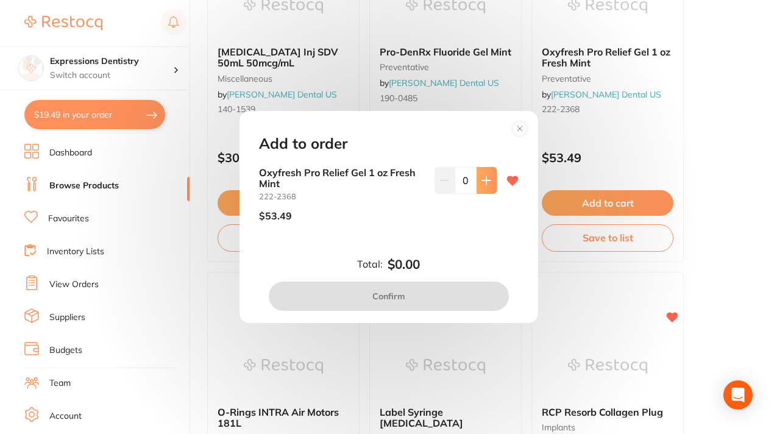
click at [485, 182] on icon at bounding box center [487, 181] width 10 height 10
type input "1"
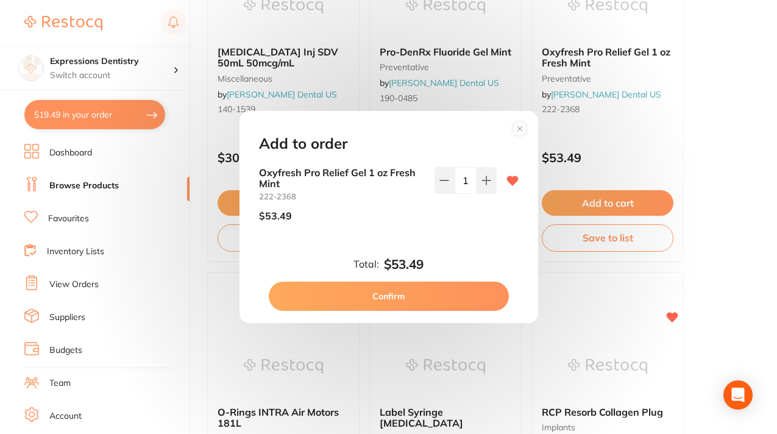
click at [407, 293] on button "Confirm" at bounding box center [389, 296] width 240 height 29
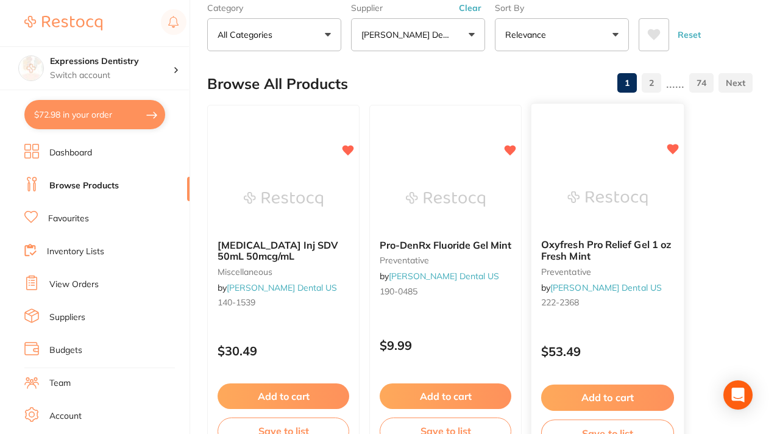
scroll to position [54, 0]
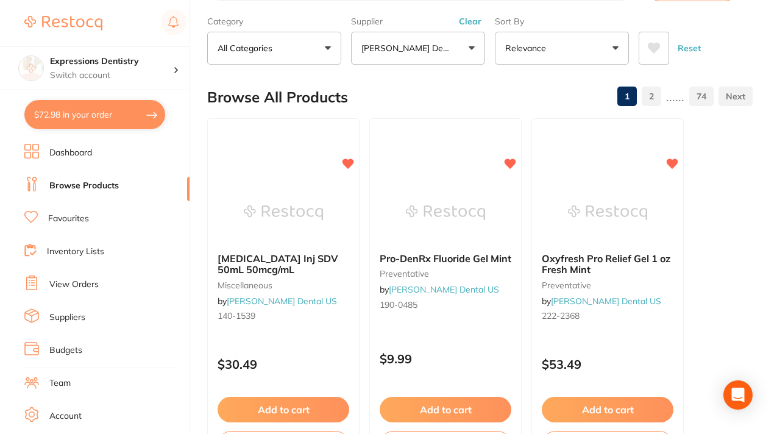
click at [73, 251] on link "Inventory Lists" at bounding box center [75, 252] width 57 height 12
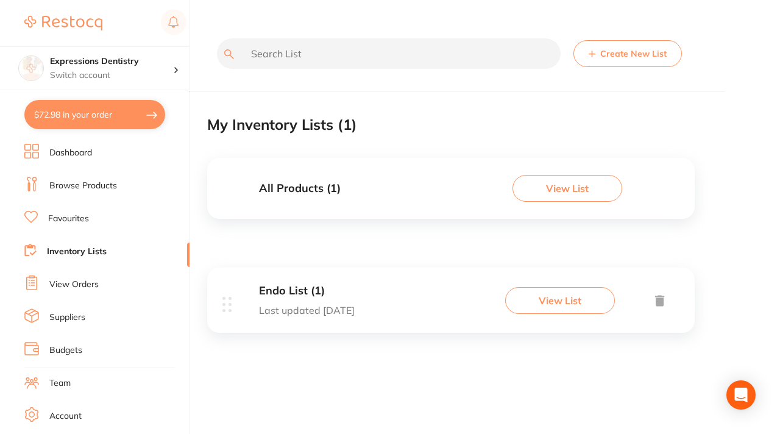
click at [558, 294] on button "View List" at bounding box center [560, 300] width 110 height 27
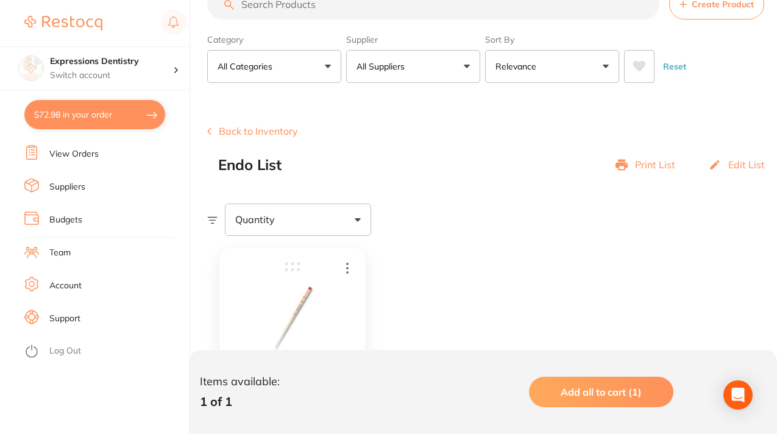
scroll to position [37, 0]
click at [60, 318] on link "Support" at bounding box center [64, 319] width 31 height 12
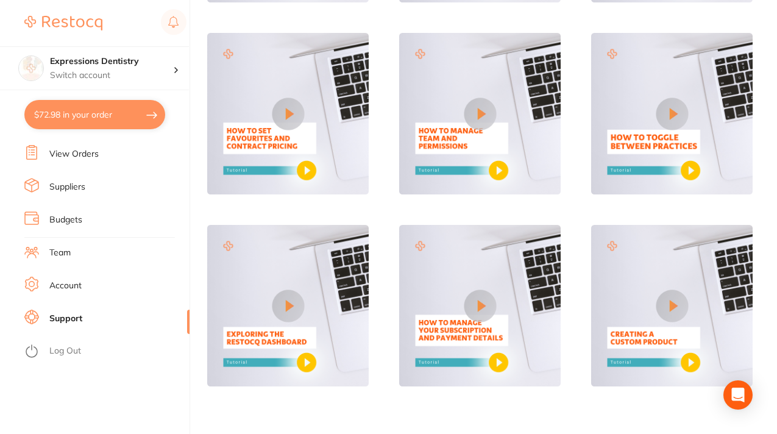
scroll to position [476, 0]
click at [650, 285] on img at bounding box center [672, 307] width 162 height 162
click at [672, 300] on button at bounding box center [672, 306] width 32 height 32
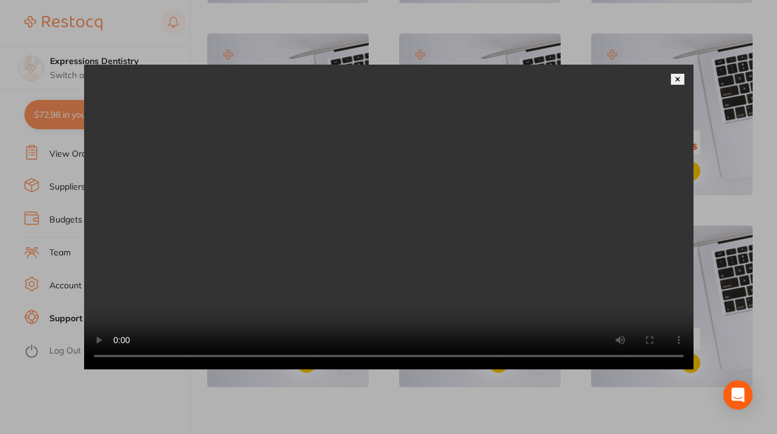
click at [678, 76] on img at bounding box center [678, 79] width 6 height 6
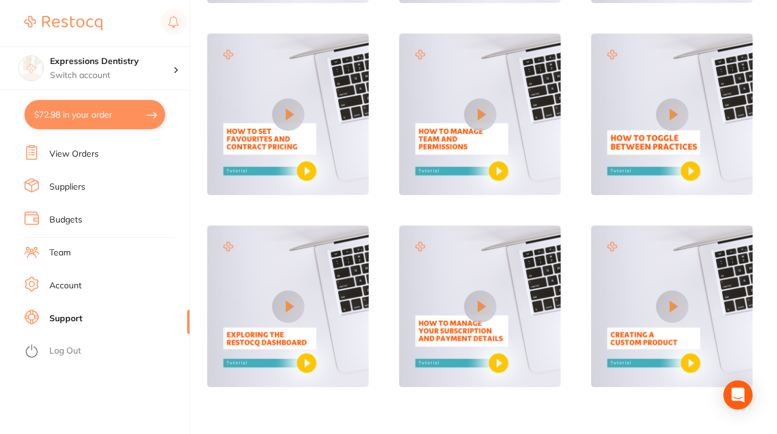
click at [81, 190] on link "Suppliers" at bounding box center [67, 187] width 36 height 12
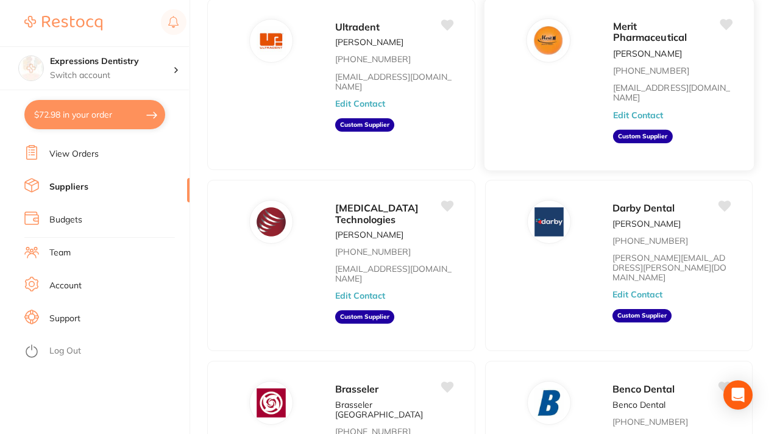
scroll to position [104, 0]
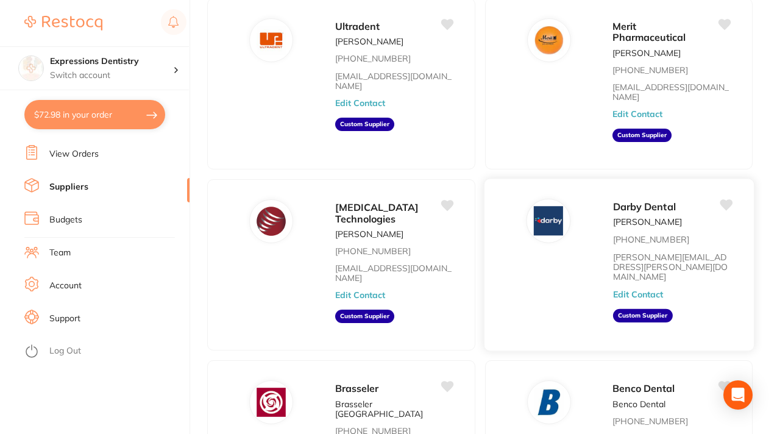
click at [628, 309] on aside "Custom Supplier" at bounding box center [643, 315] width 60 height 13
click at [561, 225] on img at bounding box center [548, 220] width 29 height 29
click at [645, 218] on p "Chris Reynolds" at bounding box center [647, 223] width 69 height 10
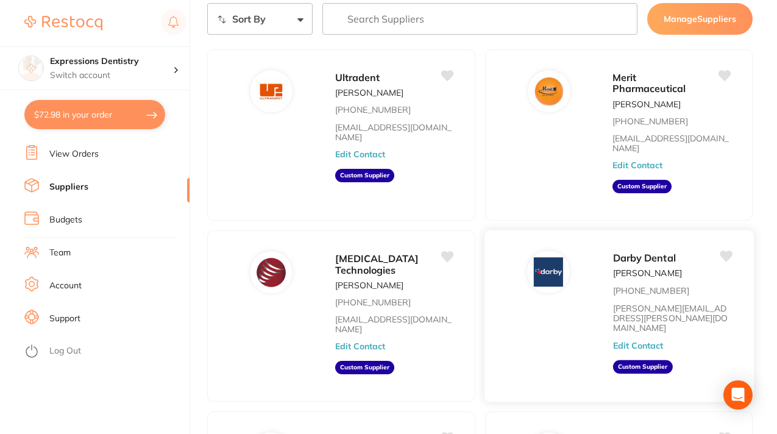
scroll to position [0, 0]
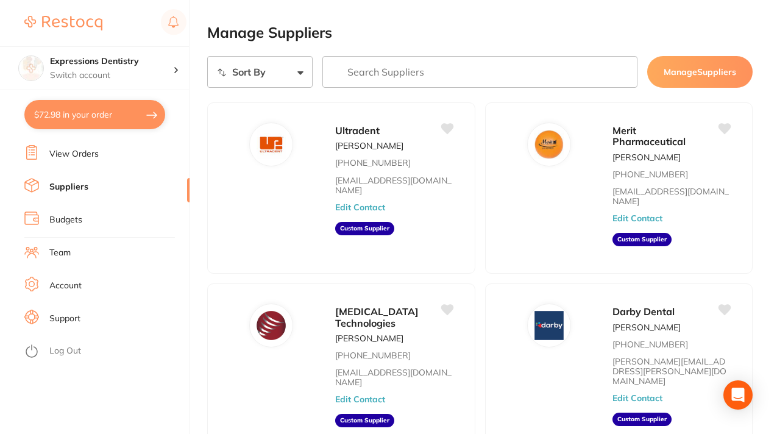
click at [672, 82] on button "Manage Suppliers" at bounding box center [699, 72] width 105 height 32
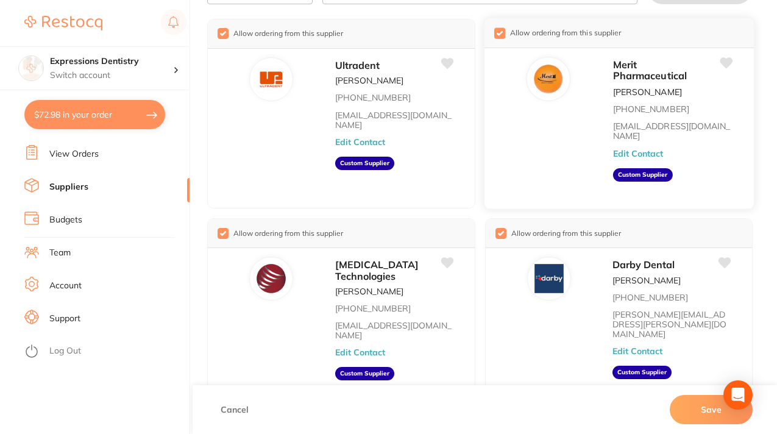
scroll to position [90, 0]
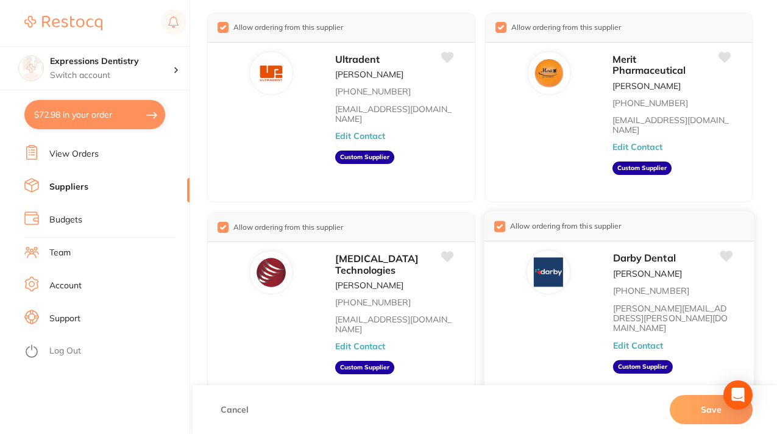
click at [634, 286] on p "800-645-2310" at bounding box center [651, 291] width 76 height 10
click at [553, 263] on img at bounding box center [548, 272] width 29 height 29
click at [623, 252] on span "Darby Dental" at bounding box center [644, 258] width 63 height 12
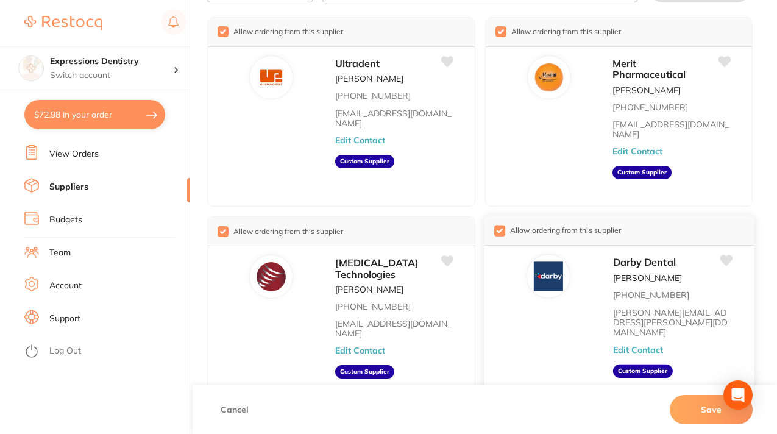
scroll to position [0, 0]
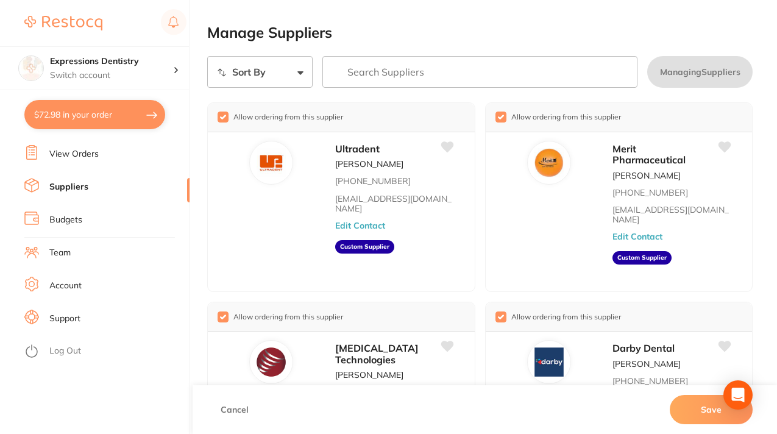
click at [453, 64] on input "search" at bounding box center [480, 72] width 316 height 32
type input "Darby"
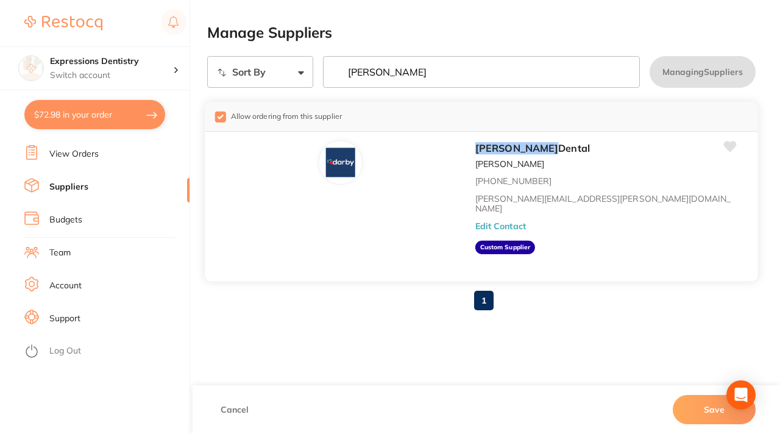
click at [475, 241] on aside "Custom Supplier" at bounding box center [505, 247] width 60 height 13
click at [325, 160] on img at bounding box center [339, 161] width 29 height 29
click at [491, 295] on link "1" at bounding box center [484, 300] width 20 height 24
click at [102, 152] on li "View Orders" at bounding box center [106, 154] width 165 height 18
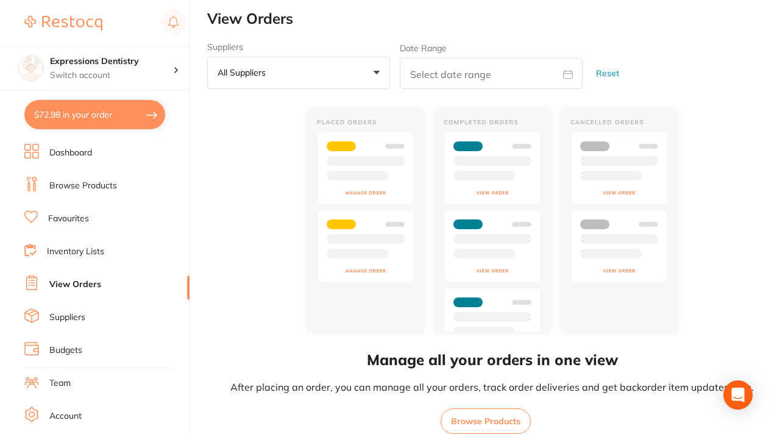
click at [90, 218] on li "Favourites" at bounding box center [106, 219] width 165 height 18
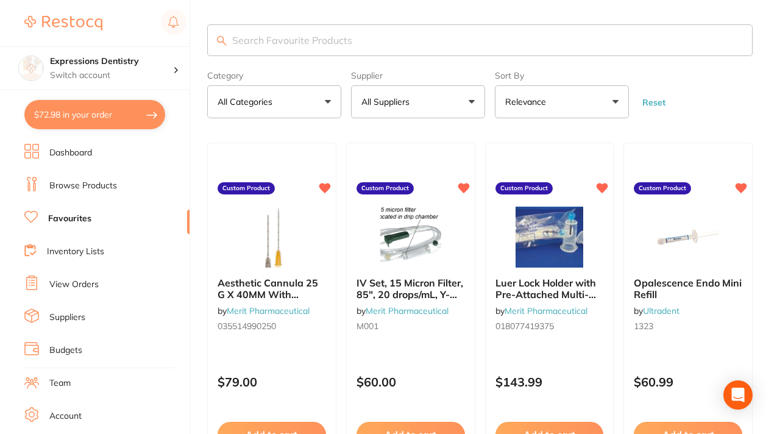
click at [472, 102] on button "All Suppliers" at bounding box center [418, 101] width 134 height 33
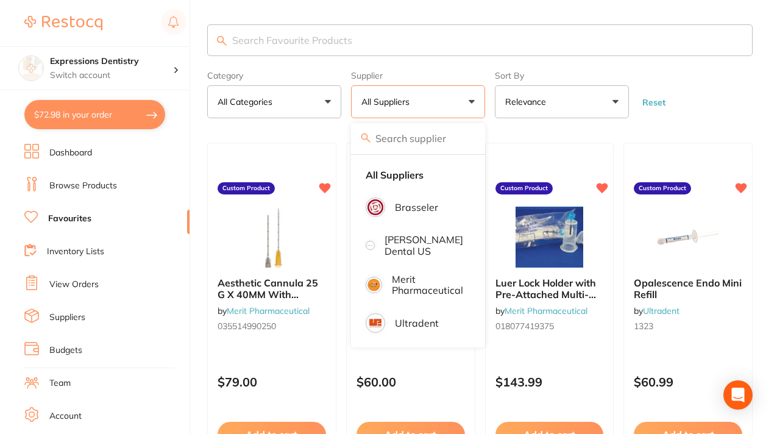
click at [77, 251] on link "Inventory Lists" at bounding box center [75, 252] width 57 height 12
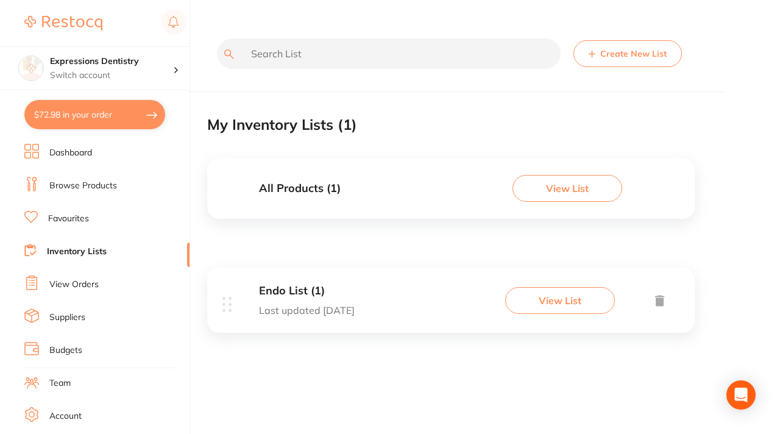
click at [553, 299] on button "View List" at bounding box center [560, 300] width 110 height 27
click at [645, 57] on button "Create New List" at bounding box center [628, 53] width 108 height 27
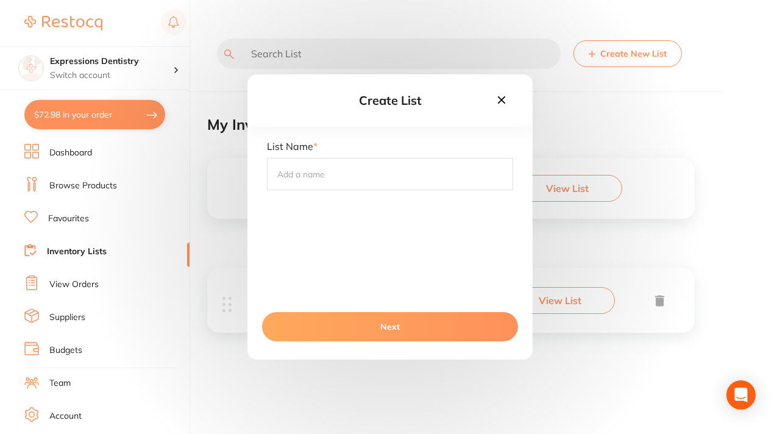
click at [294, 173] on input "text" at bounding box center [390, 174] width 246 height 32
type input "Surgery List"
click at [395, 324] on button "Next" at bounding box center [390, 326] width 256 height 29
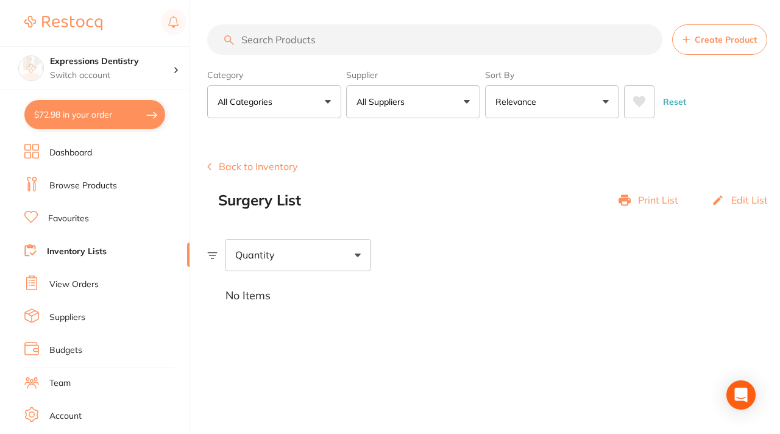
click at [466, 101] on button "All Suppliers" at bounding box center [413, 101] width 134 height 33
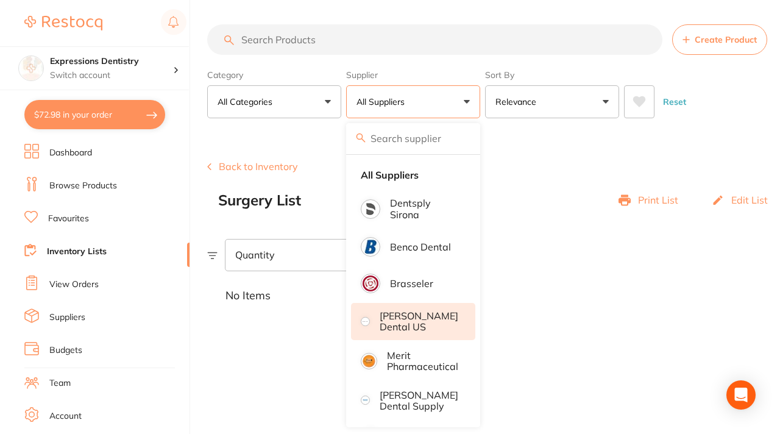
click at [414, 319] on p "[PERSON_NAME] Dental US" at bounding box center [419, 321] width 79 height 23
click at [410, 317] on p "[PERSON_NAME] Dental US" at bounding box center [419, 321] width 79 height 23
click at [409, 315] on p "[PERSON_NAME] Dental US" at bounding box center [419, 321] width 79 height 23
click at [566, 154] on section "Create Product Back to Inventory Surgery List Print List Edit List Quantity No …" at bounding box center [493, 225] width 573 height 190
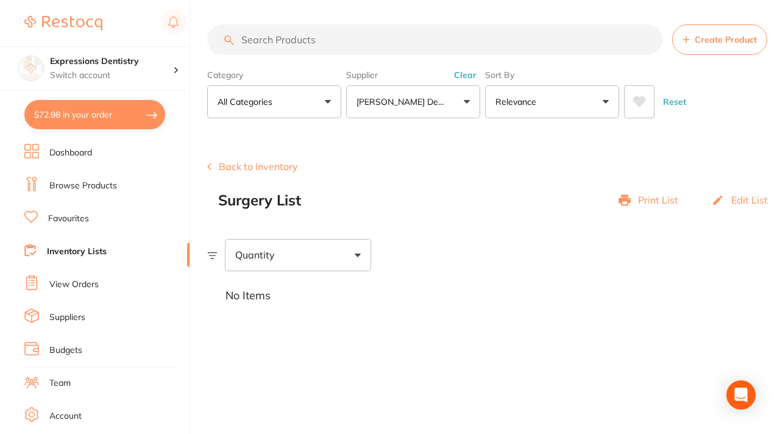
click at [260, 39] on input "search" at bounding box center [434, 39] width 455 height 30
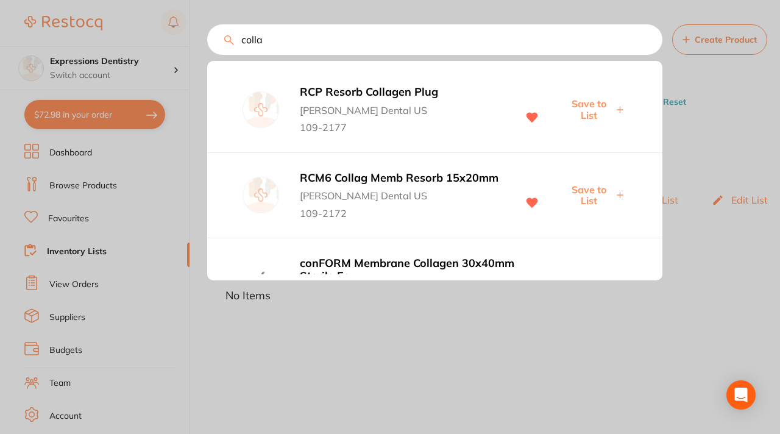
type input "colla"
click at [585, 109] on span "Save to List" at bounding box center [589, 109] width 49 height 23
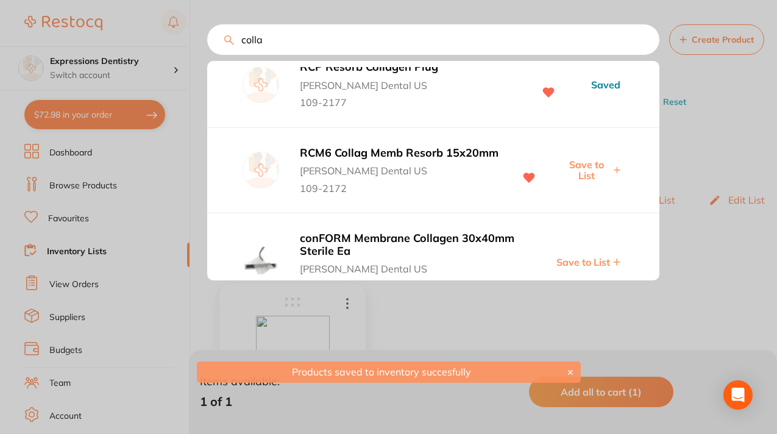
scroll to position [27, 0]
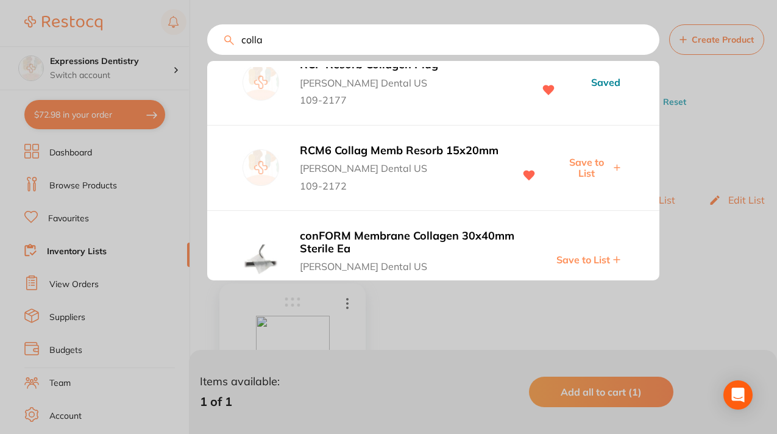
click at [586, 161] on span "Save to List" at bounding box center [586, 168] width 49 height 23
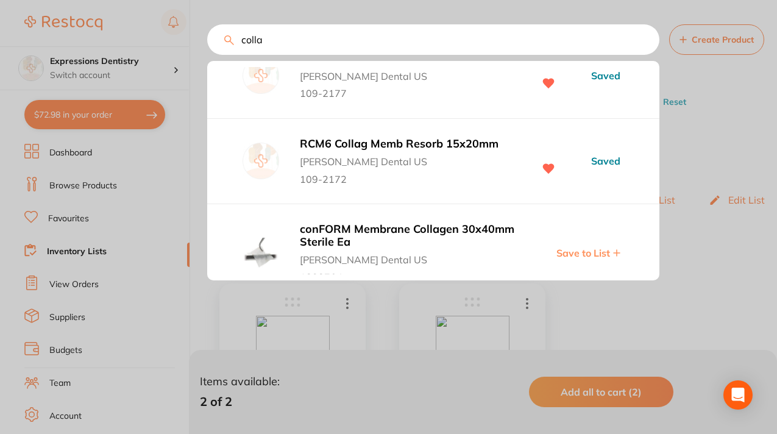
scroll to position [0, 0]
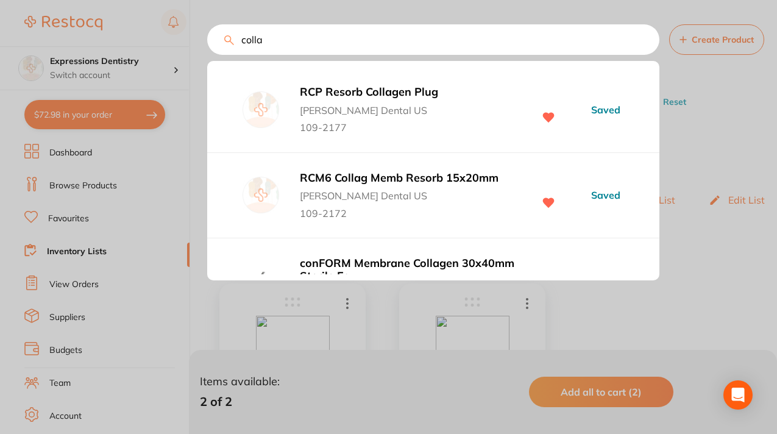
click at [713, 148] on div at bounding box center [388, 217] width 777 height 434
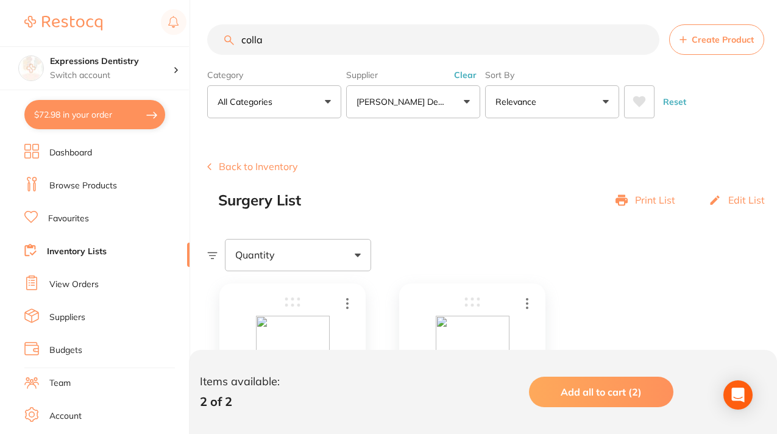
click at [468, 98] on button "[PERSON_NAME] Dental US" at bounding box center [413, 101] width 134 height 33
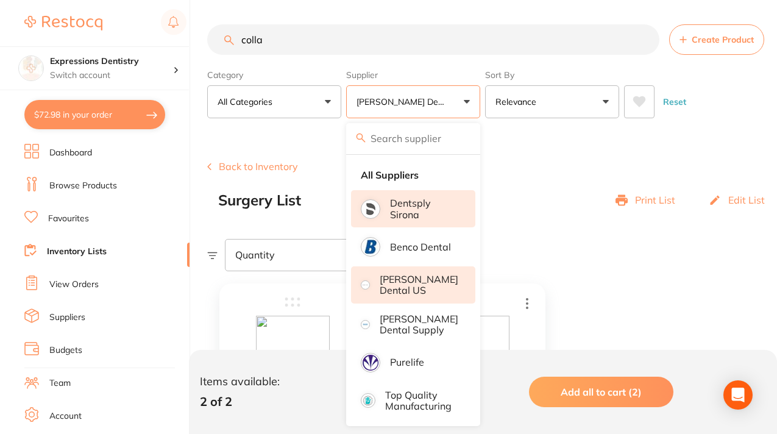
scroll to position [2, 0]
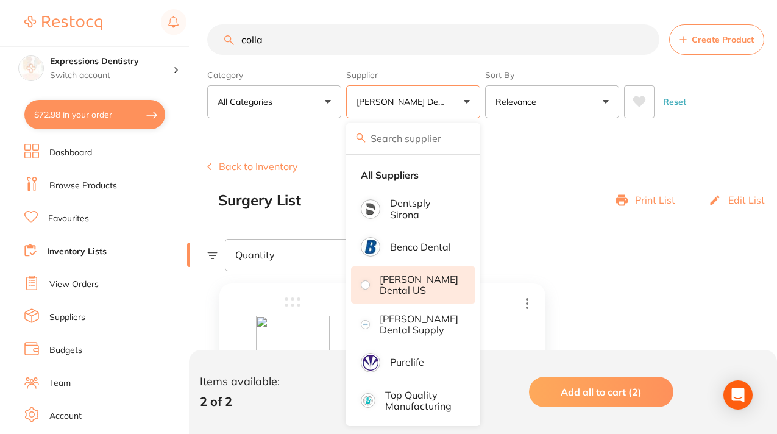
click at [575, 148] on section "Create Product Back to Inventory Surgery List Print List Edit List Quantity Ite…" at bounding box center [492, 413] width 570 height 567
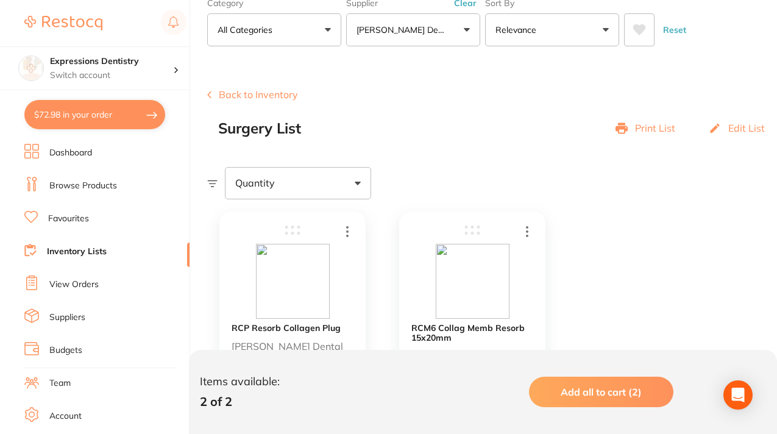
scroll to position [0, 0]
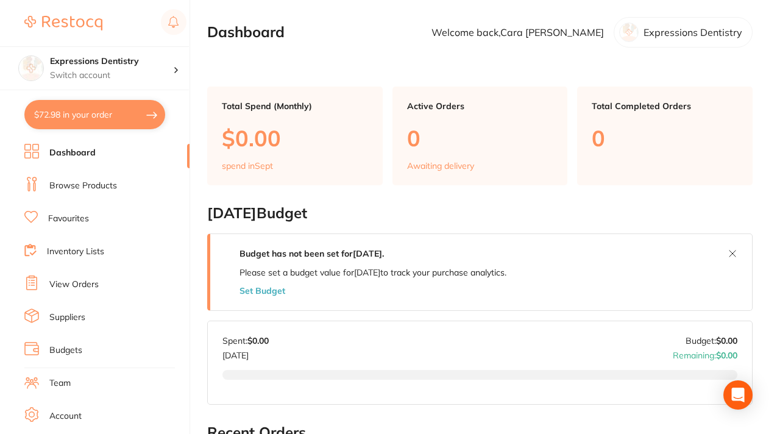
click at [77, 217] on link "Favourites" at bounding box center [68, 219] width 41 height 12
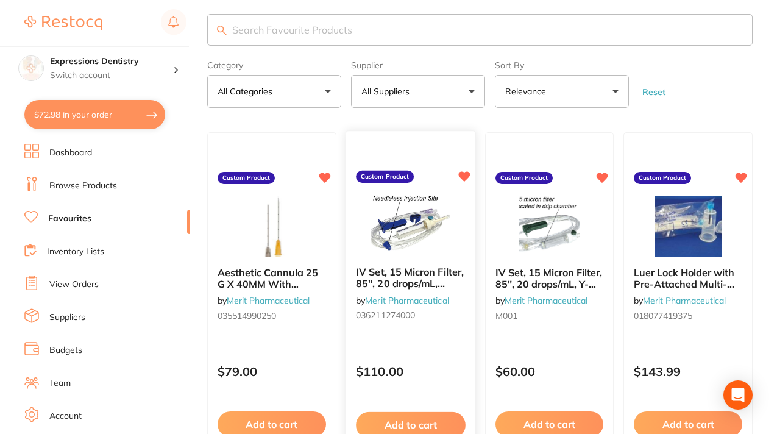
scroll to position [12, 0]
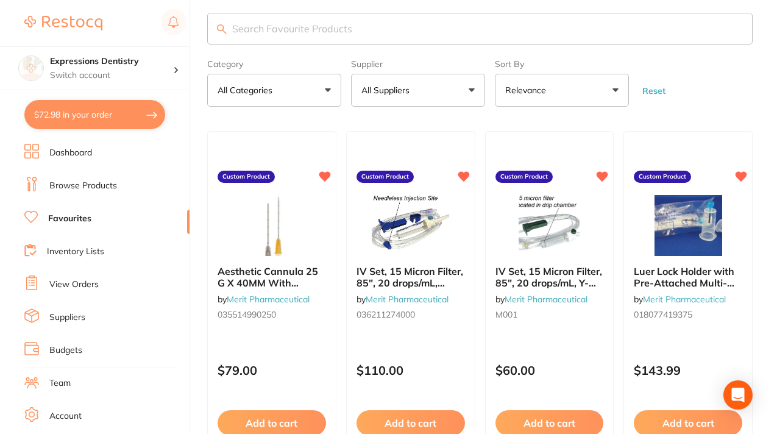
click at [470, 90] on button "All Suppliers" at bounding box center [418, 90] width 134 height 33
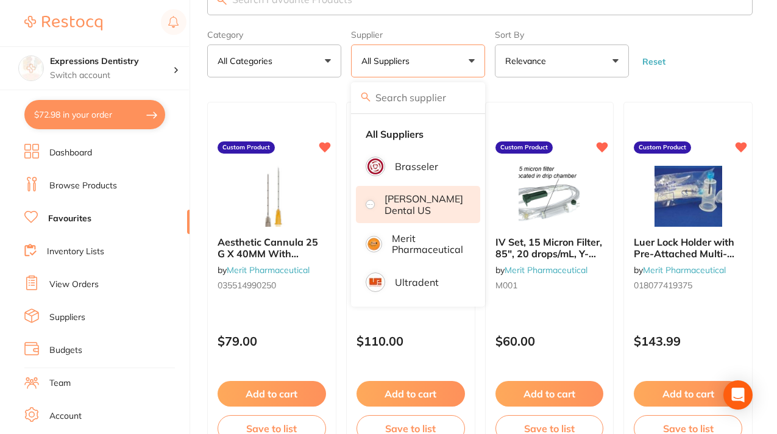
scroll to position [46, 0]
